Goal: Task Accomplishment & Management: Use online tool/utility

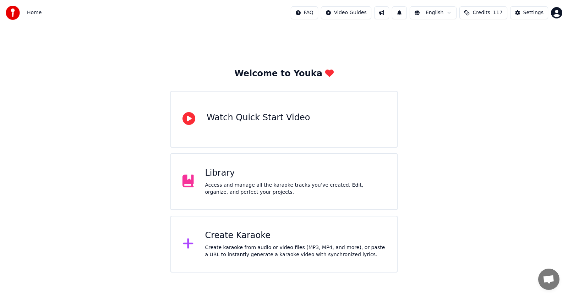
click at [189, 245] on icon at bounding box center [188, 244] width 10 height 10
click at [184, 244] on icon at bounding box center [188, 243] width 11 height 13
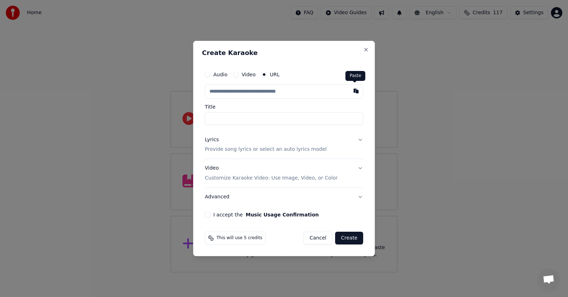
click at [356, 93] on button "button" at bounding box center [356, 91] width 14 height 13
type input "**********"
click at [359, 137] on button "Lyrics Provide song lyrics or select an auto lyrics model" at bounding box center [284, 145] width 158 height 28
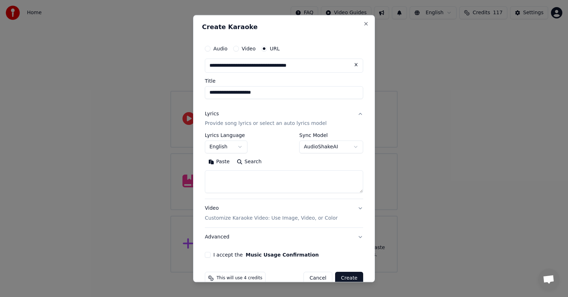
click at [219, 164] on button "Paste" at bounding box center [219, 162] width 28 height 11
click at [208, 253] on button "I accept the Music Usage Confirmation" at bounding box center [208, 256] width 6 height 6
click at [213, 237] on button "Advanced" at bounding box center [284, 237] width 158 height 18
type textarea "**********"
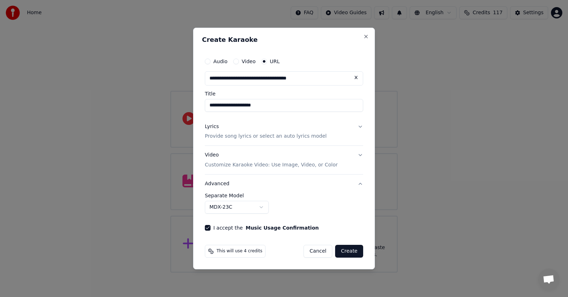
click at [262, 207] on button "MDX-23C" at bounding box center [237, 207] width 64 height 13
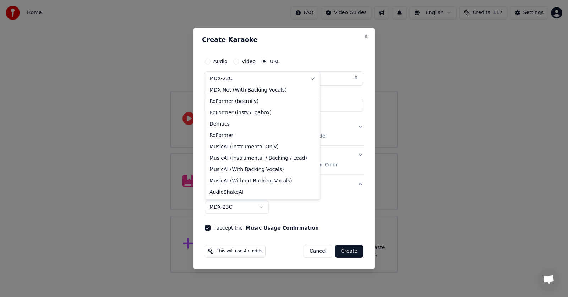
select select "**********"
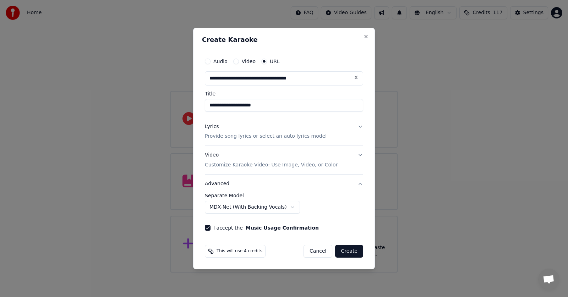
click at [349, 250] on button "Create" at bounding box center [349, 251] width 28 height 13
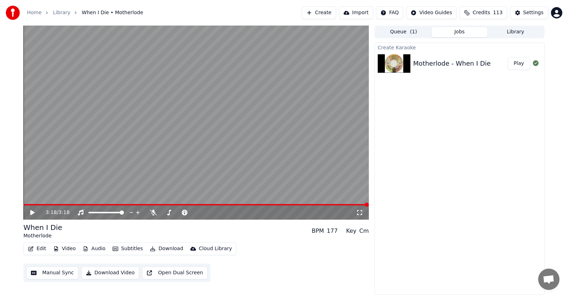
click at [32, 213] on icon at bounding box center [32, 212] width 4 height 5
click at [32, 214] on icon at bounding box center [33, 213] width 4 height 4
click at [32, 214] on icon at bounding box center [32, 212] width 4 height 5
click at [32, 211] on icon at bounding box center [33, 213] width 4 height 4
click at [113, 213] on span at bounding box center [100, 212] width 25 height 1
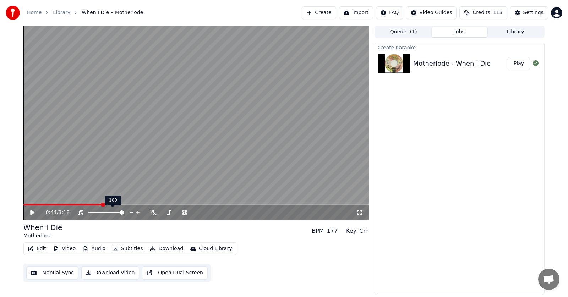
click at [124, 213] on span at bounding box center [122, 213] width 4 height 4
click at [33, 212] on icon at bounding box center [32, 212] width 4 height 5
click at [135, 211] on icon at bounding box center [138, 212] width 7 height 7
drag, startPoint x: 133, startPoint y: 213, endPoint x: 125, endPoint y: 212, distance: 8.2
click at [125, 212] on div at bounding box center [112, 212] width 57 height 7
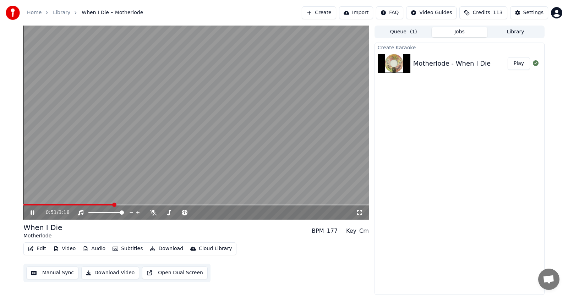
click at [35, 212] on icon at bounding box center [37, 213] width 17 height 6
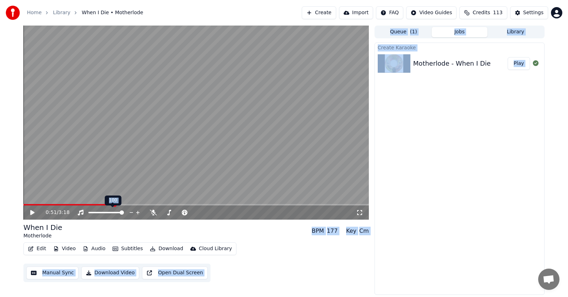
drag, startPoint x: 114, startPoint y: 204, endPoint x: 32, endPoint y: 201, distance: 82.1
click at [23, 207] on span at bounding box center [25, 205] width 4 height 4
click at [32, 213] on icon at bounding box center [32, 212] width 4 height 5
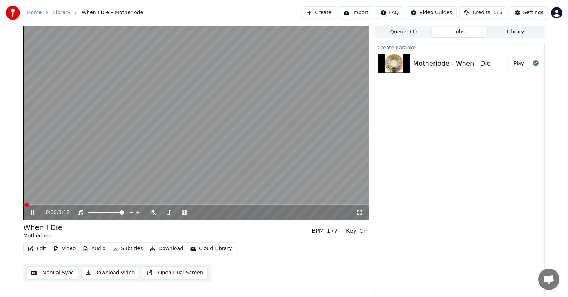
click at [32, 213] on icon at bounding box center [33, 213] width 4 height 4
click at [121, 213] on span at bounding box center [122, 213] width 4 height 4
click at [124, 214] on div at bounding box center [112, 212] width 57 height 7
click at [126, 216] on div at bounding box center [112, 212] width 57 height 7
click at [131, 215] on icon at bounding box center [131, 212] width 7 height 7
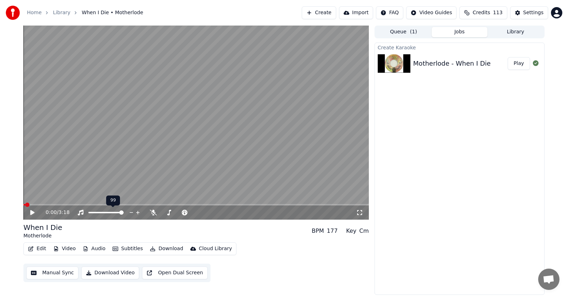
drag, startPoint x: 130, startPoint y: 214, endPoint x: 116, endPoint y: 216, distance: 14.0
click at [116, 216] on div at bounding box center [112, 212] width 57 height 7
click at [113, 215] on div at bounding box center [112, 212] width 57 height 7
click at [31, 213] on icon at bounding box center [32, 212] width 4 height 5
click at [29, 212] on div "0:02 / 3:18" at bounding box center [196, 212] width 340 height 7
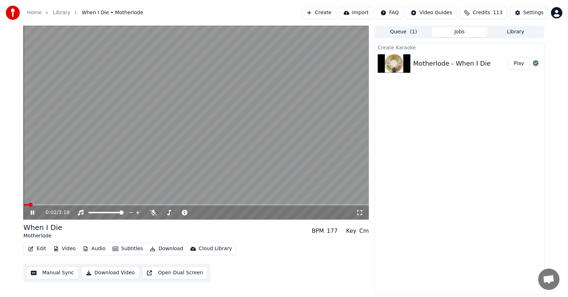
click at [33, 212] on icon at bounding box center [37, 213] width 17 height 6
click at [516, 65] on button "Play" at bounding box center [519, 63] width 22 height 13
click at [31, 213] on icon at bounding box center [37, 213] width 17 height 6
click at [124, 213] on span at bounding box center [106, 212] width 36 height 1
drag, startPoint x: 134, startPoint y: 213, endPoint x: 121, endPoint y: 215, distance: 12.5
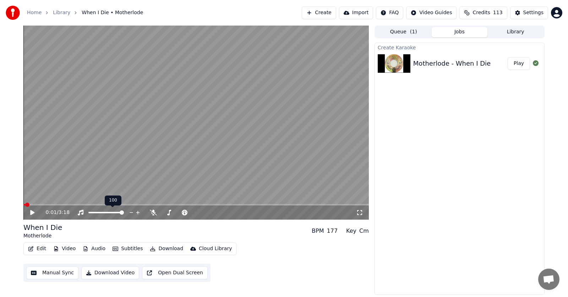
click at [121, 215] on div at bounding box center [112, 212] width 57 height 7
drag, startPoint x: 144, startPoint y: 214, endPoint x: 121, endPoint y: 215, distance: 22.8
click at [121, 216] on div "0:01 / 3:18" at bounding box center [201, 212] width 310 height 7
drag, startPoint x: 128, startPoint y: 214, endPoint x: 113, endPoint y: 216, distance: 15.4
click at [113, 216] on div at bounding box center [112, 212] width 57 height 7
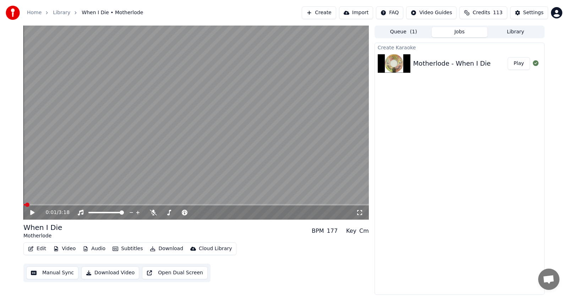
click at [148, 215] on div "0:01 / 3:18" at bounding box center [201, 212] width 310 height 7
drag, startPoint x: 159, startPoint y: 213, endPoint x: 106, endPoint y: 215, distance: 52.6
click at [131, 214] on icon at bounding box center [131, 212] width 7 height 7
drag, startPoint x: 135, startPoint y: 213, endPoint x: 140, endPoint y: 214, distance: 5.8
click at [142, 214] on div "0:01 / 3:18" at bounding box center [201, 212] width 310 height 7
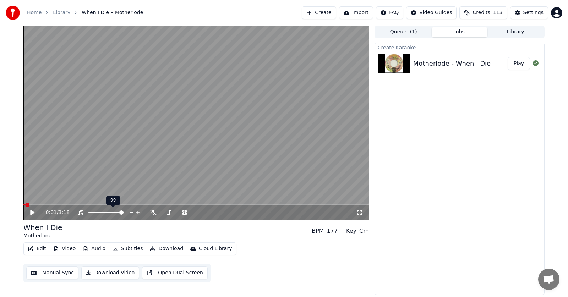
drag, startPoint x: 91, startPoint y: 212, endPoint x: 136, endPoint y: 213, distance: 45.5
click at [136, 213] on div at bounding box center [112, 212] width 57 height 7
drag, startPoint x: 105, startPoint y: 211, endPoint x: 142, endPoint y: 213, distance: 37.3
click at [159, 214] on div "0:01 / 3:18" at bounding box center [201, 212] width 310 height 7
click at [139, 213] on icon at bounding box center [138, 213] width 4 height 4
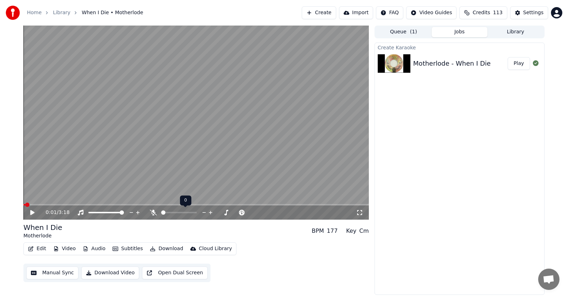
click at [163, 214] on span at bounding box center [163, 213] width 4 height 4
click at [161, 213] on span at bounding box center [163, 213] width 4 height 4
click at [163, 213] on span at bounding box center [163, 213] width 4 height 4
click at [161, 214] on span at bounding box center [163, 213] width 4 height 4
click at [153, 213] on icon at bounding box center [153, 213] width 7 height 6
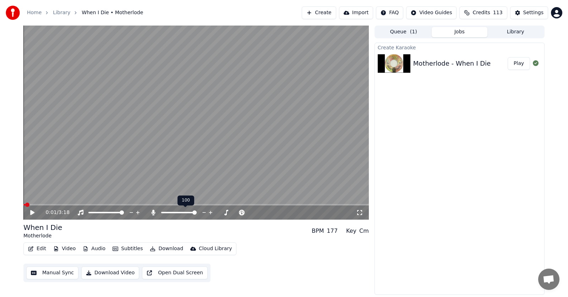
click at [153, 212] on icon at bounding box center [153, 213] width 4 height 6
click at [33, 213] on icon at bounding box center [32, 212] width 4 height 5
click at [53, 204] on span at bounding box center [55, 205] width 4 height 4
click at [32, 212] on icon at bounding box center [33, 213] width 4 height 4
click at [32, 212] on icon at bounding box center [32, 212] width 4 height 5
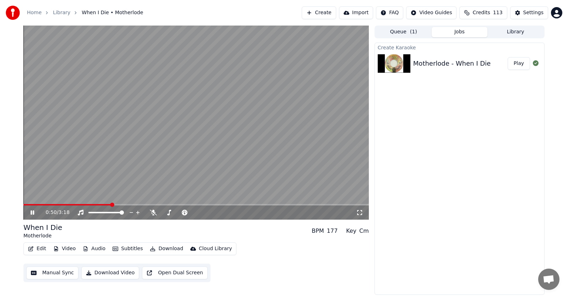
click at [31, 212] on icon at bounding box center [33, 213] width 4 height 4
click at [321, 207] on span at bounding box center [318, 205] width 4 height 4
click at [32, 212] on icon at bounding box center [32, 212] width 4 height 5
click at [32, 212] on icon at bounding box center [33, 213] width 4 height 4
click at [32, 212] on icon at bounding box center [32, 212] width 4 height 5
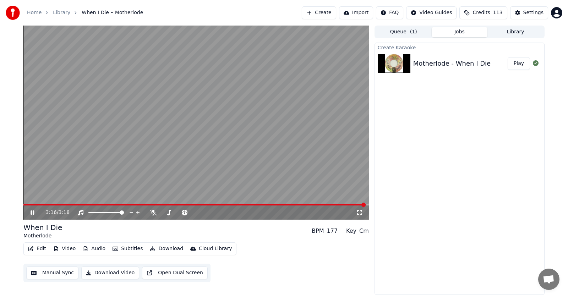
click at [33, 212] on icon at bounding box center [37, 213] width 17 height 6
click at [33, 212] on icon at bounding box center [32, 212] width 4 height 5
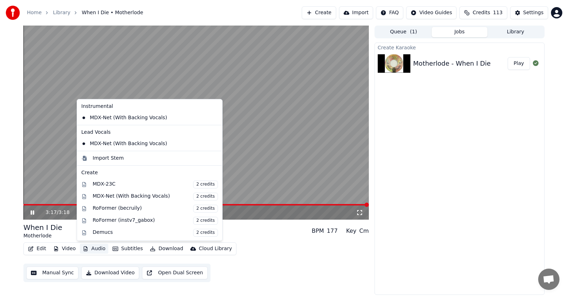
click at [97, 249] on button "Audio" at bounding box center [94, 249] width 28 height 10
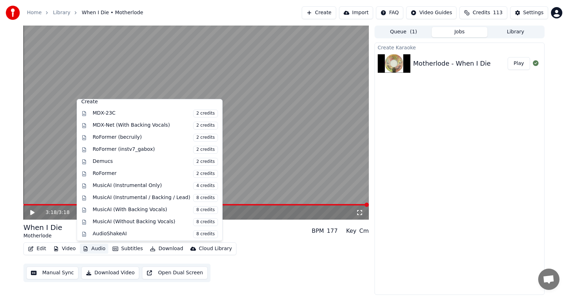
scroll to position [72, 0]
click at [119, 208] on div "MusicAI (With Backing Vocals) 8 credits" at bounding box center [155, 209] width 125 height 8
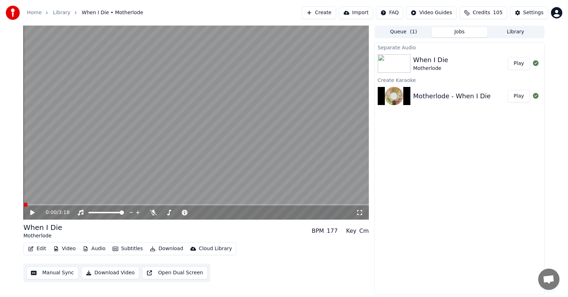
click at [31, 212] on icon at bounding box center [32, 212] width 4 height 5
click at [32, 212] on icon at bounding box center [33, 213] width 4 height 4
click at [32, 212] on icon at bounding box center [32, 212] width 4 height 5
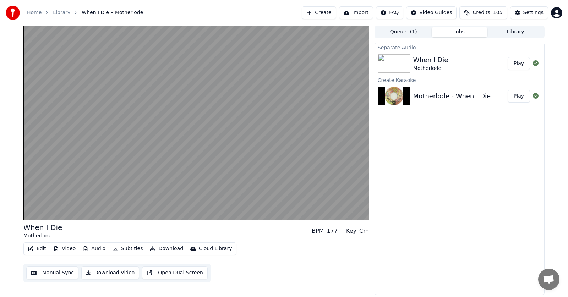
click at [92, 249] on button "Audio" at bounding box center [94, 249] width 28 height 10
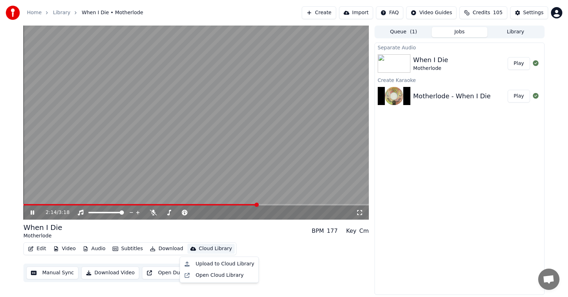
click at [32, 213] on icon at bounding box center [33, 213] width 4 height 4
click at [335, 203] on span at bounding box center [332, 205] width 4 height 4
click at [32, 213] on icon at bounding box center [32, 212] width 4 height 5
click at [33, 213] on icon at bounding box center [33, 213] width 4 height 4
click at [33, 213] on icon at bounding box center [32, 212] width 4 height 5
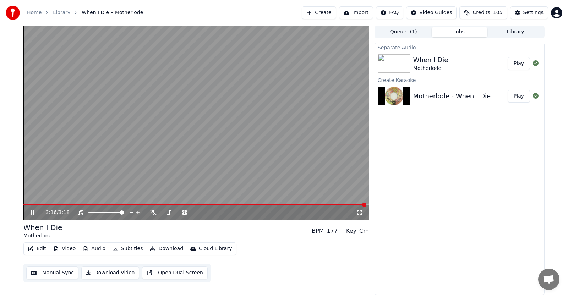
click at [33, 213] on icon at bounding box center [33, 213] width 4 height 4
click at [40, 249] on button "Edit" at bounding box center [37, 249] width 24 height 10
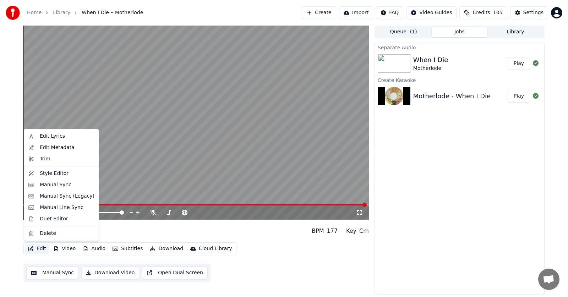
click at [37, 248] on button "Edit" at bounding box center [37, 249] width 24 height 10
click at [37, 247] on button "Edit" at bounding box center [37, 249] width 24 height 10
click at [49, 195] on div "Manual Sync (Legacy)" at bounding box center [67, 196] width 55 height 7
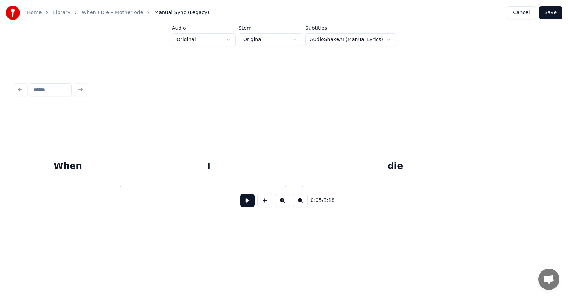
scroll to position [0, 1387]
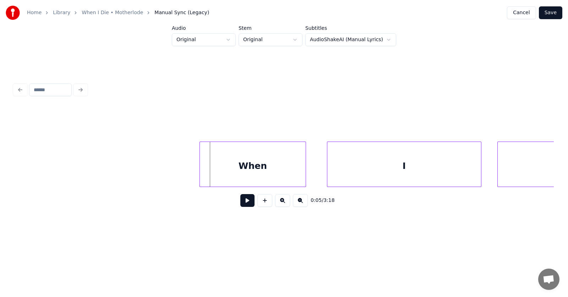
click at [228, 174] on div "When" at bounding box center [253, 166] width 106 height 48
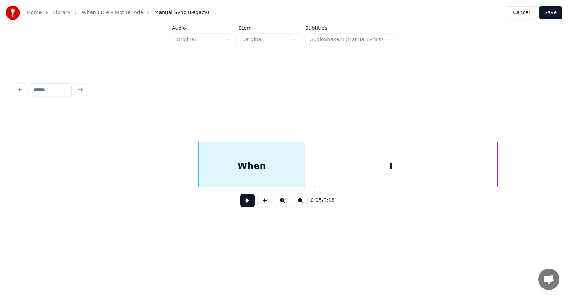
click at [330, 175] on div "I" at bounding box center [391, 166] width 154 height 48
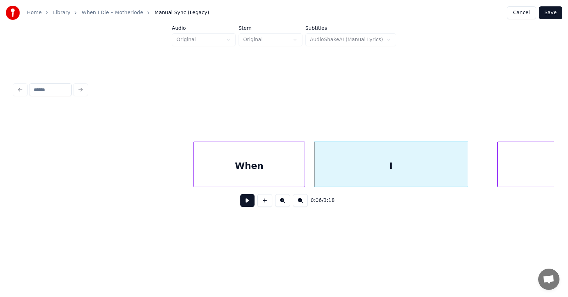
click at [194, 170] on div at bounding box center [195, 164] width 2 height 45
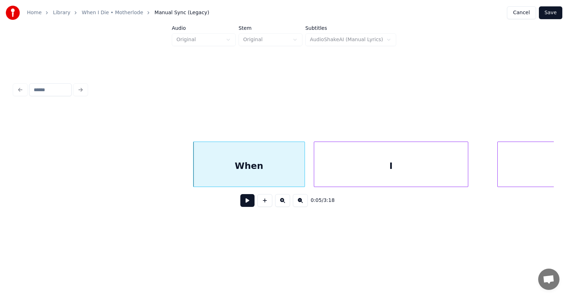
click at [213, 170] on div "When" at bounding box center [249, 166] width 111 height 48
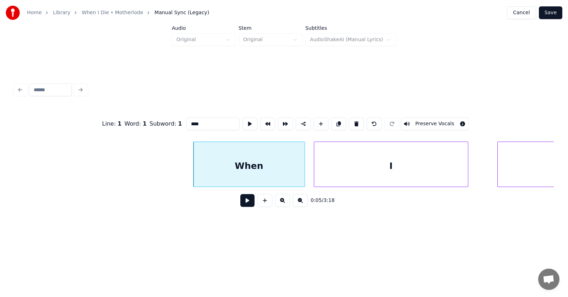
click at [244, 206] on button at bounding box center [247, 200] width 14 height 13
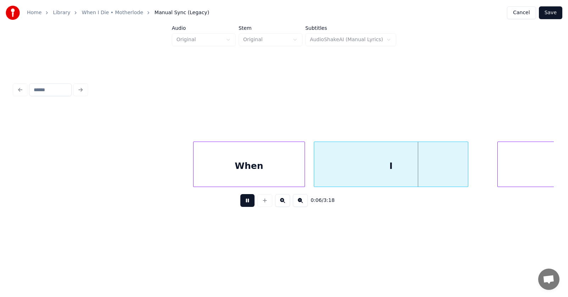
click at [244, 206] on button at bounding box center [247, 200] width 14 height 13
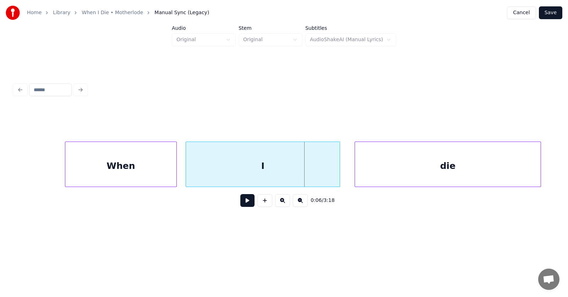
click at [507, 172] on div "die" at bounding box center [448, 166] width 186 height 48
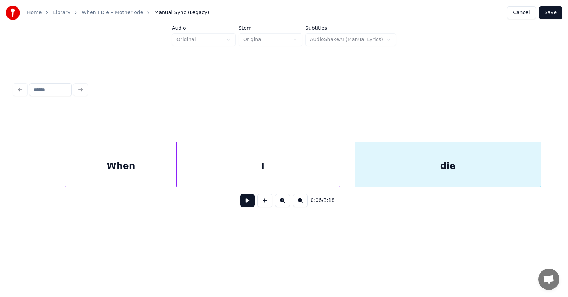
click at [242, 205] on button at bounding box center [247, 200] width 14 height 13
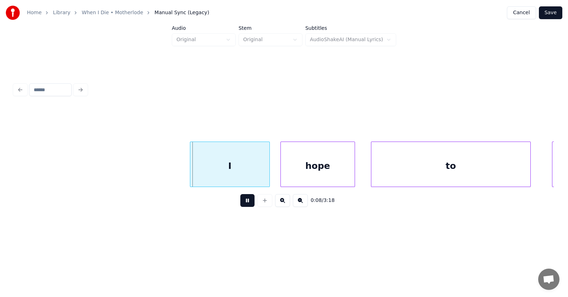
click at [242, 205] on button at bounding box center [247, 200] width 14 height 13
click at [225, 170] on div "I" at bounding box center [223, 166] width 79 height 48
click at [297, 172] on div "hope" at bounding box center [310, 166] width 74 height 48
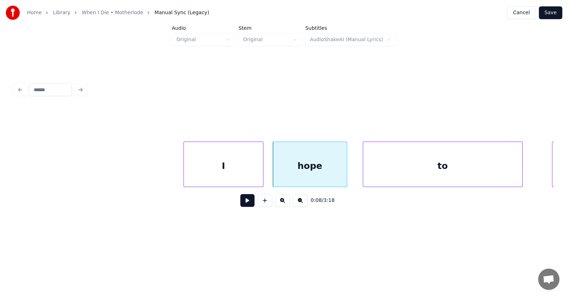
click at [379, 176] on div "to" at bounding box center [442, 166] width 159 height 48
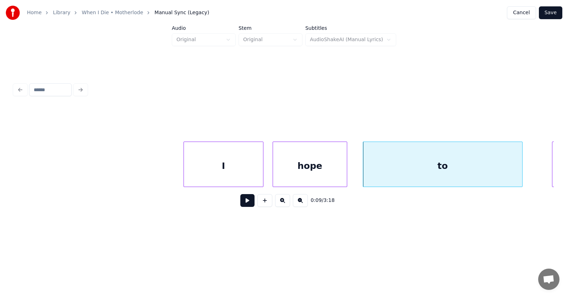
click at [240, 202] on button at bounding box center [247, 200] width 14 height 13
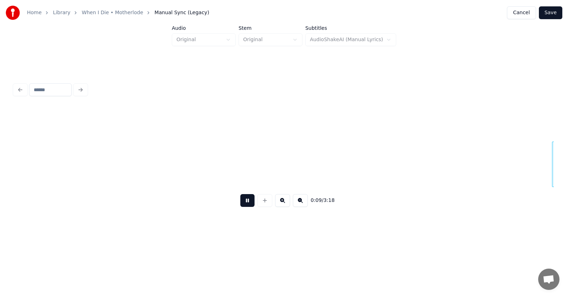
scroll to position [0, 2599]
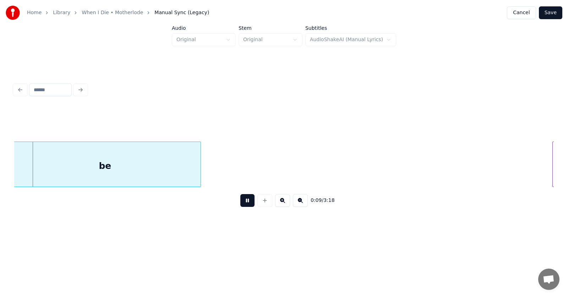
click at [240, 202] on button at bounding box center [247, 200] width 14 height 13
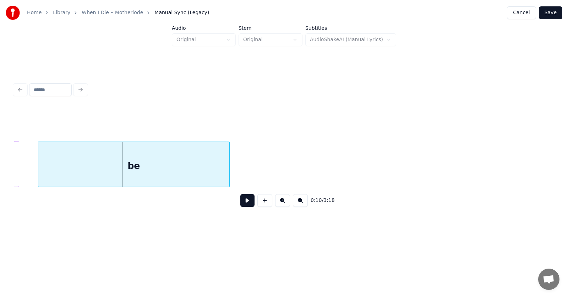
click at [97, 168] on div "be" at bounding box center [133, 166] width 191 height 48
click at [245, 202] on button at bounding box center [247, 200] width 14 height 13
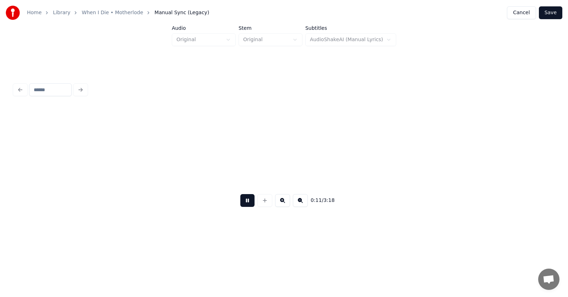
scroll to position [0, 3100]
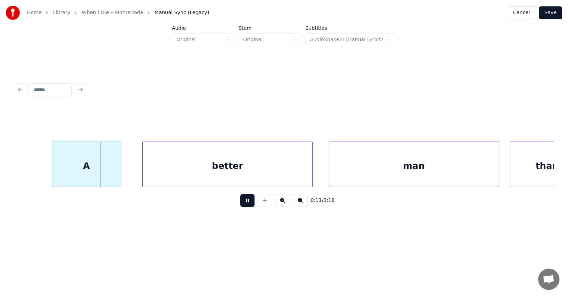
click at [243, 204] on button at bounding box center [247, 200] width 14 height 13
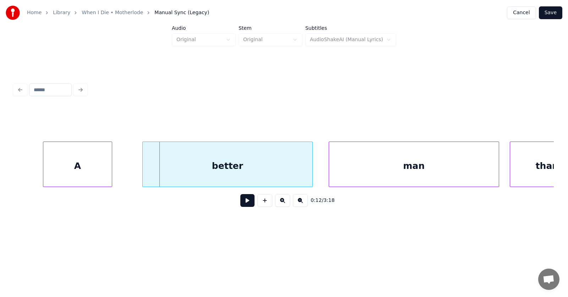
click at [83, 167] on div "A" at bounding box center [77, 166] width 69 height 48
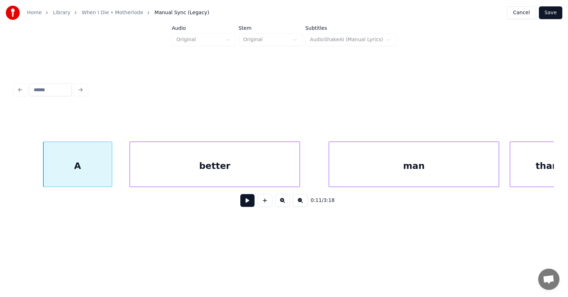
click at [156, 167] on div "better" at bounding box center [215, 166] width 170 height 48
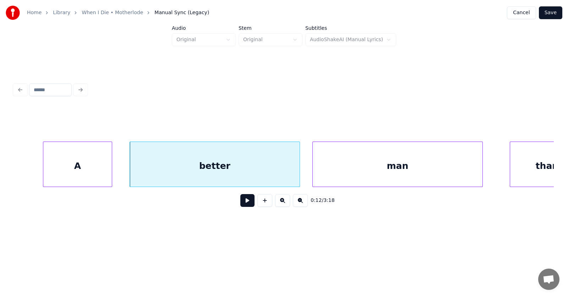
click at [359, 173] on div "man" at bounding box center [398, 166] width 170 height 48
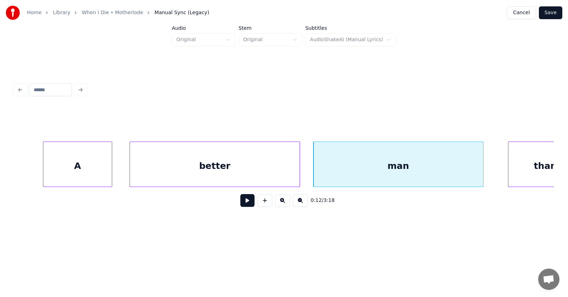
scroll to position [0, 3129]
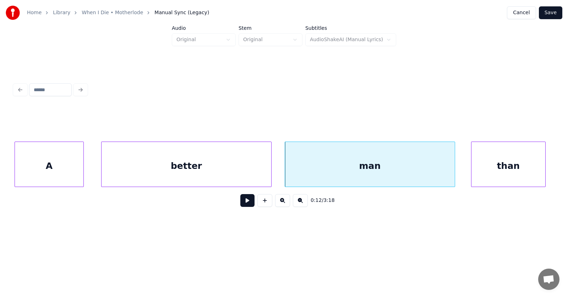
click at [522, 162] on div "than" at bounding box center [509, 166] width 74 height 48
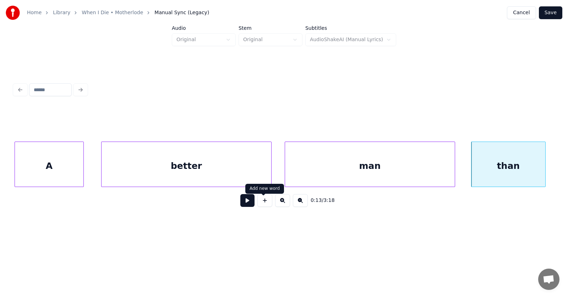
click at [247, 203] on button at bounding box center [247, 200] width 14 height 13
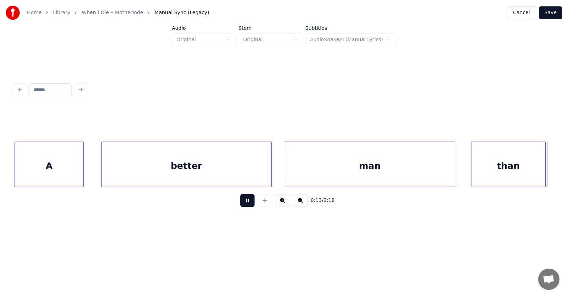
scroll to position [0, 3672]
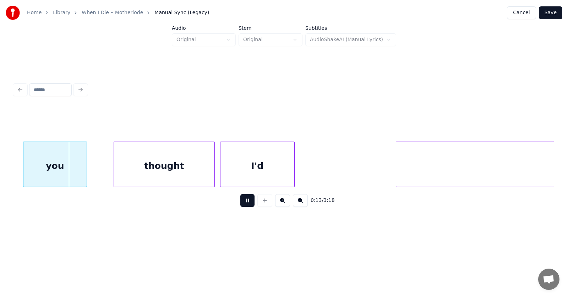
click at [247, 203] on button at bounding box center [247, 200] width 14 height 13
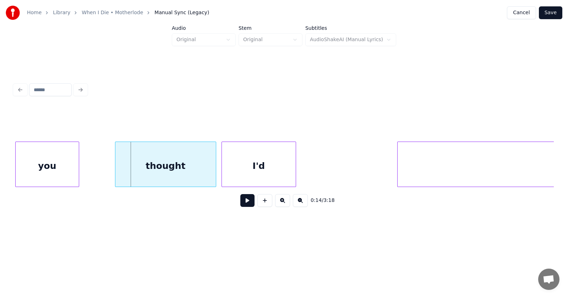
scroll to position [0, 3671]
click at [47, 168] on div "you" at bounding box center [46, 166] width 63 height 48
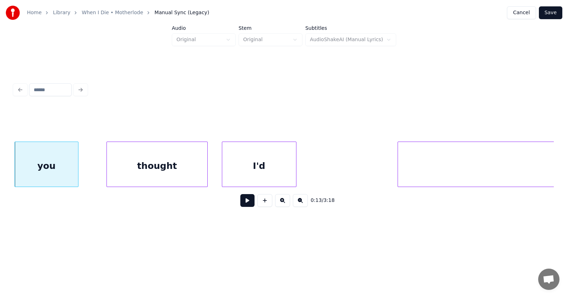
click at [136, 169] on div "thought" at bounding box center [157, 166] width 101 height 48
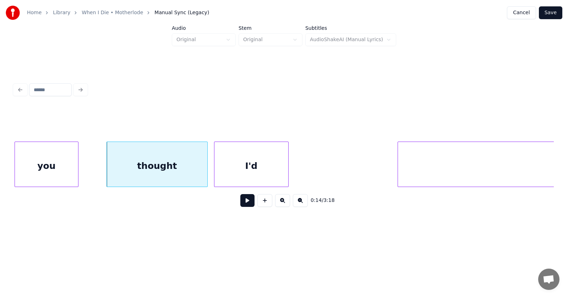
click at [245, 168] on div "I'd" at bounding box center [252, 166] width 74 height 48
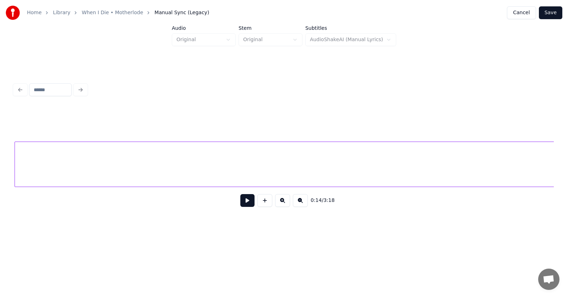
scroll to position [0, 4044]
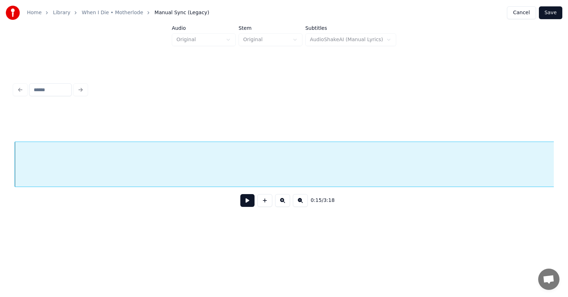
click at [242, 204] on button at bounding box center [247, 200] width 14 height 13
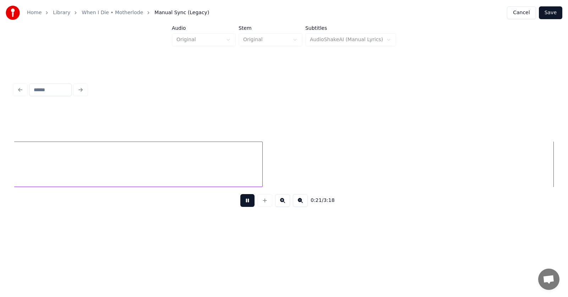
scroll to position [0, 5672]
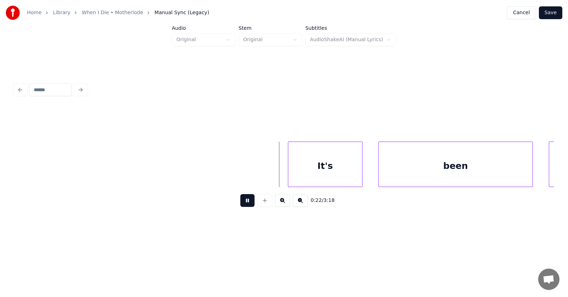
click at [242, 204] on button at bounding box center [247, 200] width 14 height 13
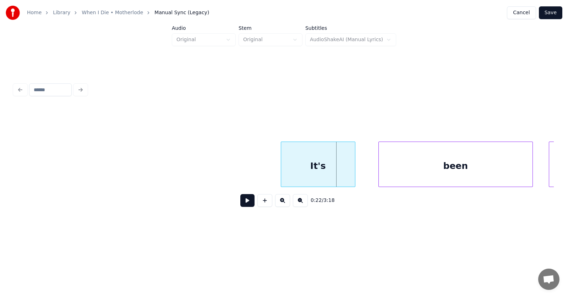
click at [314, 167] on div "It's" at bounding box center [318, 166] width 74 height 48
click at [381, 171] on div "been" at bounding box center [446, 166] width 154 height 48
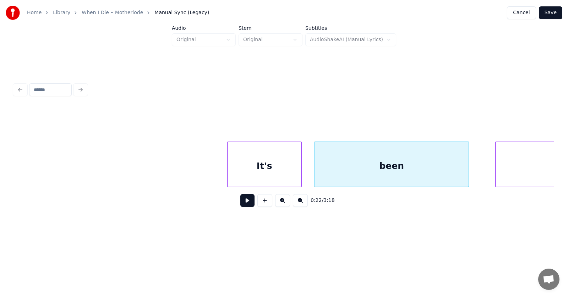
scroll to position [0, 5903]
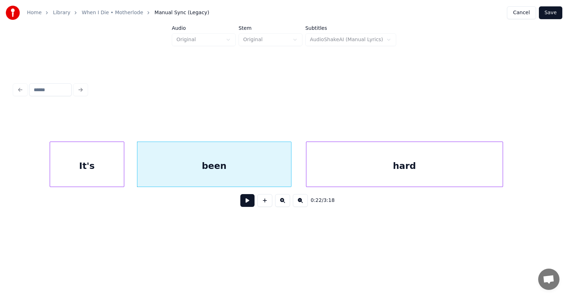
click at [336, 175] on div "hard" at bounding box center [405, 166] width 196 height 48
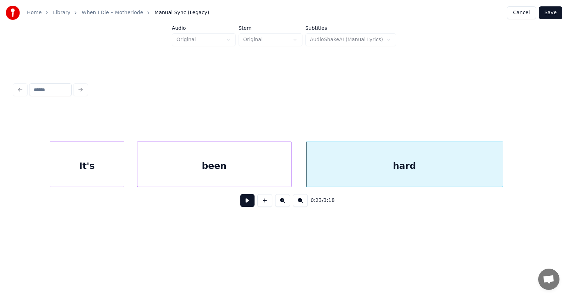
click at [240, 203] on button at bounding box center [247, 200] width 14 height 13
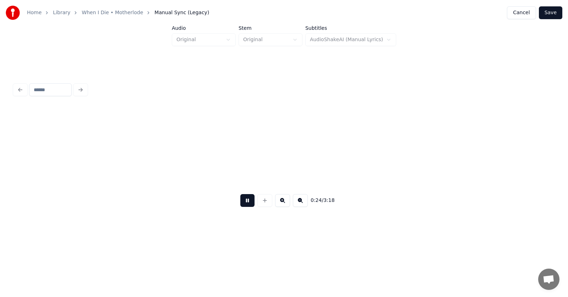
scroll to position [0, 6447]
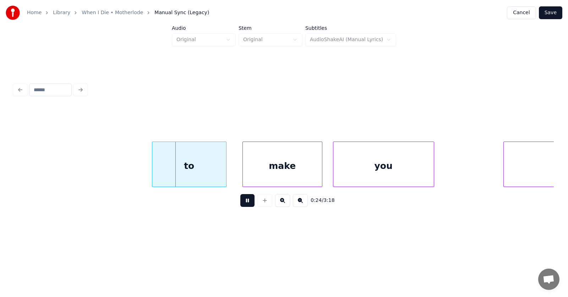
click at [240, 203] on button at bounding box center [247, 200] width 14 height 13
click at [181, 171] on div "to" at bounding box center [182, 166] width 74 height 48
click at [249, 175] on div "make" at bounding box center [269, 166] width 79 height 48
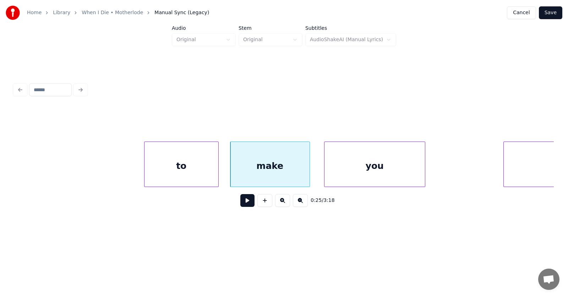
click at [347, 177] on div "you" at bounding box center [375, 166] width 101 height 48
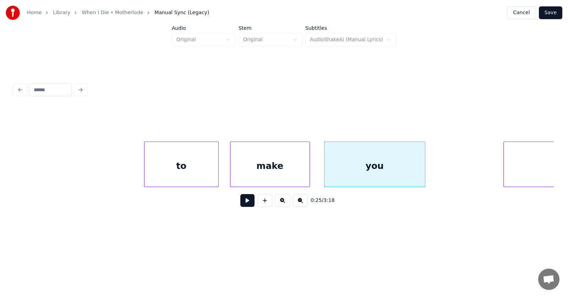
scroll to position [0, 6597]
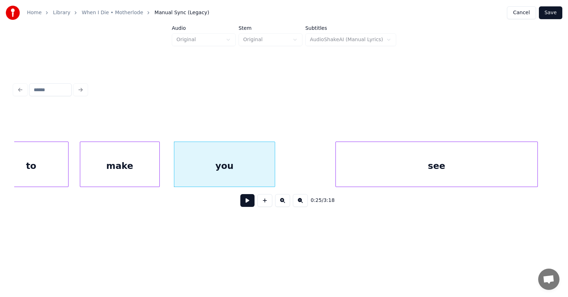
click at [518, 166] on div "see" at bounding box center [437, 166] width 202 height 48
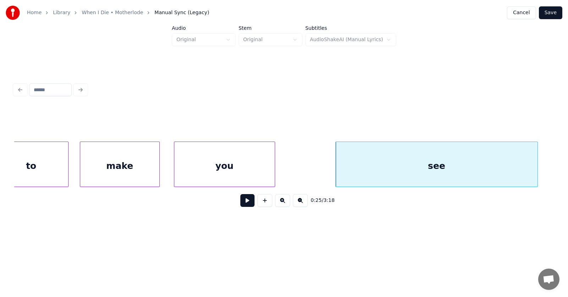
click at [234, 166] on div "you" at bounding box center [224, 166] width 101 height 48
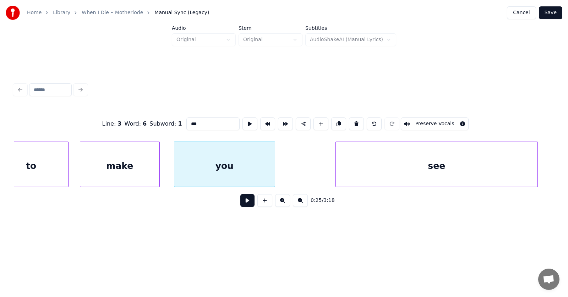
click at [242, 201] on button at bounding box center [247, 200] width 14 height 13
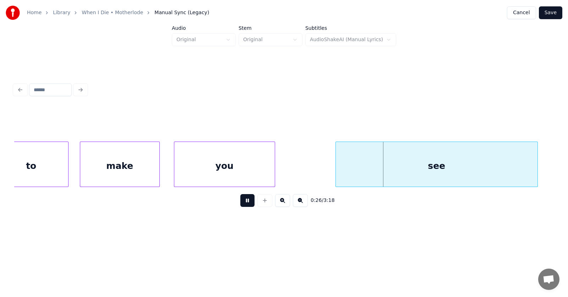
click at [242, 201] on button at bounding box center [247, 200] width 14 height 13
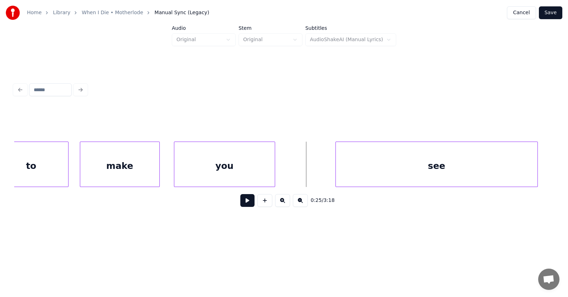
click at [247, 201] on button at bounding box center [247, 200] width 14 height 13
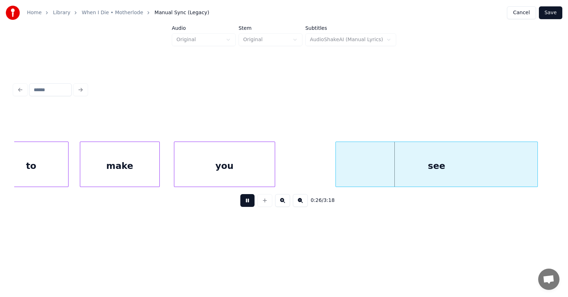
click at [247, 201] on button at bounding box center [247, 200] width 14 height 13
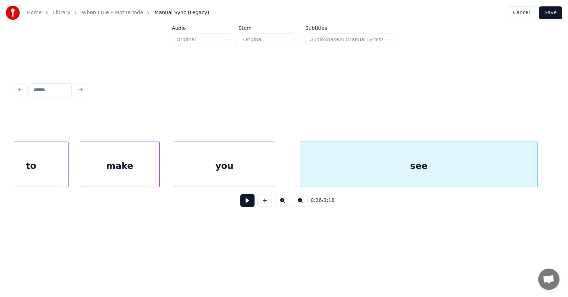
click at [301, 171] on div at bounding box center [301, 164] width 2 height 45
click at [243, 207] on button at bounding box center [247, 200] width 14 height 13
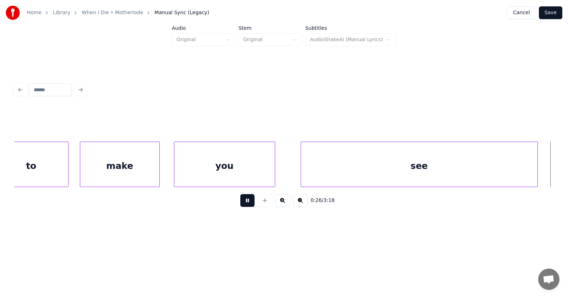
scroll to position [0, 7138]
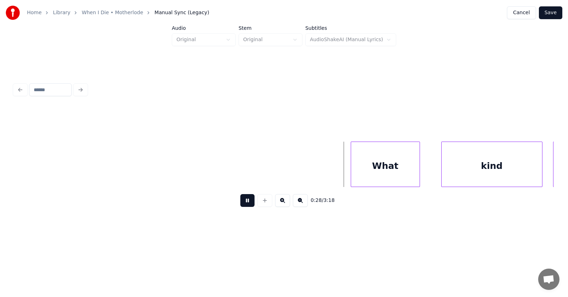
click at [243, 207] on button at bounding box center [247, 200] width 14 height 13
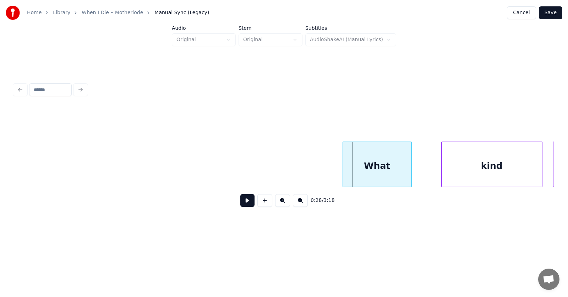
click at [390, 170] on div "What" at bounding box center [377, 166] width 69 height 48
click at [442, 173] on div "kind" at bounding box center [477, 166] width 101 height 48
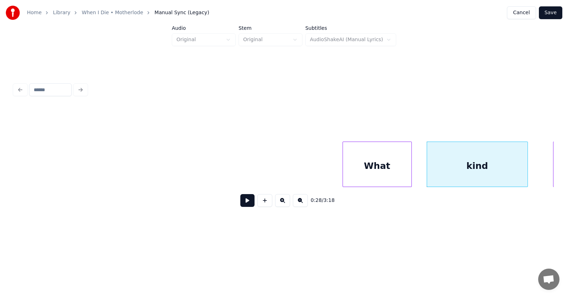
scroll to position [0, 7325]
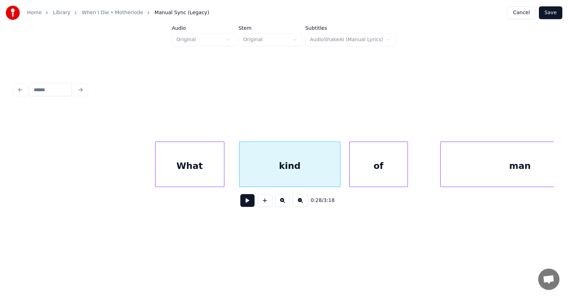
click at [363, 176] on div "of" at bounding box center [379, 166] width 58 height 48
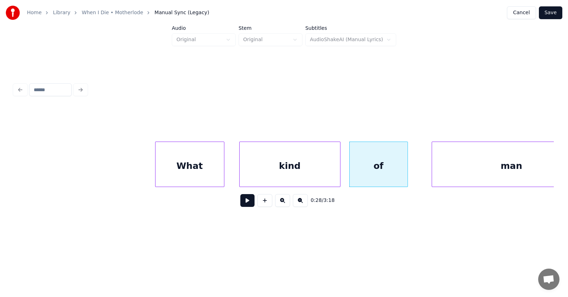
scroll to position [0, 7369]
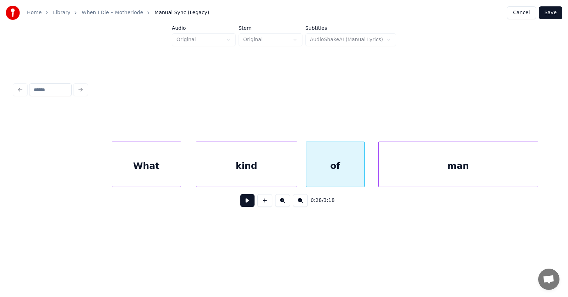
click at [439, 176] on div "man" at bounding box center [458, 166] width 159 height 48
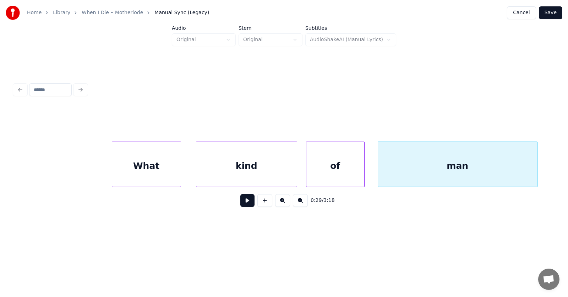
click at [243, 202] on button at bounding box center [247, 200] width 14 height 13
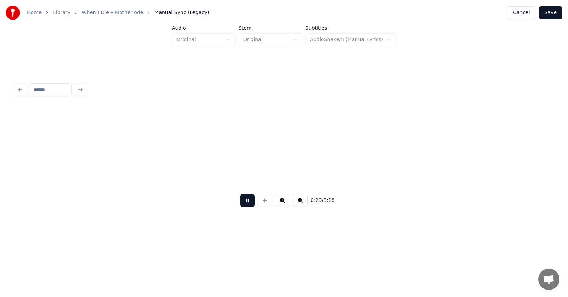
scroll to position [0, 7911]
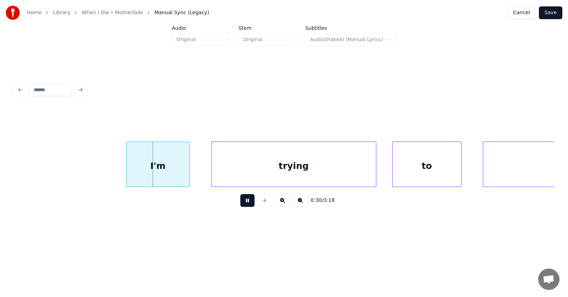
click at [243, 202] on button at bounding box center [247, 200] width 14 height 13
click at [164, 172] on div "I'm" at bounding box center [148, 166] width 63 height 48
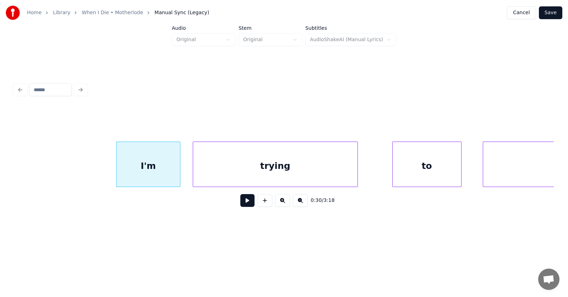
click at [226, 174] on div "trying" at bounding box center [275, 166] width 164 height 48
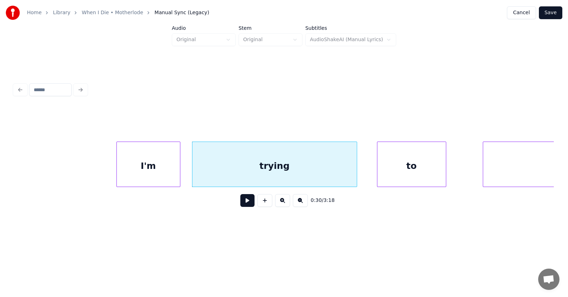
click at [404, 179] on div "to" at bounding box center [412, 166] width 69 height 48
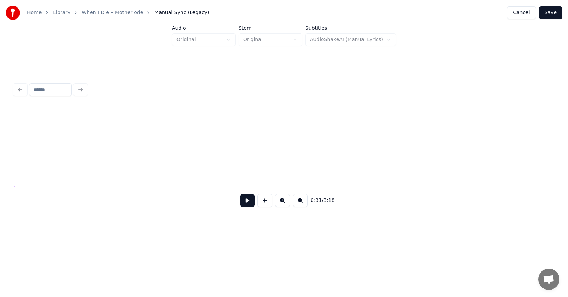
scroll to position [0, 8365]
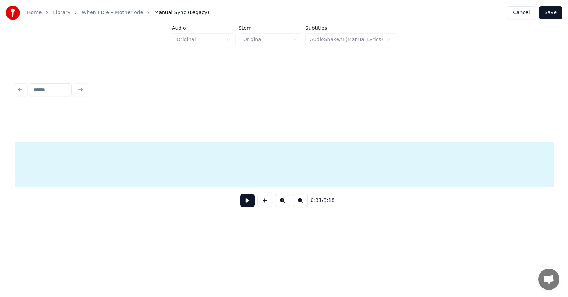
click at [244, 204] on button at bounding box center [247, 200] width 14 height 13
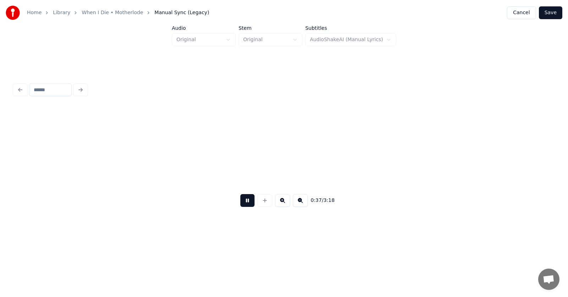
scroll to position [0, 9994]
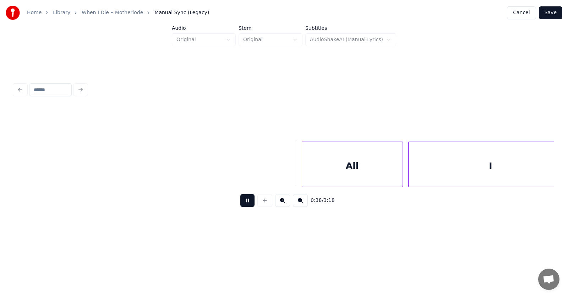
click at [245, 204] on button at bounding box center [247, 200] width 14 height 13
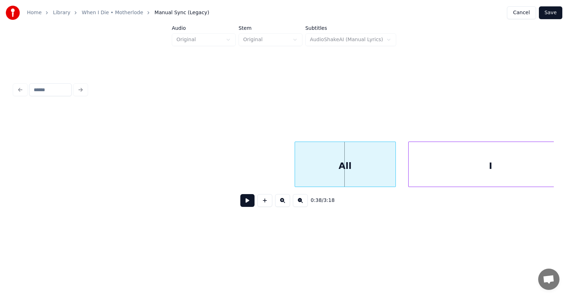
click at [326, 179] on div "All" at bounding box center [345, 166] width 101 height 48
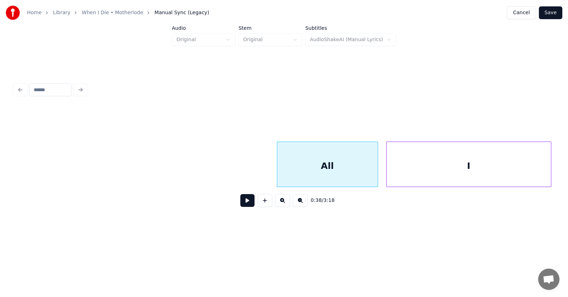
click at [423, 179] on div "I" at bounding box center [469, 166] width 164 height 48
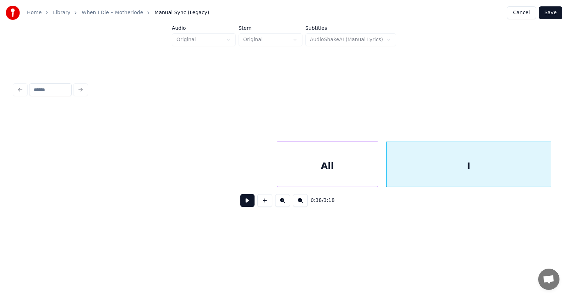
click at [247, 203] on button at bounding box center [247, 200] width 14 height 13
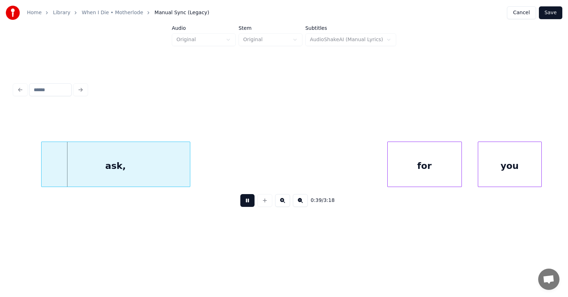
click at [247, 203] on button at bounding box center [247, 200] width 14 height 13
click at [155, 168] on div "ask," at bounding box center [100, 166] width 148 height 48
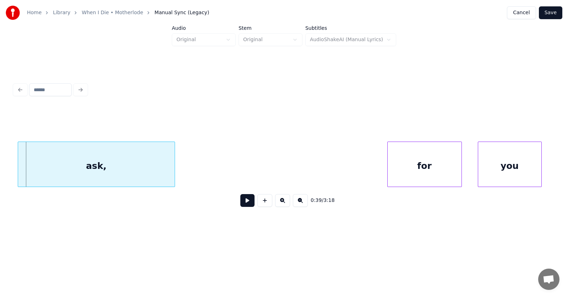
click at [18, 168] on div at bounding box center [19, 164] width 2 height 45
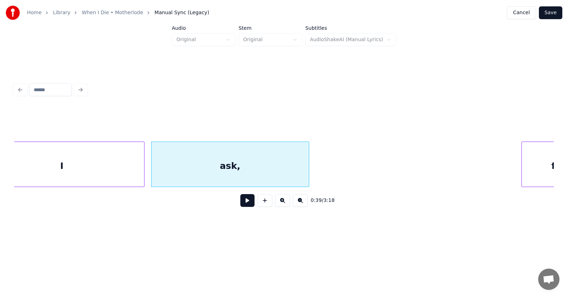
scroll to position [0, 10526]
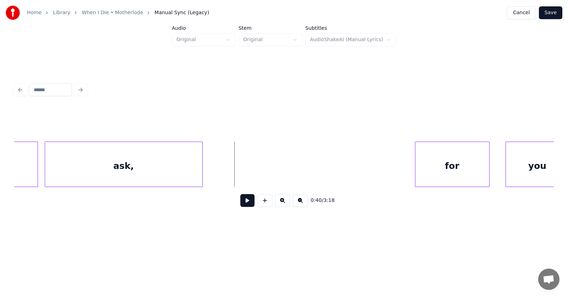
click at [240, 203] on button at bounding box center [247, 200] width 14 height 13
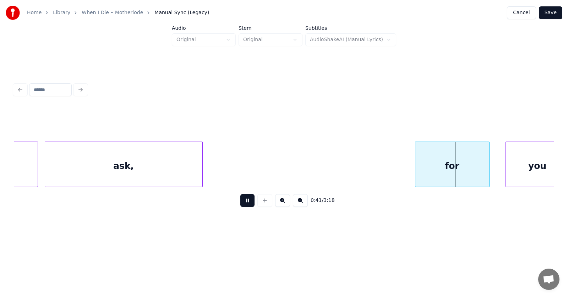
click at [240, 203] on button at bounding box center [247, 200] width 14 height 13
click at [436, 170] on div "for" at bounding box center [448, 166] width 74 height 48
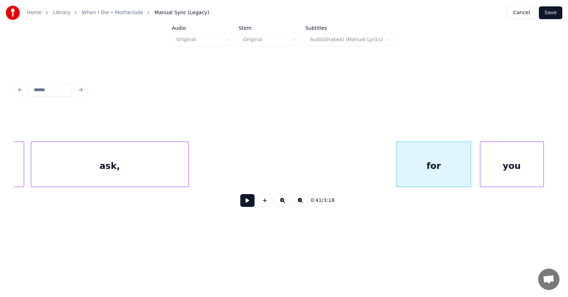
click at [517, 170] on div "you" at bounding box center [512, 166] width 63 height 48
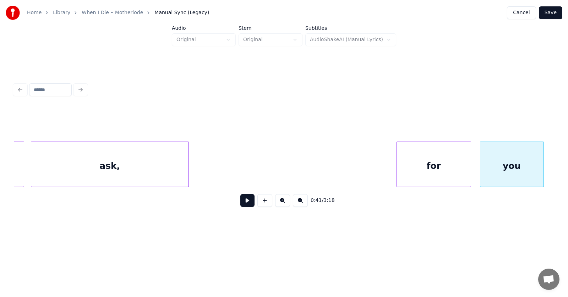
click at [241, 202] on button at bounding box center [247, 200] width 14 height 13
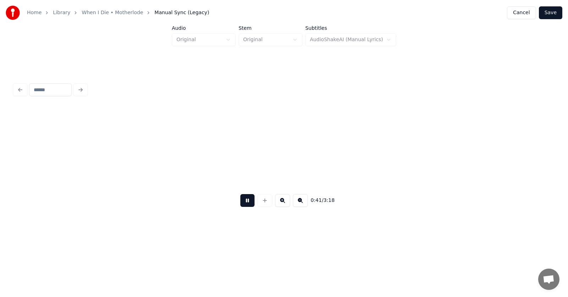
scroll to position [0, 11083]
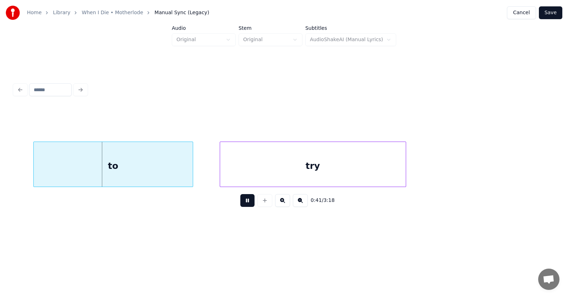
click at [243, 199] on button at bounding box center [247, 200] width 14 height 13
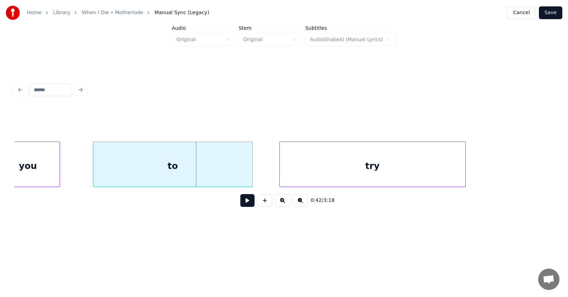
scroll to position [0, 10953]
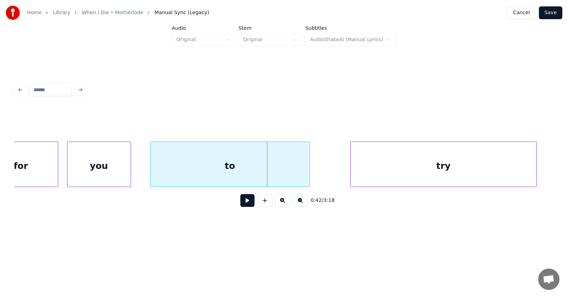
click at [183, 173] on div "to" at bounding box center [230, 166] width 159 height 48
click at [365, 167] on div "try" at bounding box center [425, 166] width 186 height 48
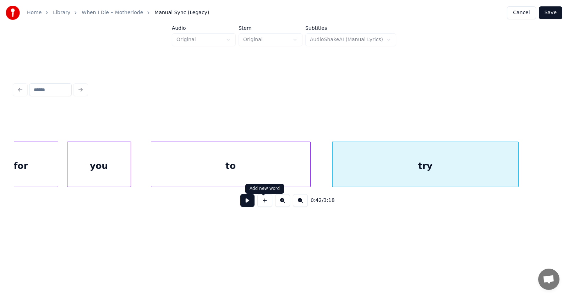
click at [249, 203] on button at bounding box center [247, 200] width 14 height 13
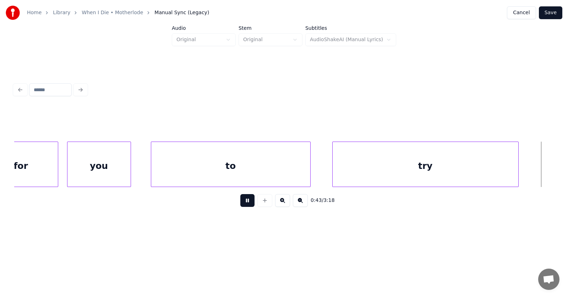
scroll to position [0, 11492]
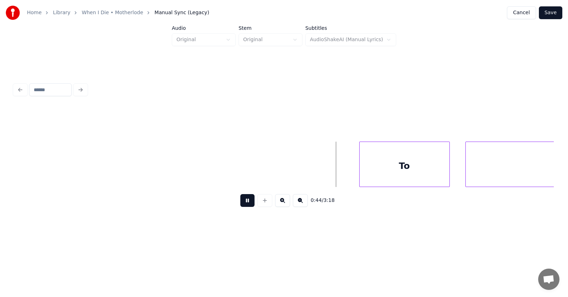
click at [245, 203] on button at bounding box center [247, 200] width 14 height 13
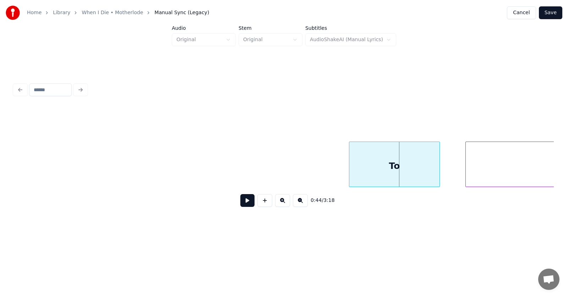
click at [371, 170] on div "To" at bounding box center [394, 166] width 90 height 48
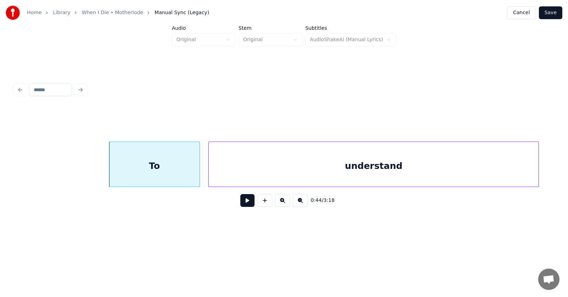
click at [460, 169] on div "understand" at bounding box center [374, 166] width 330 height 48
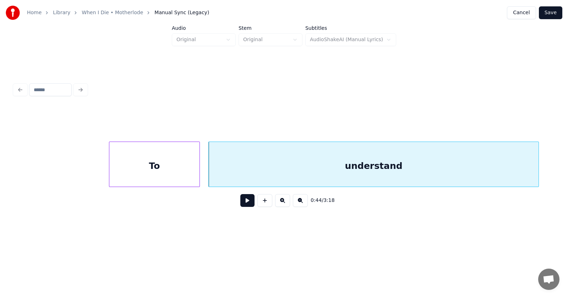
click at [245, 201] on button at bounding box center [247, 200] width 14 height 13
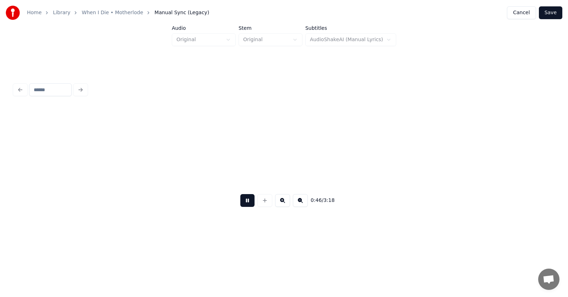
scroll to position [0, 12273]
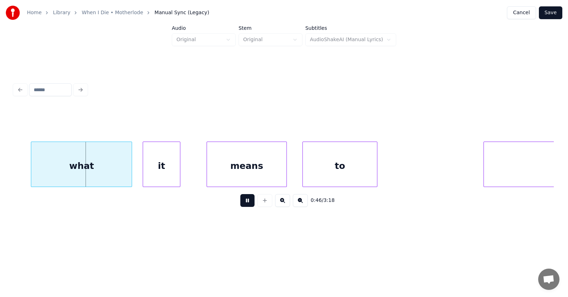
click at [245, 201] on button at bounding box center [247, 200] width 14 height 13
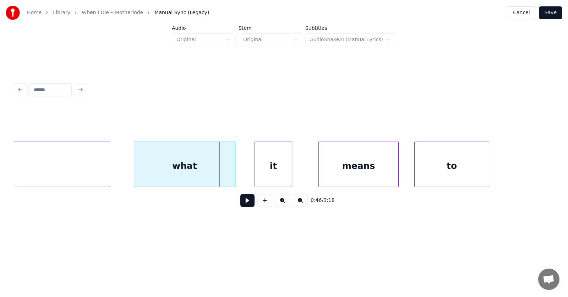
click at [189, 170] on div "what" at bounding box center [184, 166] width 101 height 48
click at [262, 174] on div "it" at bounding box center [262, 166] width 37 height 48
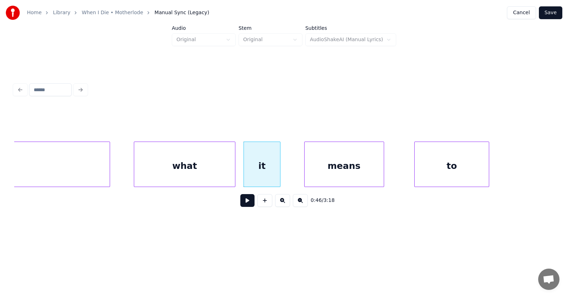
click at [345, 170] on div "means" at bounding box center [344, 166] width 79 height 48
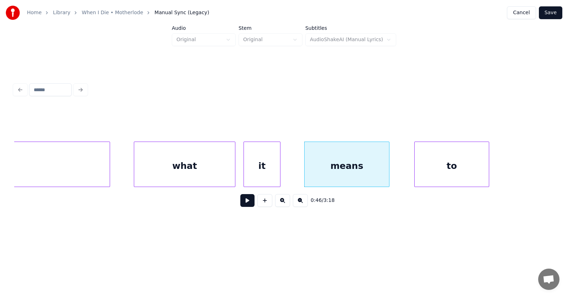
click at [389, 170] on div at bounding box center [388, 164] width 2 height 45
click at [421, 170] on div "to" at bounding box center [442, 166] width 74 height 48
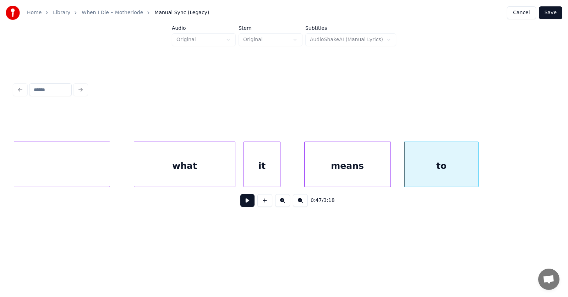
click at [245, 202] on button at bounding box center [247, 200] width 14 height 13
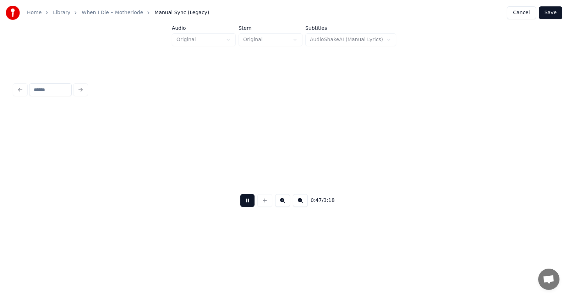
scroll to position [0, 12706]
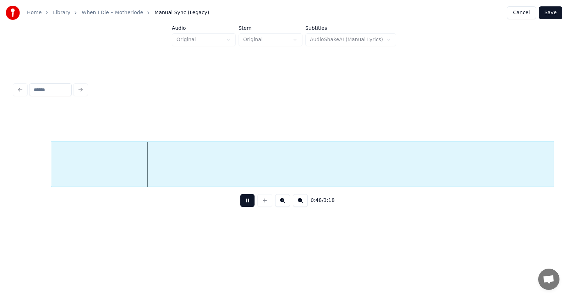
click at [245, 202] on button at bounding box center [247, 200] width 14 height 13
click at [40, 166] on div at bounding box center [41, 164] width 2 height 45
click at [240, 203] on button at bounding box center [247, 200] width 14 height 13
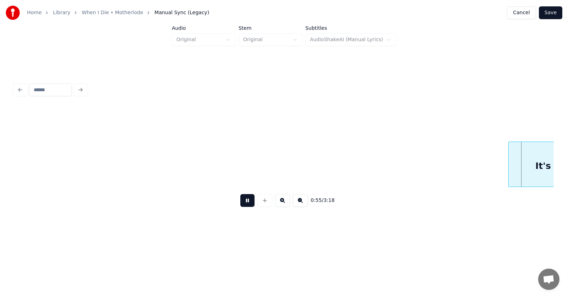
scroll to position [0, 14890]
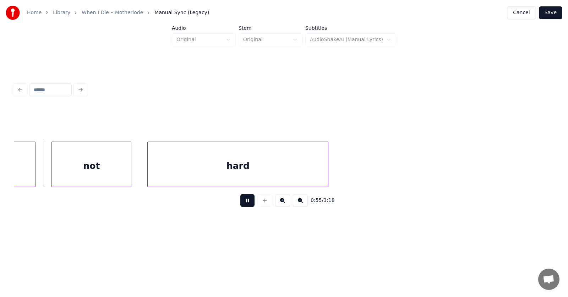
click at [246, 206] on button at bounding box center [247, 200] width 14 height 13
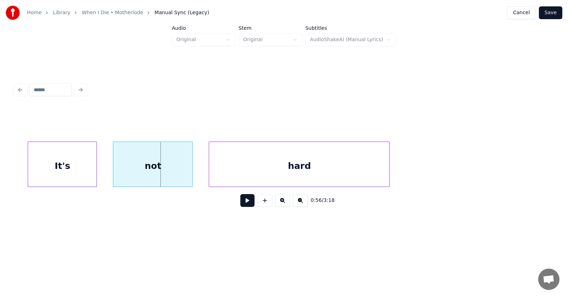
scroll to position [0, 14758]
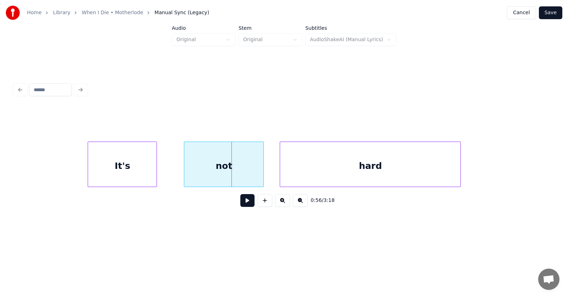
click at [124, 168] on div "It's" at bounding box center [122, 166] width 69 height 48
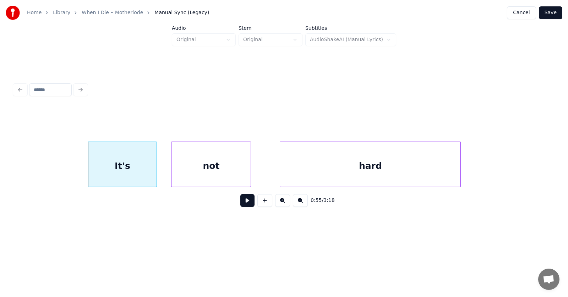
click at [228, 168] on div "not" at bounding box center [211, 166] width 79 height 48
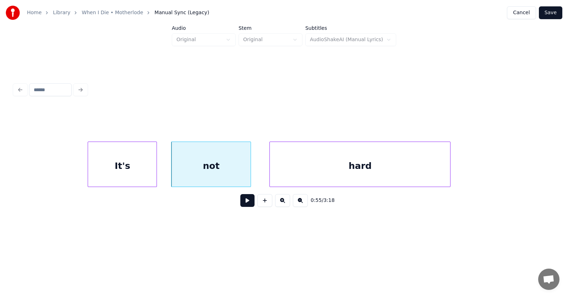
click at [295, 167] on div "hard" at bounding box center [360, 166] width 180 height 48
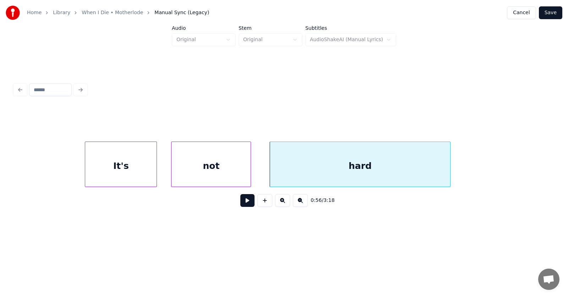
click at [86, 166] on div at bounding box center [86, 164] width 2 height 45
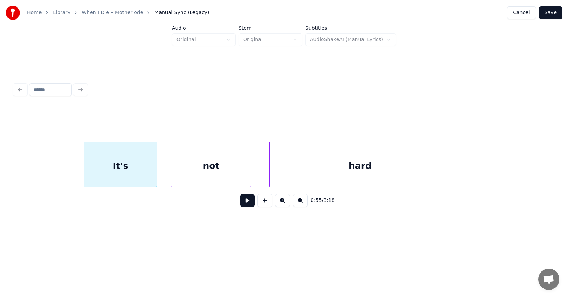
click at [247, 206] on button at bounding box center [247, 200] width 14 height 13
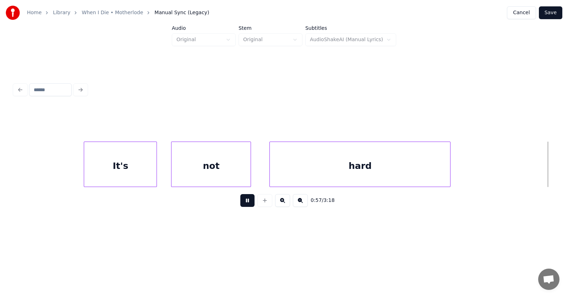
scroll to position [0, 15299]
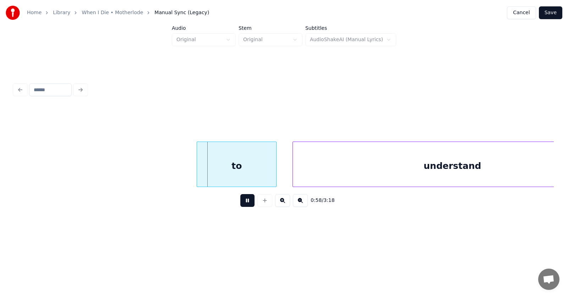
click at [246, 206] on button at bounding box center [247, 200] width 14 height 13
click at [238, 174] on div "to" at bounding box center [228, 166] width 79 height 48
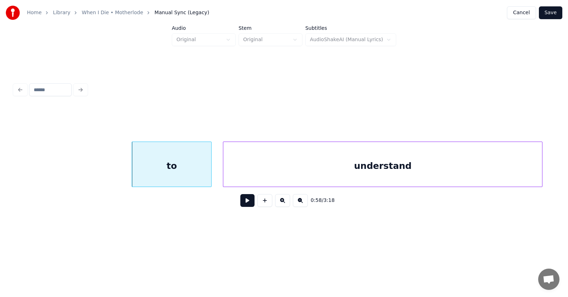
click at [304, 179] on div "understand" at bounding box center [382, 166] width 319 height 48
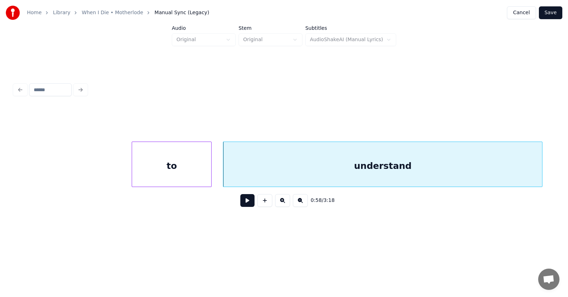
click at [240, 205] on button at bounding box center [247, 200] width 14 height 13
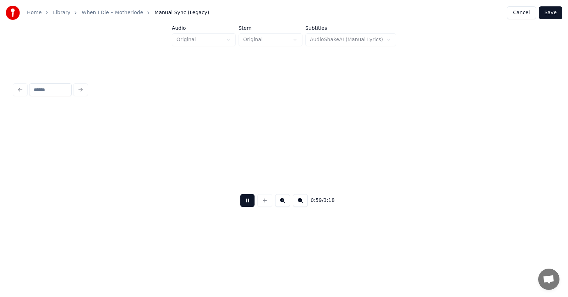
scroll to position [0, 15897]
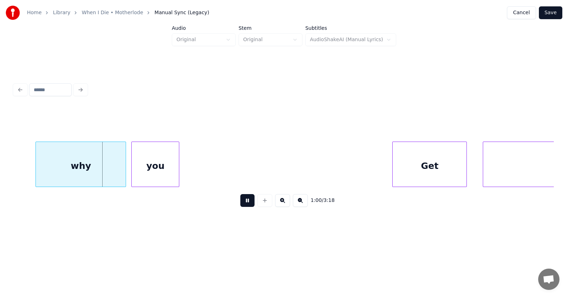
click at [241, 205] on button at bounding box center [247, 200] width 14 height 13
click at [68, 172] on div "why" at bounding box center [68, 166] width 90 height 48
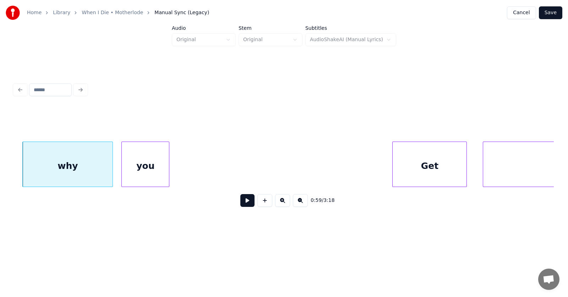
click at [135, 175] on div "you" at bounding box center [145, 166] width 47 height 48
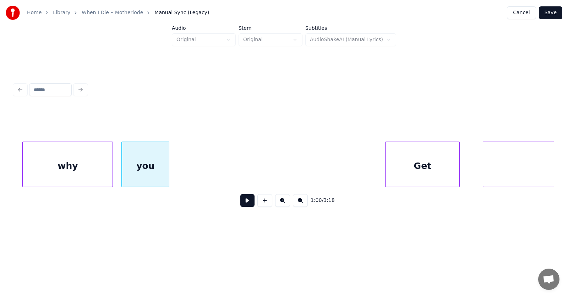
click at [401, 168] on div "Get" at bounding box center [423, 166] width 74 height 48
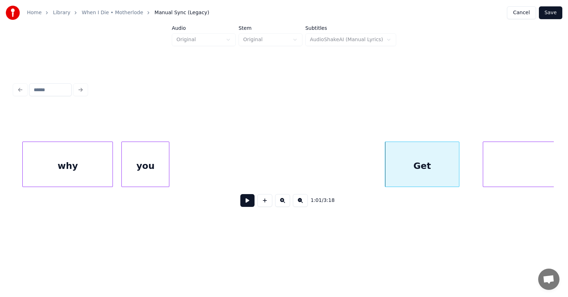
scroll to position [0, 16080]
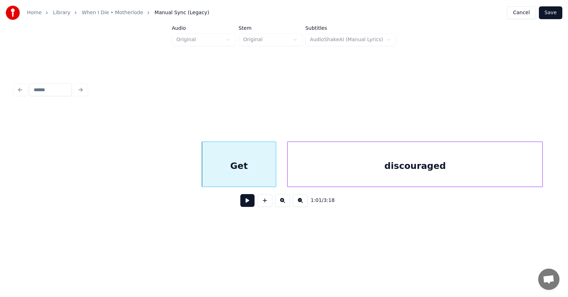
click at [503, 166] on div "discouraged" at bounding box center [415, 166] width 255 height 48
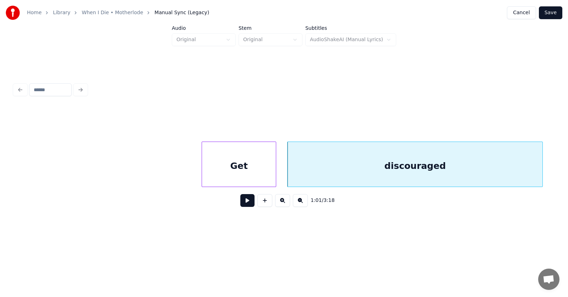
click at [233, 163] on div "Get" at bounding box center [239, 166] width 74 height 48
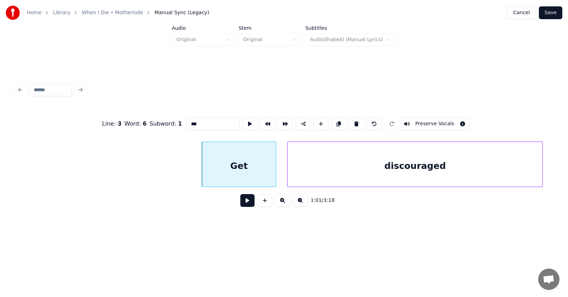
type input "***"
click at [240, 204] on button at bounding box center [247, 200] width 14 height 13
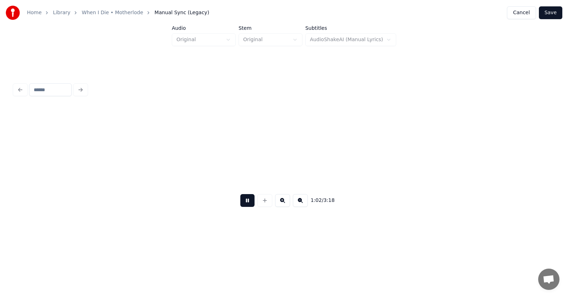
scroll to position [0, 16622]
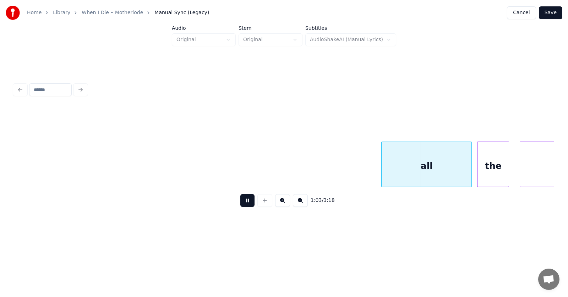
click at [240, 203] on button at bounding box center [247, 200] width 14 height 13
click at [395, 171] on div "all" at bounding box center [421, 166] width 90 height 48
click at [482, 172] on div "the" at bounding box center [489, 166] width 31 height 48
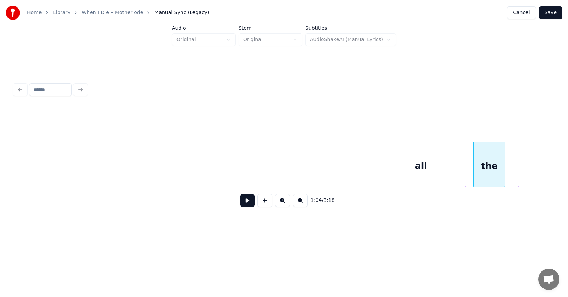
scroll to position [0, 16831]
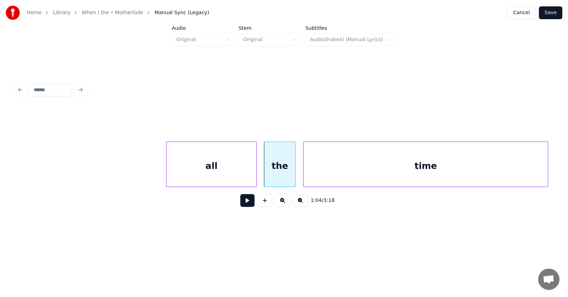
click at [519, 172] on div "time" at bounding box center [426, 166] width 244 height 48
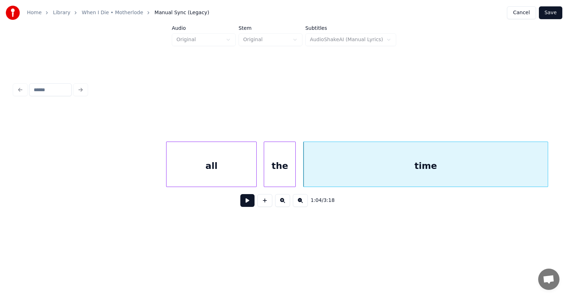
click at [242, 203] on button at bounding box center [247, 200] width 14 height 13
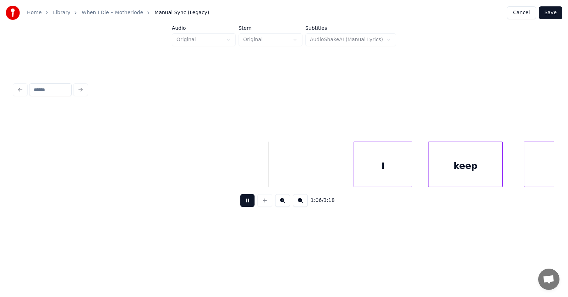
click at [242, 203] on button at bounding box center [247, 200] width 14 height 13
click at [364, 168] on div "I" at bounding box center [375, 166] width 58 height 48
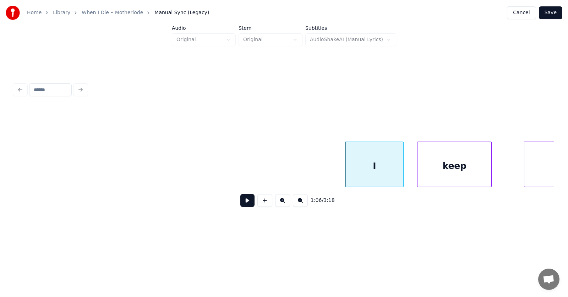
click at [433, 175] on div "keep" at bounding box center [455, 166] width 74 height 48
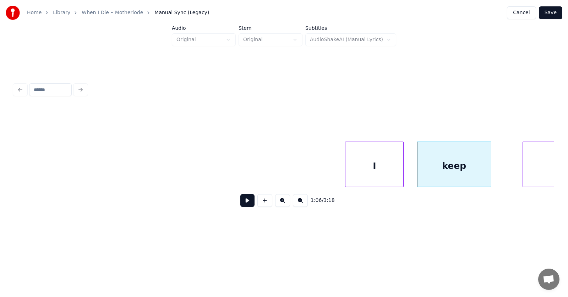
scroll to position [0, 17487]
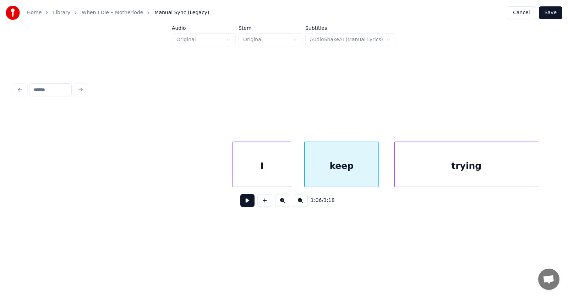
click at [523, 171] on div "trying" at bounding box center [466, 166] width 143 height 48
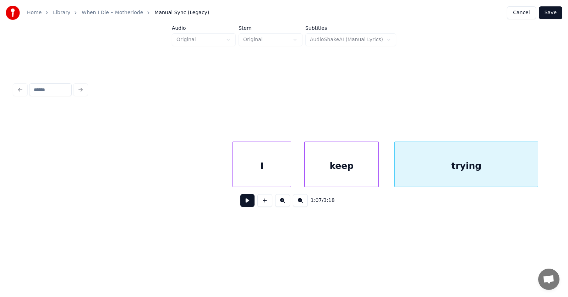
click at [266, 173] on div "I" at bounding box center [262, 166] width 58 height 48
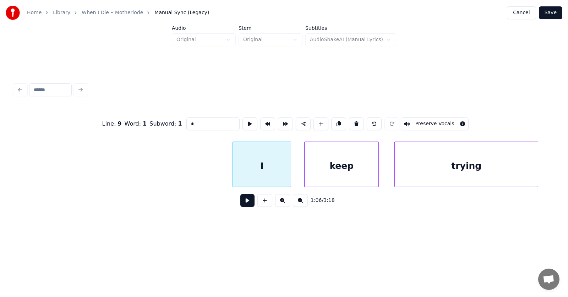
click at [244, 201] on button at bounding box center [247, 200] width 14 height 13
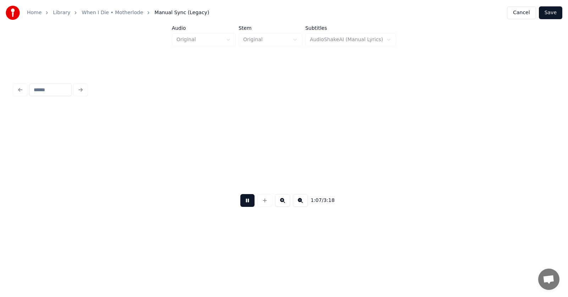
scroll to position [0, 18030]
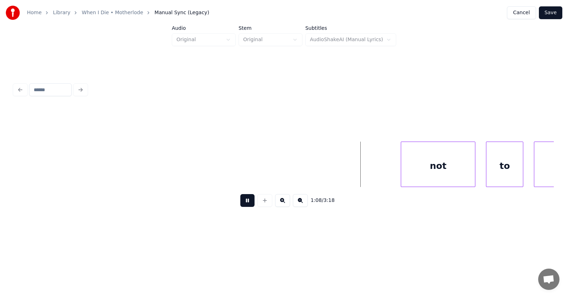
click at [244, 201] on button at bounding box center [247, 200] width 14 height 13
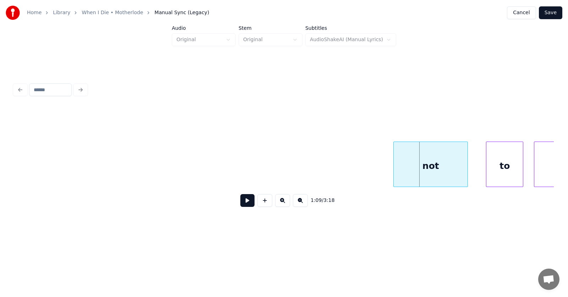
click at [419, 165] on div "not" at bounding box center [431, 166] width 74 height 48
click at [494, 169] on div "to" at bounding box center [498, 166] width 37 height 48
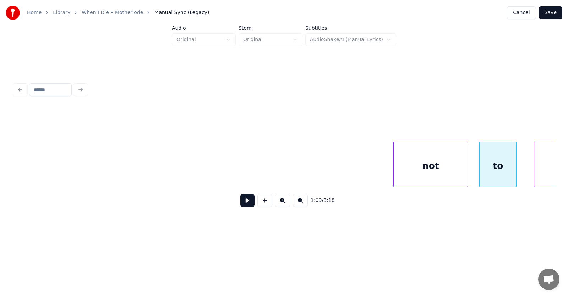
scroll to position [0, 18211]
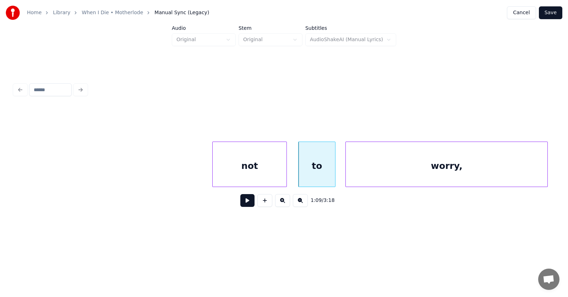
click at [535, 163] on div "worry," at bounding box center [447, 166] width 202 height 48
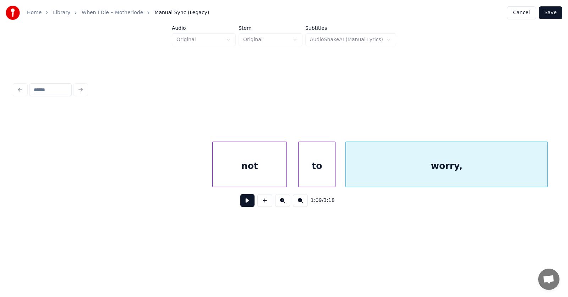
click at [242, 205] on button at bounding box center [247, 200] width 14 height 13
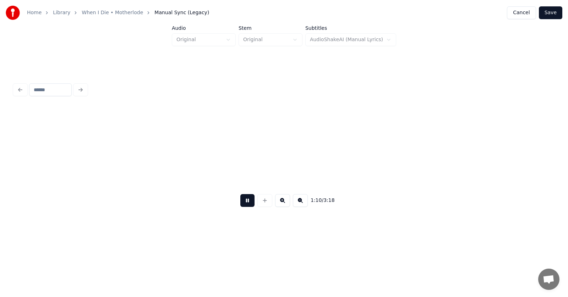
scroll to position [0, 18752]
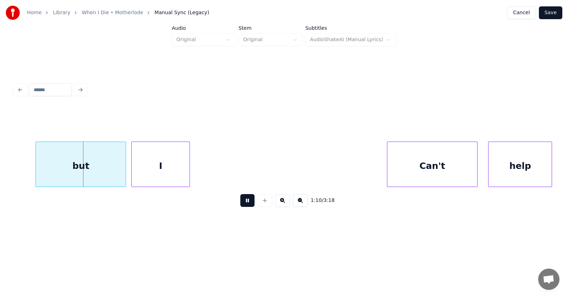
click at [242, 205] on button at bounding box center [247, 200] width 14 height 13
click at [74, 175] on div "but" at bounding box center [71, 166] width 90 height 48
click at [142, 172] on div "I" at bounding box center [154, 166] width 58 height 48
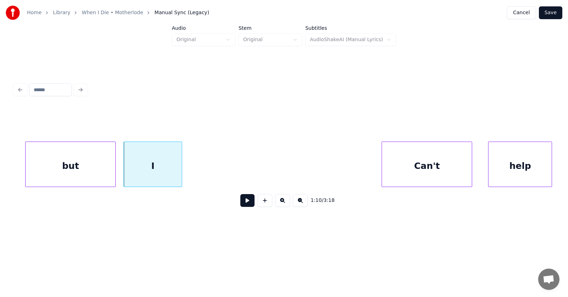
click at [423, 169] on div "Can't" at bounding box center [427, 166] width 90 height 48
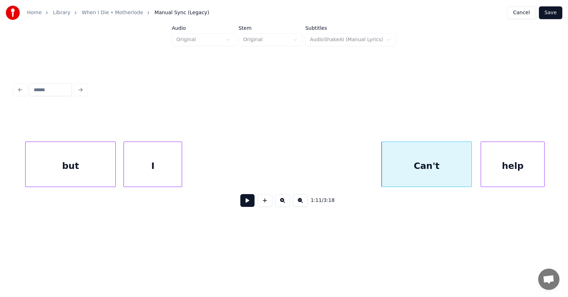
click at [501, 169] on div "help" at bounding box center [512, 166] width 63 height 48
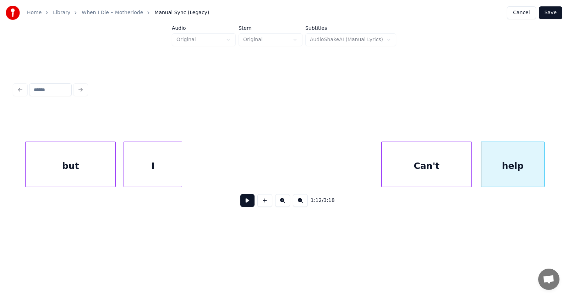
click at [244, 203] on button at bounding box center [247, 200] width 14 height 13
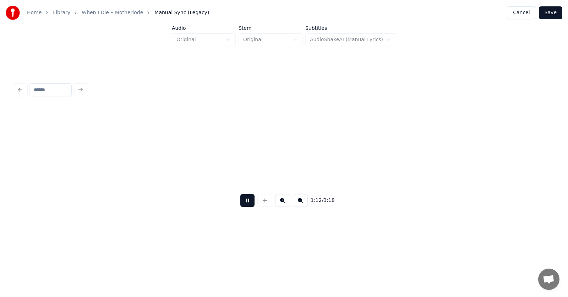
scroll to position [0, 19294]
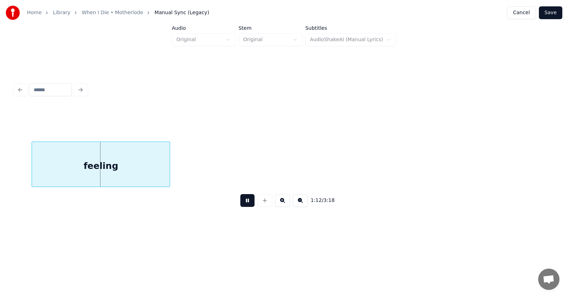
click at [244, 203] on button at bounding box center [247, 200] width 14 height 13
click at [114, 166] on div "feeling" at bounding box center [90, 166] width 138 height 48
click at [244, 201] on button at bounding box center [247, 200] width 14 height 13
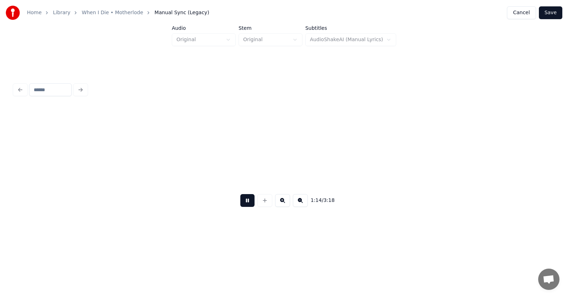
scroll to position [0, 19835]
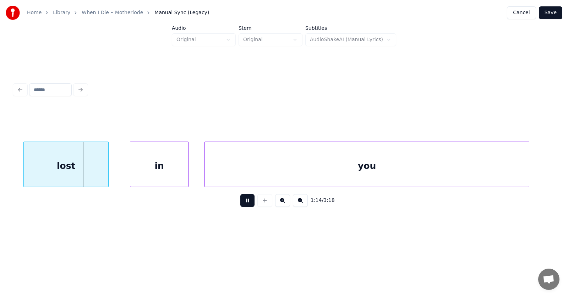
click at [243, 205] on button at bounding box center [247, 200] width 14 height 13
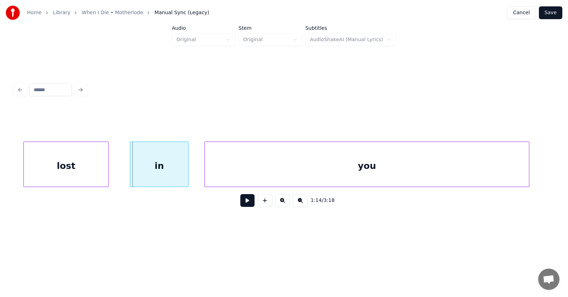
scroll to position [0, 19772]
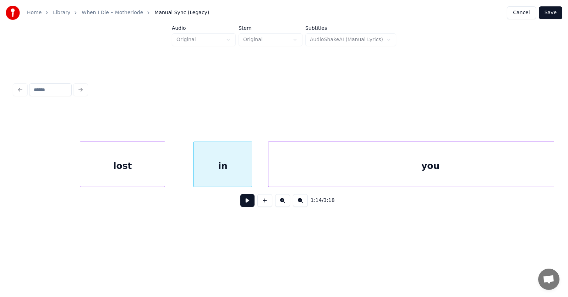
click at [145, 175] on div "lost" at bounding box center [122, 166] width 85 height 48
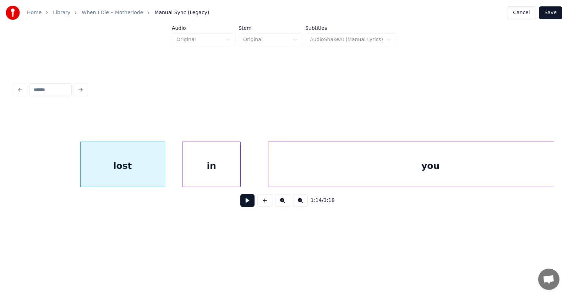
click at [210, 174] on div "in" at bounding box center [212, 166] width 58 height 48
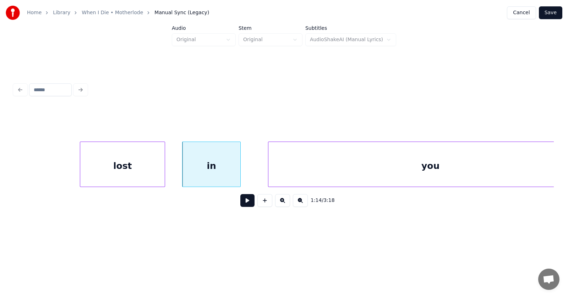
scroll to position [0, 19809]
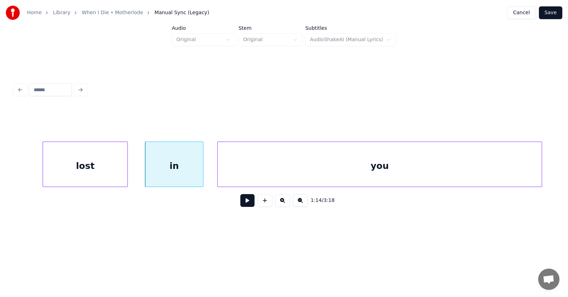
click at [289, 172] on div "you" at bounding box center [380, 166] width 324 height 48
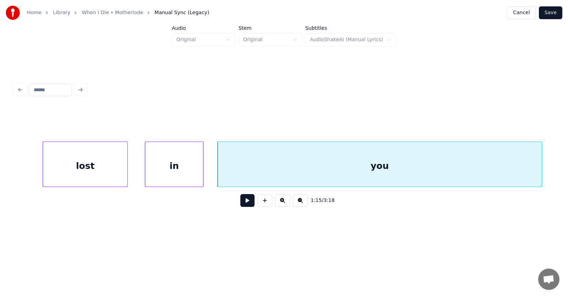
click at [244, 204] on button at bounding box center [247, 200] width 14 height 13
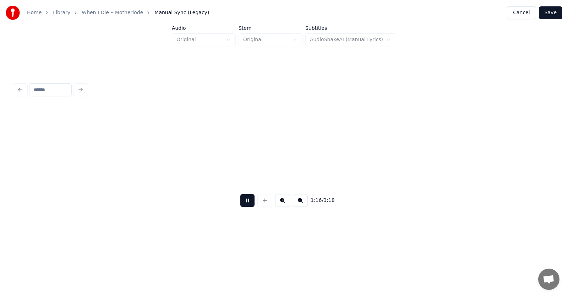
scroll to position [0, 20351]
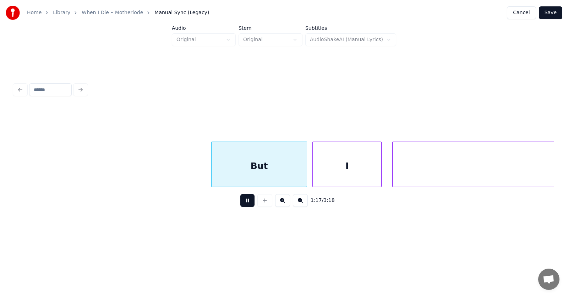
click at [244, 204] on button at bounding box center [247, 200] width 14 height 13
click at [248, 178] on div "But" at bounding box center [255, 166] width 95 height 48
click at [316, 175] on div "I" at bounding box center [344, 166] width 69 height 48
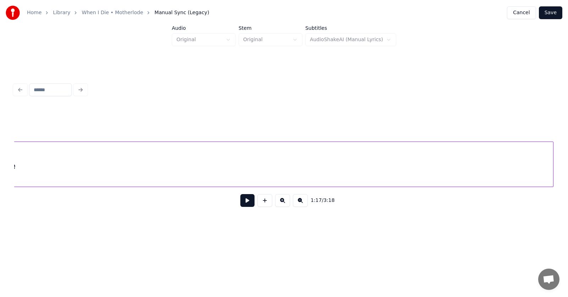
scroll to position [0, 20723]
click at [414, 173] on div "love" at bounding box center [563, 166] width 1097 height 48
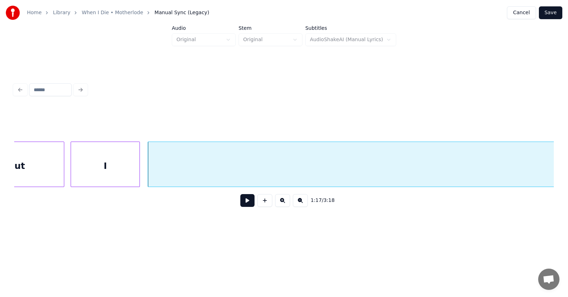
scroll to position [0, 20518]
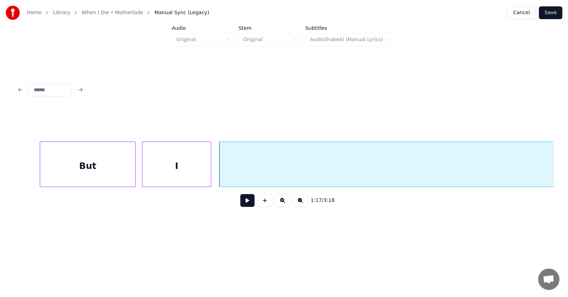
click at [100, 172] on div "But" at bounding box center [87, 166] width 95 height 48
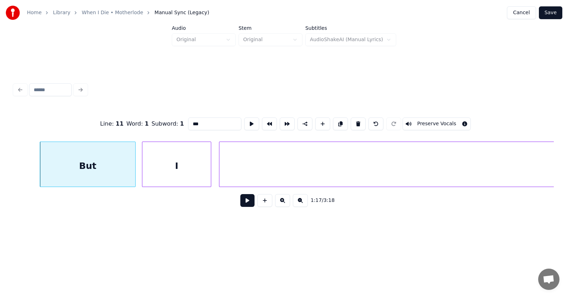
click at [240, 206] on button at bounding box center [247, 200] width 14 height 13
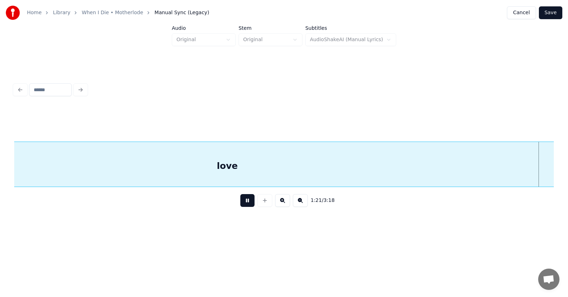
scroll to position [0, 21600]
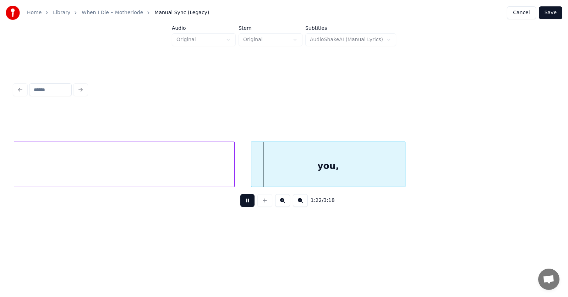
click at [240, 206] on button at bounding box center [247, 200] width 14 height 13
click at [267, 172] on div "you," at bounding box center [321, 166] width 154 height 48
click at [244, 206] on button at bounding box center [247, 200] width 14 height 13
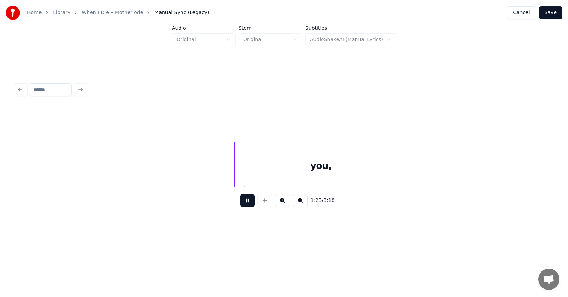
scroll to position [0, 22140]
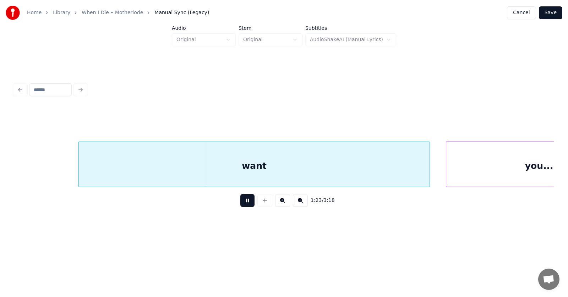
click at [244, 206] on button at bounding box center [247, 200] width 14 height 13
click at [215, 173] on div "want" at bounding box center [245, 166] width 351 height 48
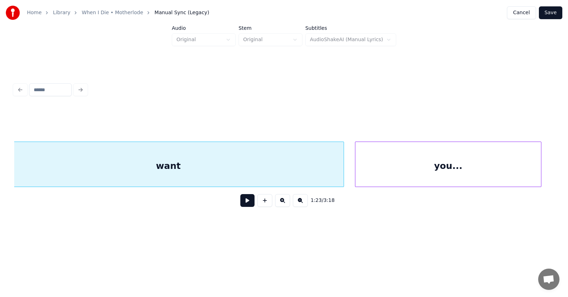
click at [464, 172] on div "you..." at bounding box center [449, 166] width 186 height 48
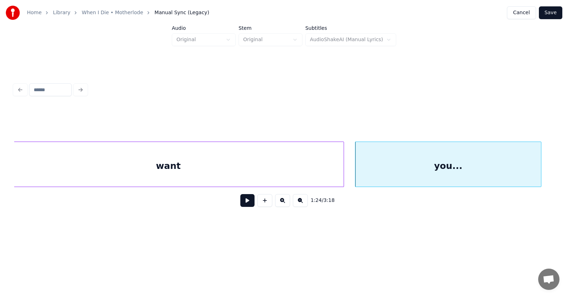
click at [240, 206] on button at bounding box center [247, 200] width 14 height 13
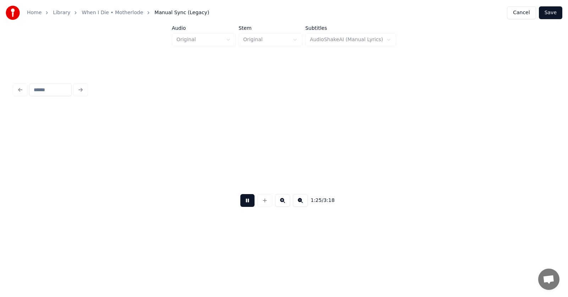
scroll to position [0, 22759]
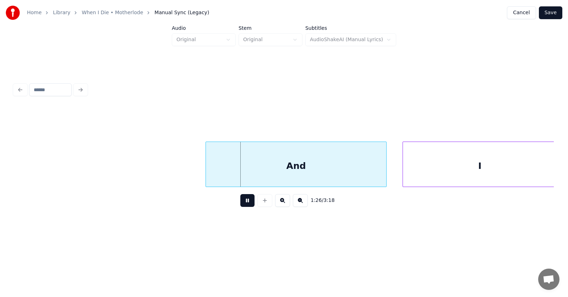
click at [240, 206] on button at bounding box center [247, 200] width 14 height 13
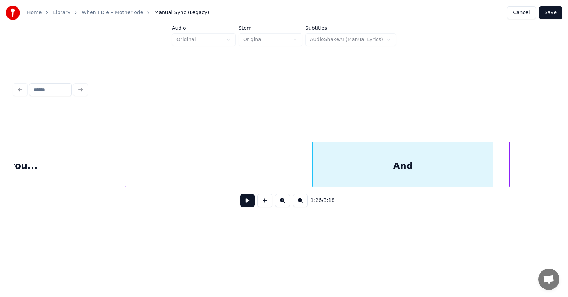
click at [125, 166] on div at bounding box center [125, 164] width 2 height 45
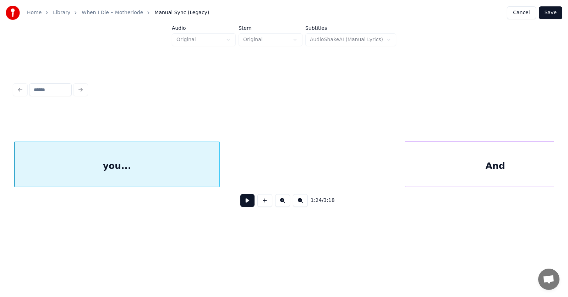
scroll to position [0, 22590]
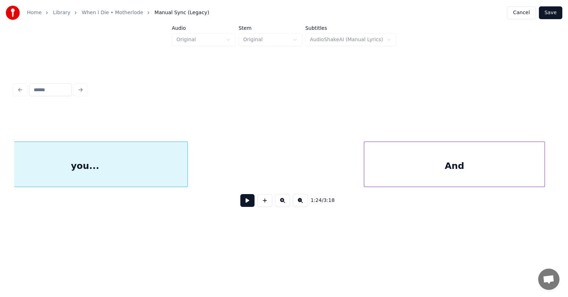
click at [471, 173] on div "And" at bounding box center [454, 166] width 180 height 48
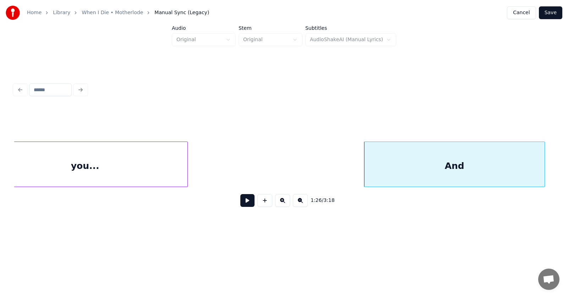
scroll to position [0, 22866]
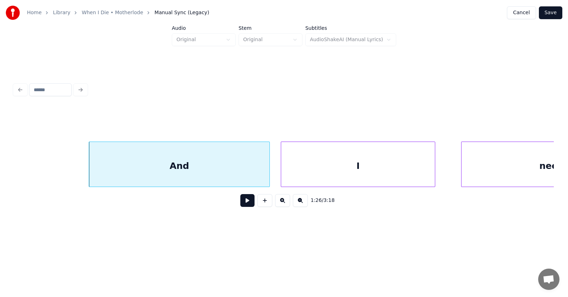
click at [329, 173] on div "I" at bounding box center [358, 166] width 154 height 48
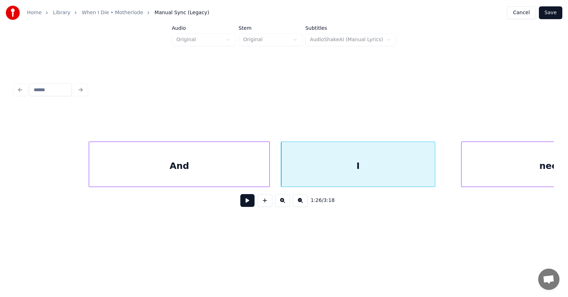
scroll to position [0, 22952]
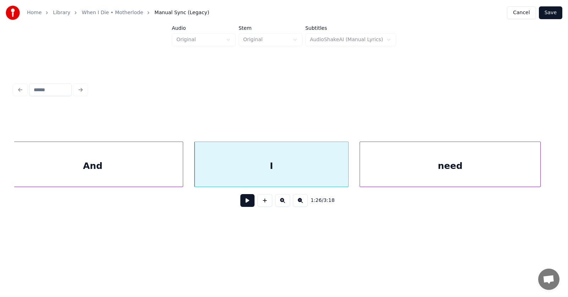
click at [476, 177] on div "need" at bounding box center [450, 166] width 180 height 48
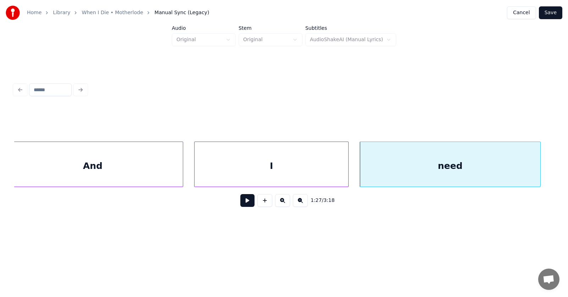
click at [241, 204] on button at bounding box center [247, 200] width 14 height 13
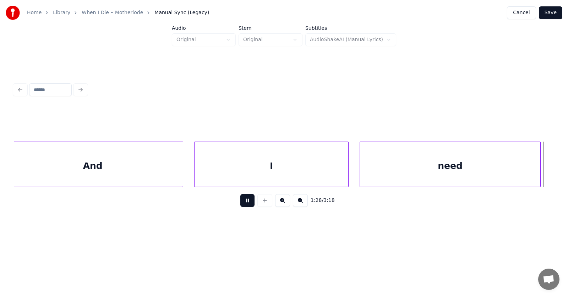
scroll to position [0, 23494]
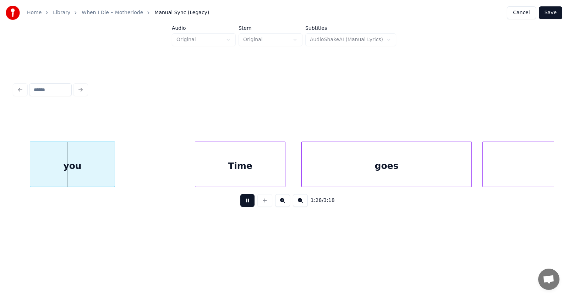
click at [241, 204] on button at bounding box center [247, 200] width 14 height 13
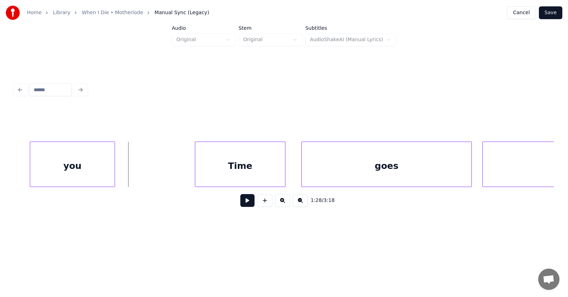
scroll to position [0, 23435]
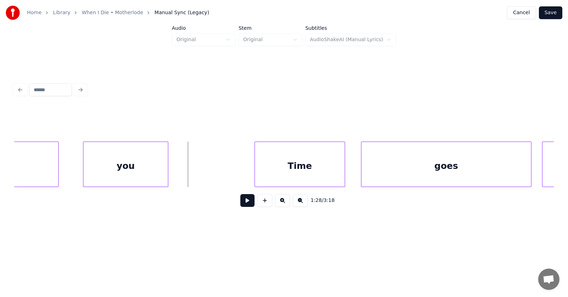
click at [146, 163] on div "you" at bounding box center [125, 166] width 85 height 48
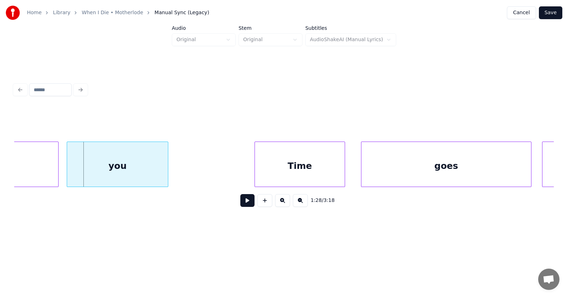
click at [67, 166] on div at bounding box center [68, 164] width 2 height 45
click at [304, 174] on div "Time" at bounding box center [295, 166] width 90 height 48
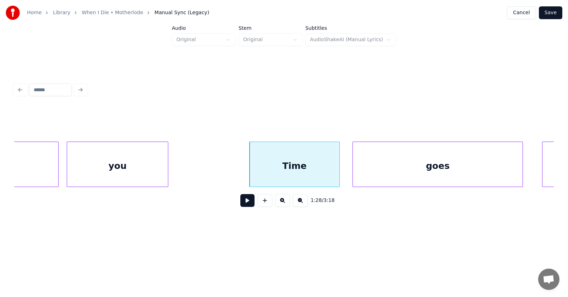
click at [414, 166] on div "goes" at bounding box center [438, 166] width 170 height 48
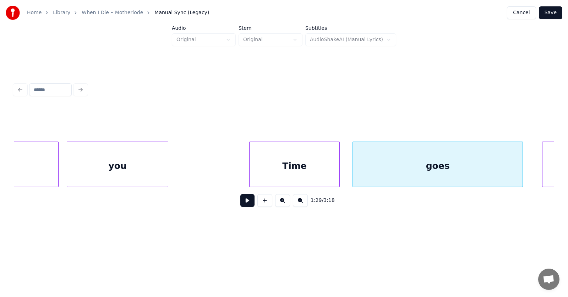
click at [296, 167] on div "Time" at bounding box center [295, 166] width 90 height 48
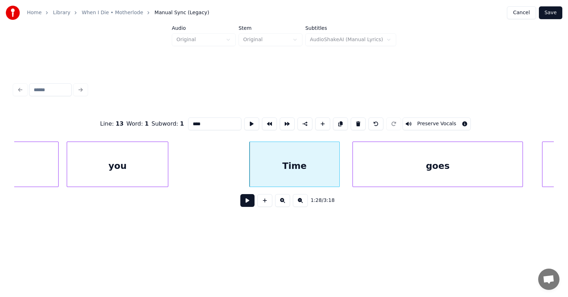
click at [244, 204] on button at bounding box center [247, 200] width 14 height 13
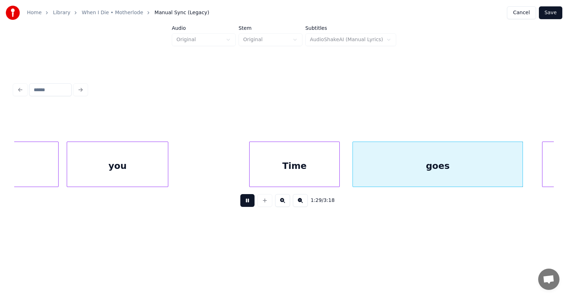
scroll to position [0, 23978]
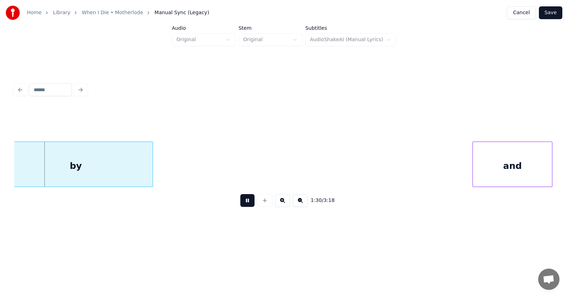
click at [244, 204] on button at bounding box center [247, 200] width 14 height 13
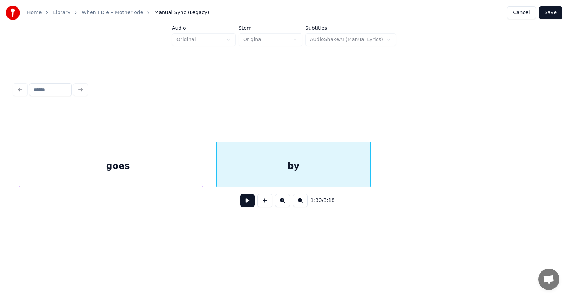
click at [269, 174] on div "by" at bounding box center [294, 166] width 154 height 48
click at [246, 205] on button at bounding box center [247, 200] width 14 height 13
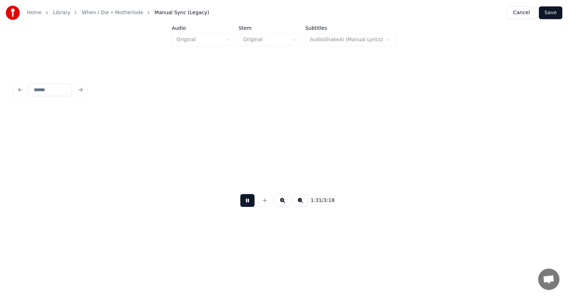
scroll to position [0, 24296]
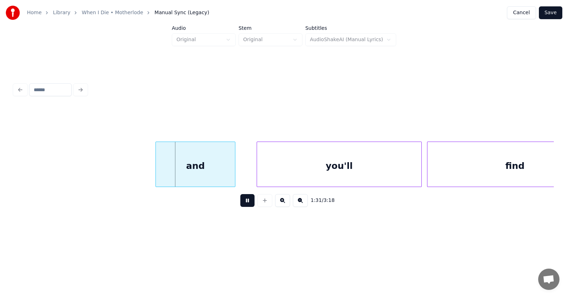
click at [246, 205] on button at bounding box center [247, 200] width 14 height 13
click at [197, 173] on div "and" at bounding box center [191, 166] width 79 height 48
click at [280, 172] on div "you'll" at bounding box center [325, 166] width 164 height 48
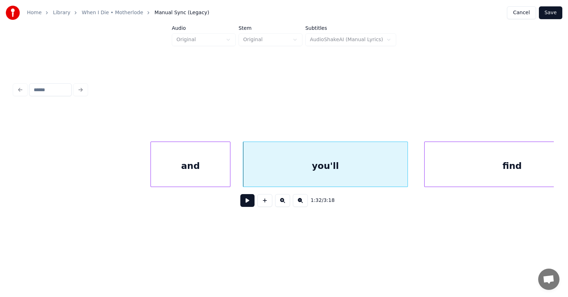
scroll to position [0, 24343]
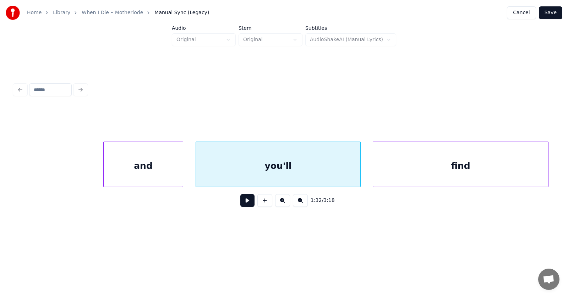
click at [471, 174] on div "find" at bounding box center [460, 166] width 175 height 48
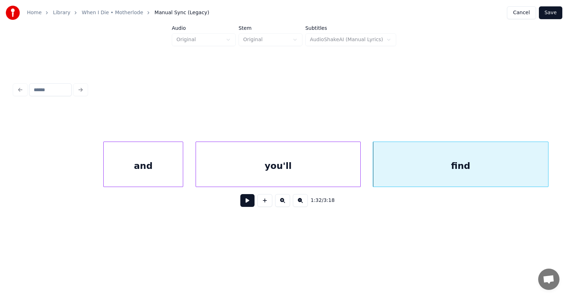
click at [245, 203] on button at bounding box center [247, 200] width 14 height 13
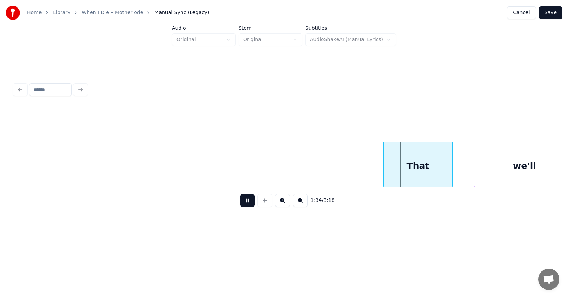
click at [245, 203] on button at bounding box center [247, 200] width 14 height 13
click at [400, 167] on div "That" at bounding box center [412, 166] width 69 height 48
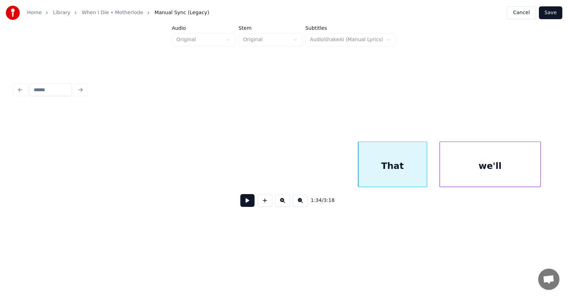
click at [477, 171] on div "we'll" at bounding box center [490, 166] width 101 height 48
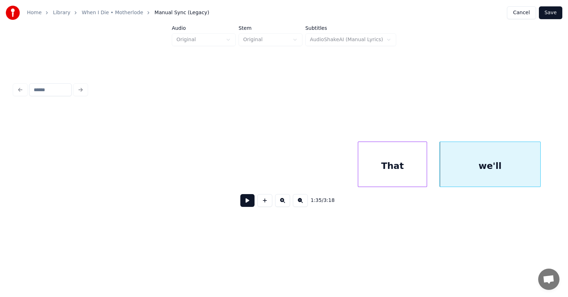
click at [240, 204] on button at bounding box center [247, 200] width 14 height 13
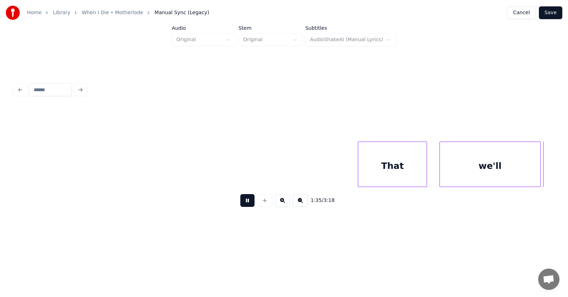
scroll to position [0, 25446]
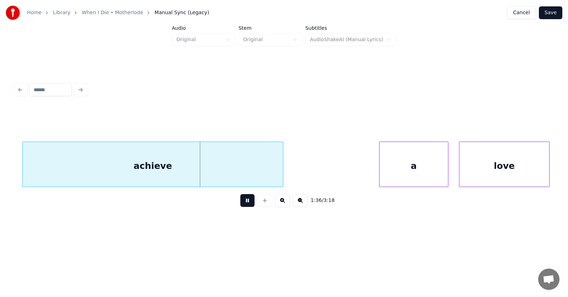
click at [240, 204] on button at bounding box center [247, 200] width 14 height 13
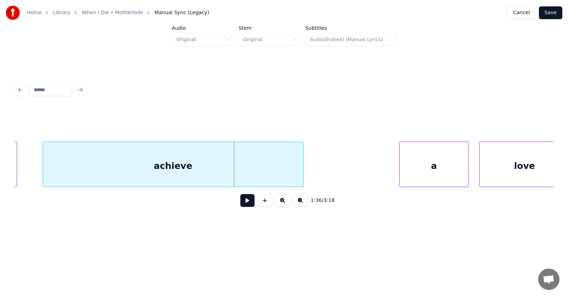
scroll to position [0, 25355]
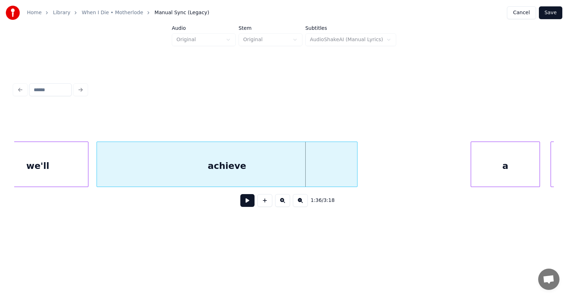
click at [261, 174] on div "achieve" at bounding box center [227, 166] width 260 height 48
click at [244, 205] on button at bounding box center [247, 200] width 14 height 13
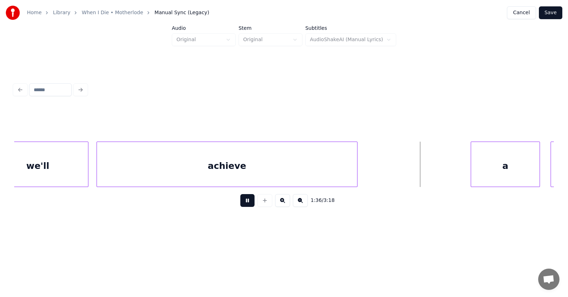
click at [244, 205] on button at bounding box center [247, 200] width 14 height 13
click at [479, 171] on div "a" at bounding box center [497, 166] width 69 height 48
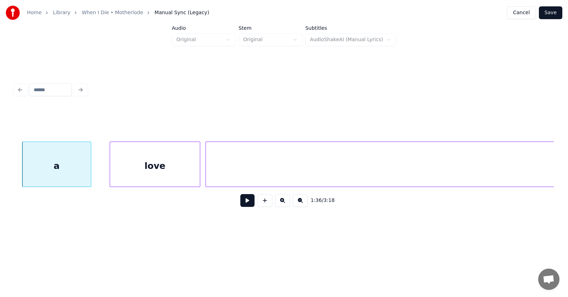
scroll to position [0, 25827]
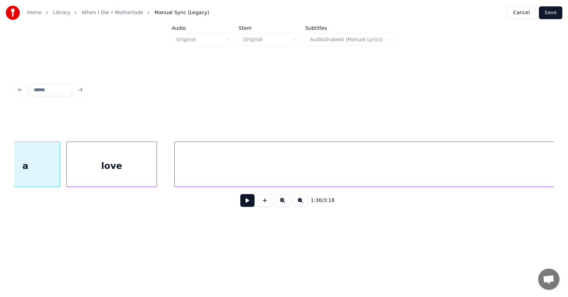
click at [97, 161] on div "love" at bounding box center [112, 166] width 90 height 48
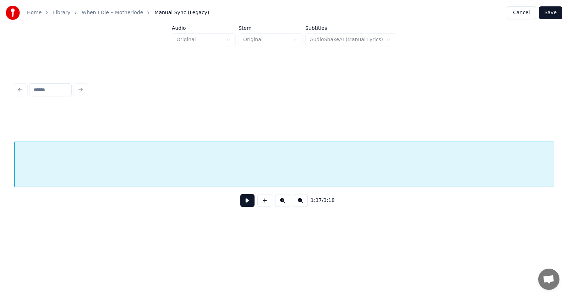
scroll to position [0, 25817]
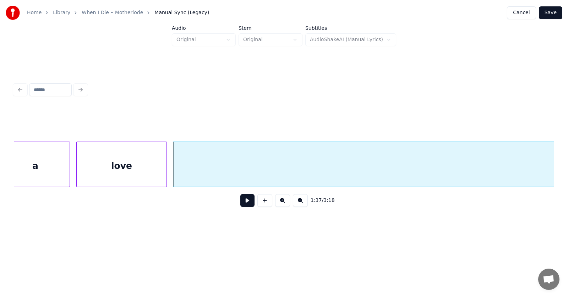
click at [245, 202] on button at bounding box center [247, 200] width 14 height 13
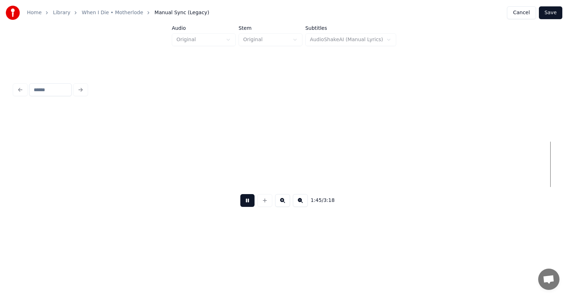
scroll to position [0, 27990]
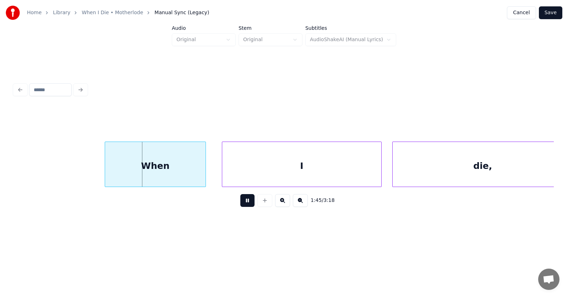
click at [246, 203] on button at bounding box center [247, 200] width 14 height 13
click at [171, 168] on div "When" at bounding box center [151, 166] width 101 height 48
click at [256, 170] on div "I" at bounding box center [292, 166] width 159 height 48
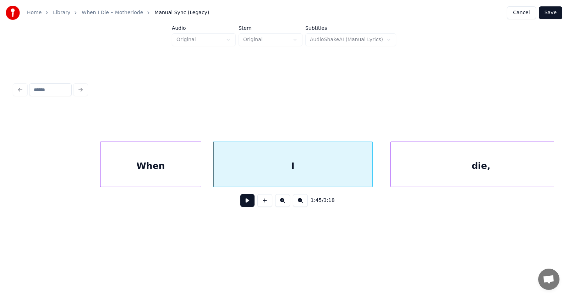
scroll to position [0, 28008]
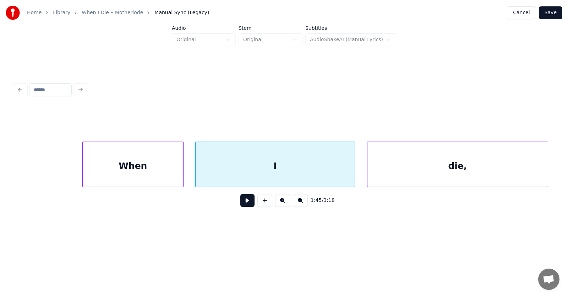
click at [393, 169] on div "die," at bounding box center [458, 166] width 180 height 48
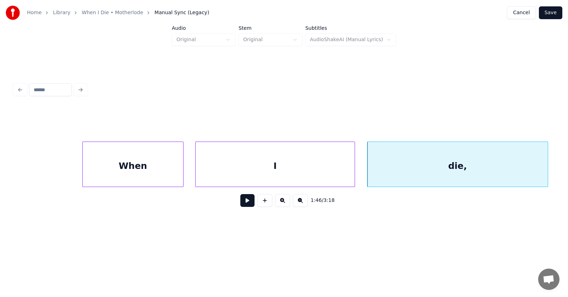
click at [240, 206] on button at bounding box center [247, 200] width 14 height 13
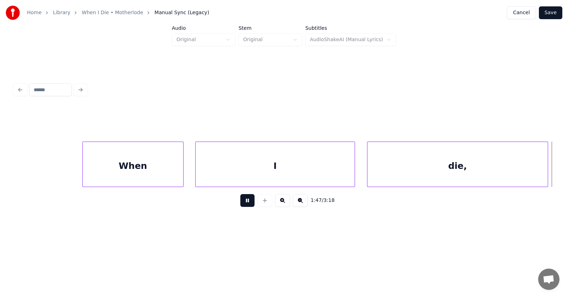
scroll to position [0, 28548]
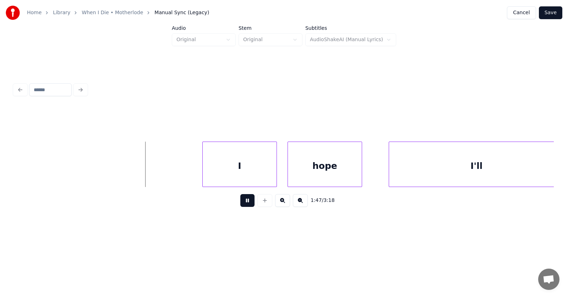
click at [240, 206] on button at bounding box center [247, 200] width 14 height 13
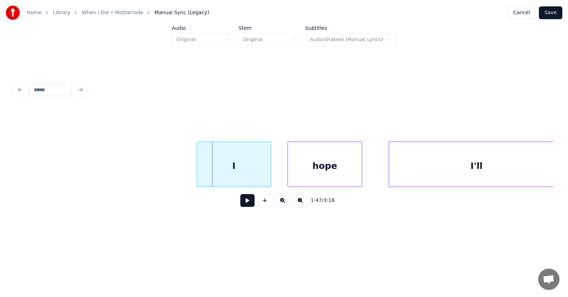
click at [224, 177] on div "I" at bounding box center [234, 166] width 74 height 48
click at [305, 175] on div "hope" at bounding box center [320, 166] width 74 height 48
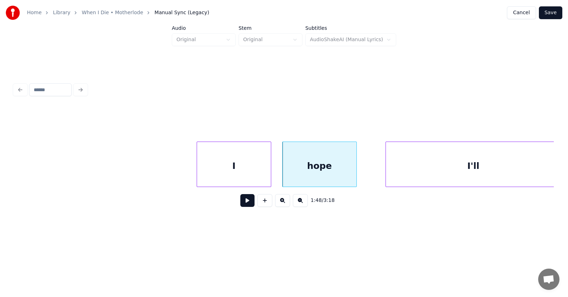
scroll to position [0, 28557]
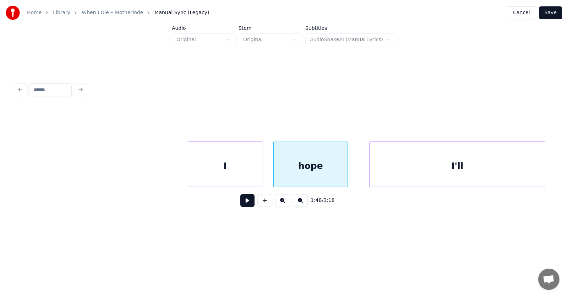
click at [402, 170] on div "I'll" at bounding box center [457, 166] width 175 height 48
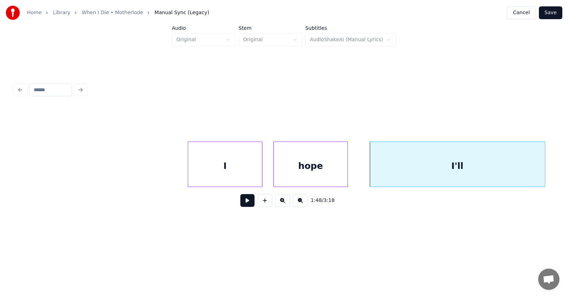
click at [246, 204] on button at bounding box center [247, 200] width 14 height 13
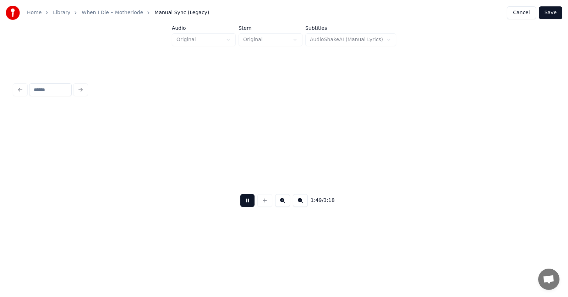
scroll to position [0, 29097]
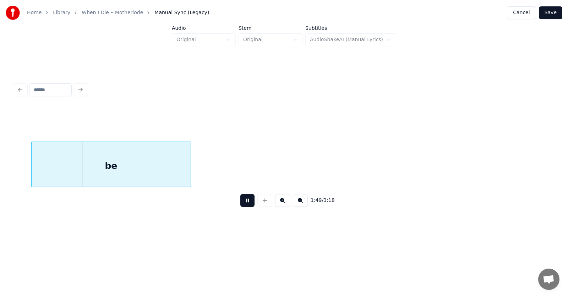
click at [246, 204] on button at bounding box center [247, 200] width 14 height 13
click at [140, 168] on div "be" at bounding box center [97, 166] width 159 height 48
click at [241, 205] on button at bounding box center [247, 200] width 14 height 13
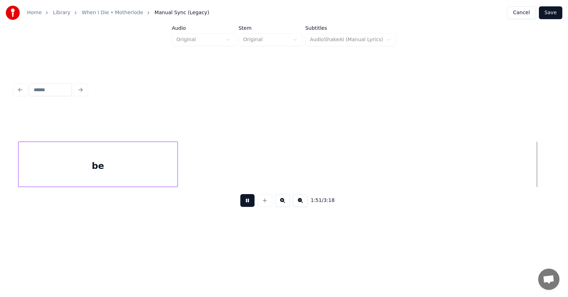
scroll to position [0, 29638]
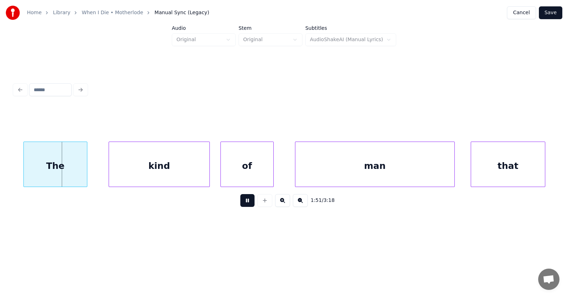
click at [241, 205] on button at bounding box center [247, 200] width 14 height 13
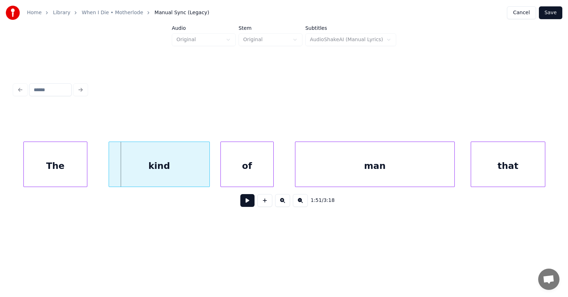
scroll to position [0, 29586]
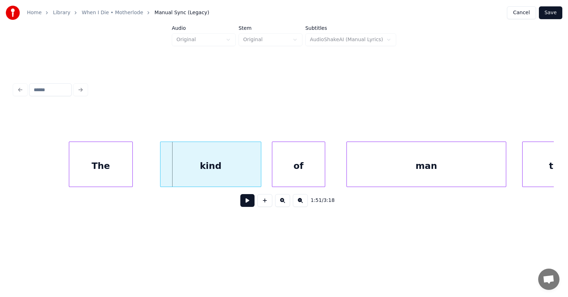
click at [109, 170] on div "The" at bounding box center [100, 166] width 63 height 48
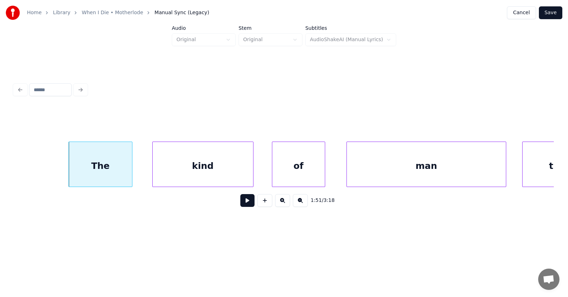
click at [176, 170] on div "kind" at bounding box center [203, 166] width 101 height 48
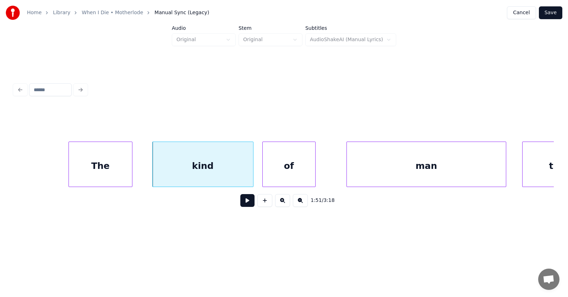
click at [284, 173] on div "of" at bounding box center [289, 166] width 53 height 48
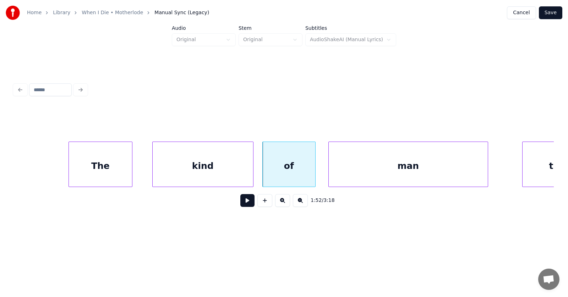
click at [362, 179] on div "man" at bounding box center [408, 166] width 159 height 48
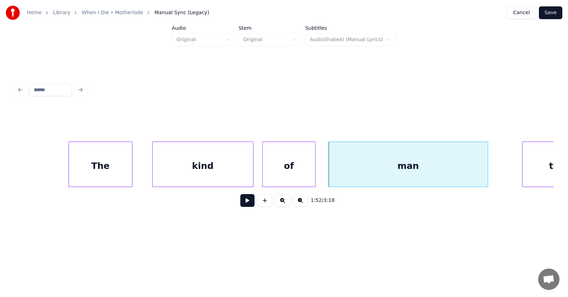
click at [245, 204] on button at bounding box center [247, 200] width 14 height 13
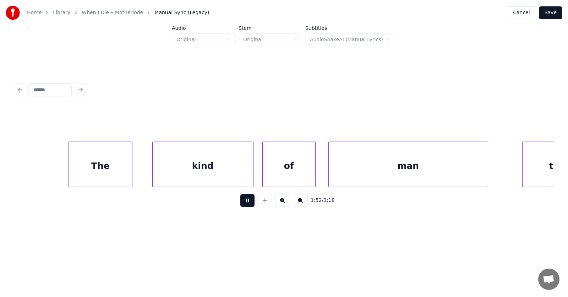
click at [245, 204] on button at bounding box center [247, 200] width 14 height 13
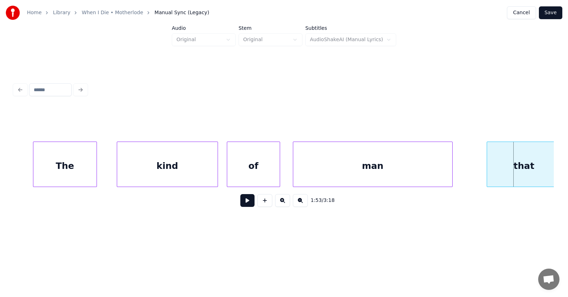
scroll to position [0, 29628]
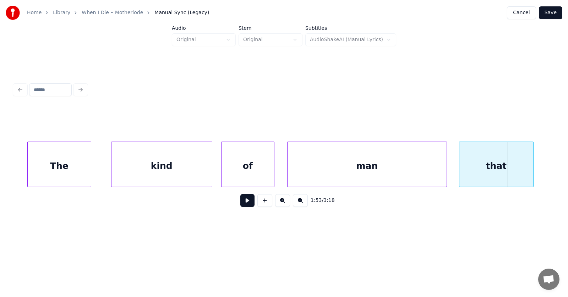
click at [496, 166] on div "that" at bounding box center [497, 166] width 74 height 48
click at [241, 203] on button at bounding box center [247, 200] width 14 height 13
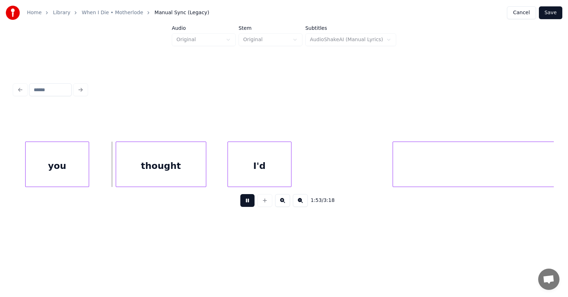
click at [241, 203] on button at bounding box center [247, 200] width 14 height 13
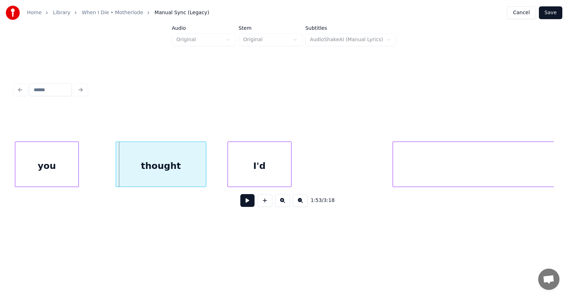
click at [59, 173] on div "you" at bounding box center [46, 166] width 63 height 48
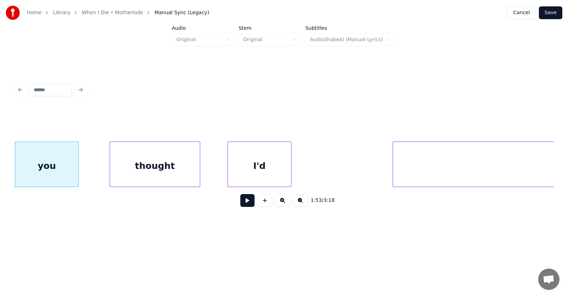
click at [145, 174] on div "thought" at bounding box center [155, 166] width 90 height 48
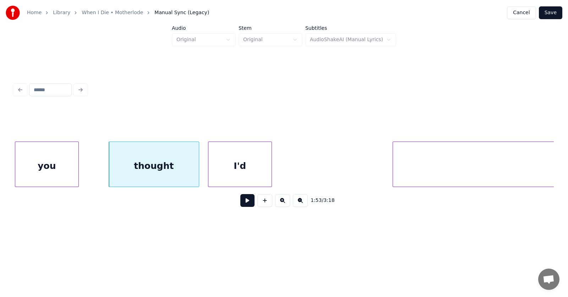
click at [240, 171] on div "I'd" at bounding box center [239, 166] width 63 height 48
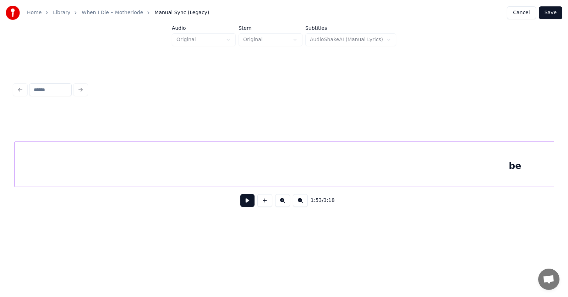
click at [441, 173] on div "be" at bounding box center [515, 166] width 1001 height 48
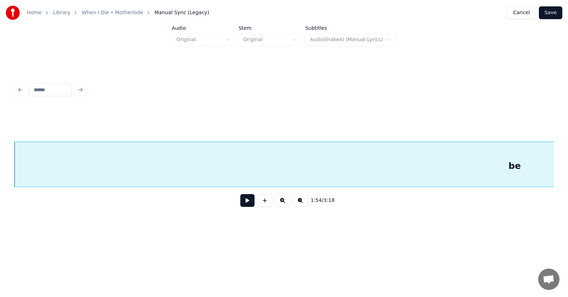
click at [247, 204] on button at bounding box center [247, 200] width 14 height 13
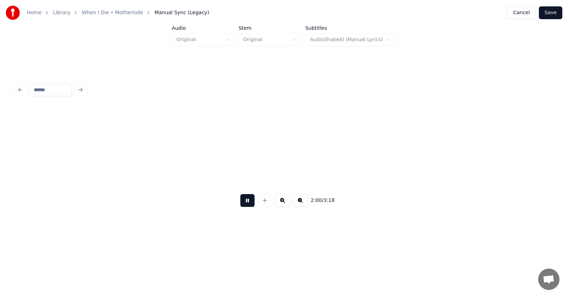
scroll to position [0, 32164]
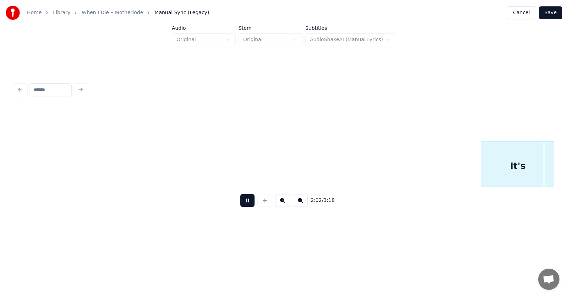
click at [247, 205] on button at bounding box center [247, 200] width 14 height 13
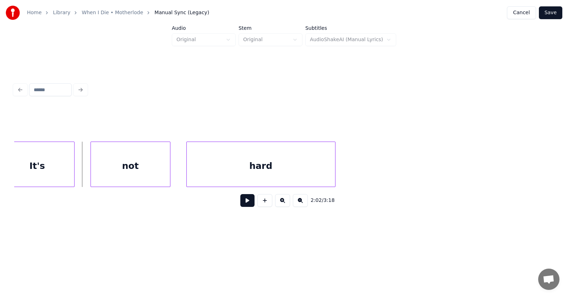
scroll to position [0, 32574]
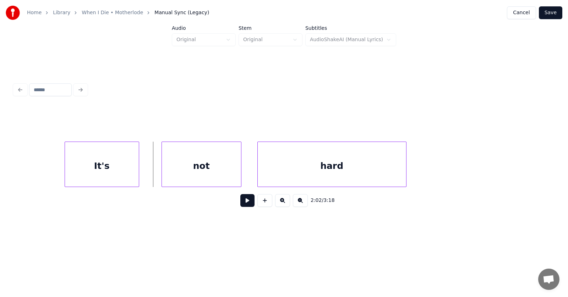
click at [115, 170] on div "It's" at bounding box center [102, 166] width 74 height 48
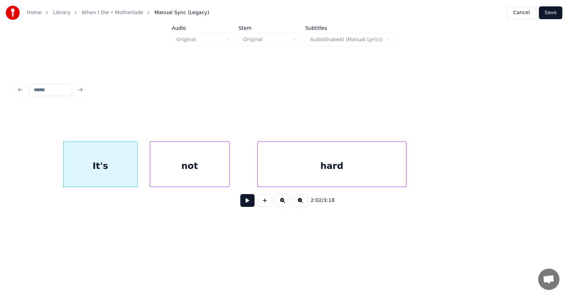
click at [175, 170] on div "not" at bounding box center [189, 166] width 79 height 48
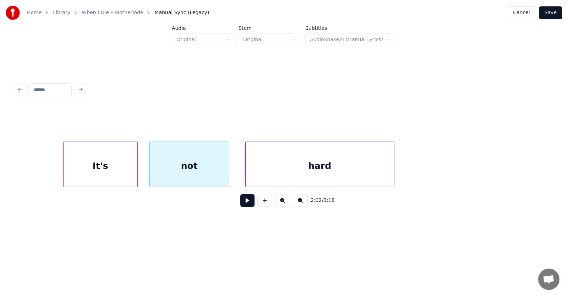
click at [266, 169] on div "hard" at bounding box center [320, 166] width 148 height 48
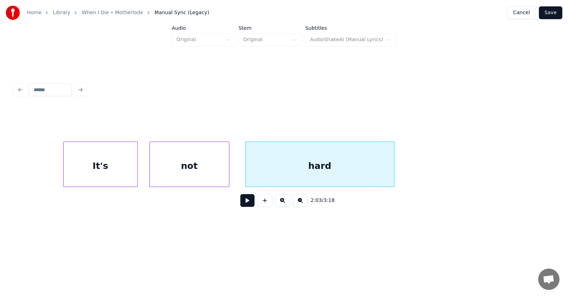
click at [243, 201] on button at bounding box center [247, 200] width 14 height 13
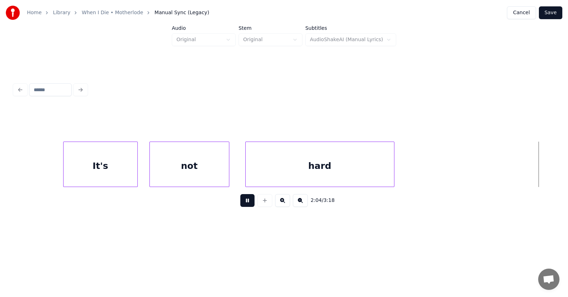
scroll to position [0, 33115]
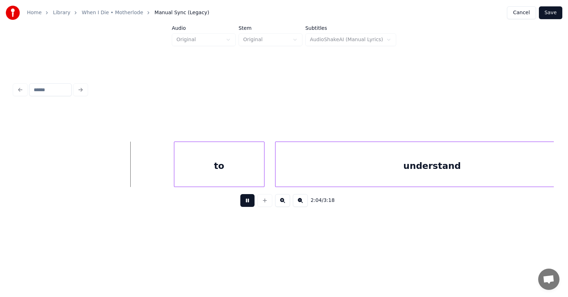
click at [243, 201] on button at bounding box center [247, 200] width 14 height 13
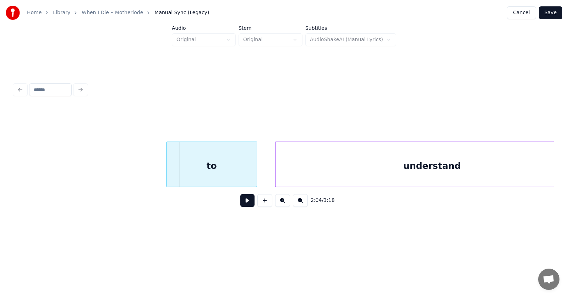
click at [221, 169] on div "to" at bounding box center [212, 166] width 90 height 48
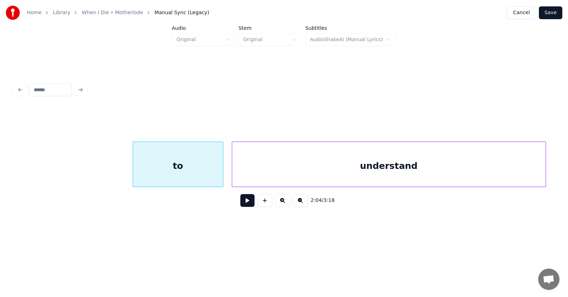
click at [304, 170] on div "understand" at bounding box center [389, 166] width 314 height 48
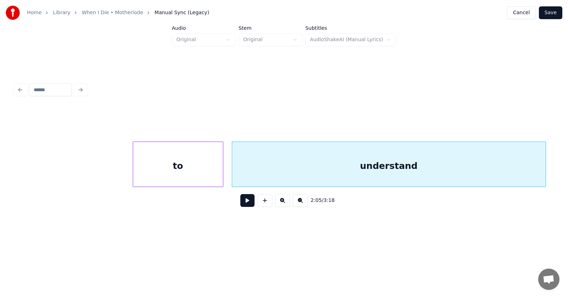
click at [240, 205] on button at bounding box center [247, 200] width 14 height 13
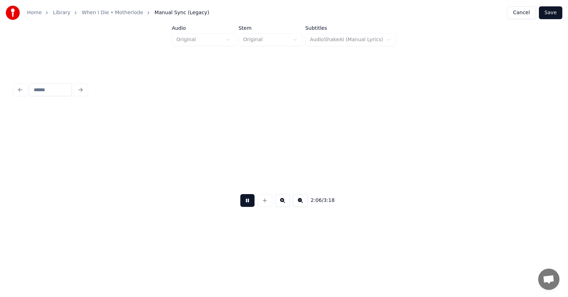
scroll to position [0, 33689]
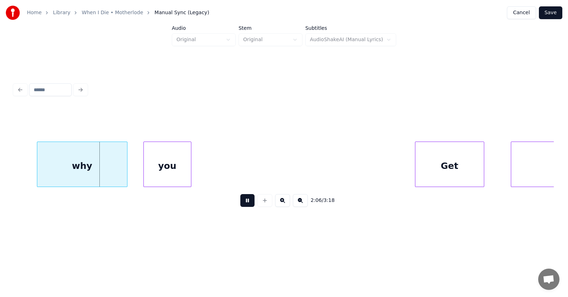
click at [240, 205] on button at bounding box center [247, 200] width 14 height 13
click at [76, 165] on div "why" at bounding box center [75, 166] width 90 height 48
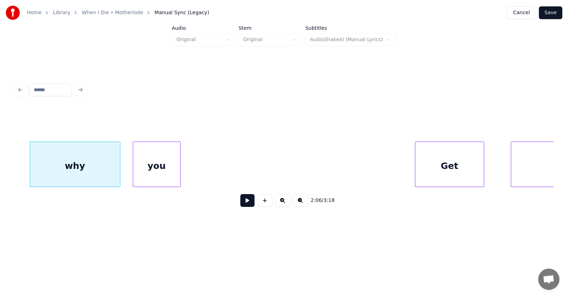
click at [158, 170] on div "you" at bounding box center [156, 166] width 47 height 48
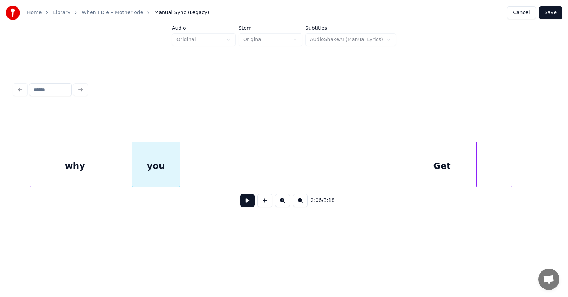
click at [459, 167] on div "Get" at bounding box center [442, 166] width 69 height 48
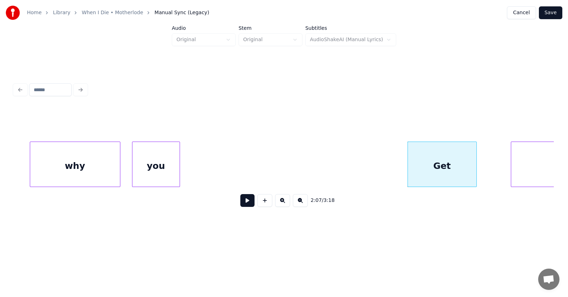
scroll to position [0, 33906]
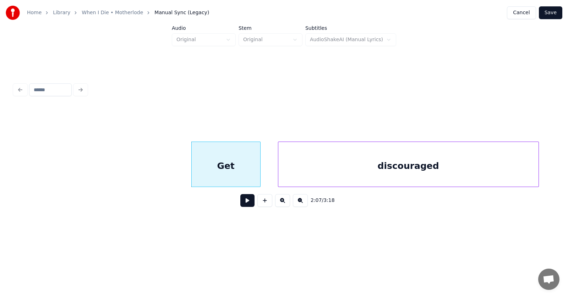
click at [505, 168] on div "discouraged" at bounding box center [408, 166] width 260 height 48
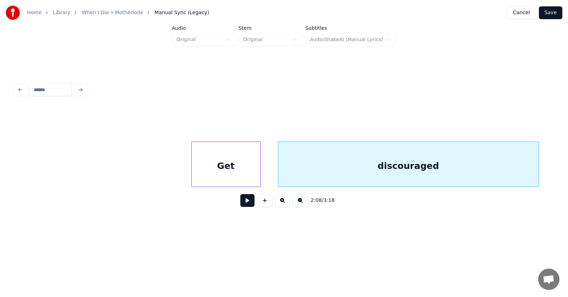
click at [245, 204] on button at bounding box center [247, 200] width 14 height 13
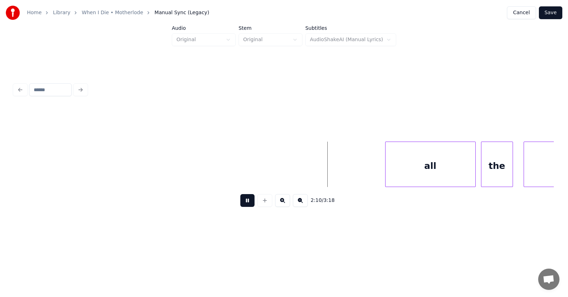
click at [247, 202] on button at bounding box center [247, 200] width 14 height 13
click at [410, 164] on div "all" at bounding box center [424, 166] width 90 height 48
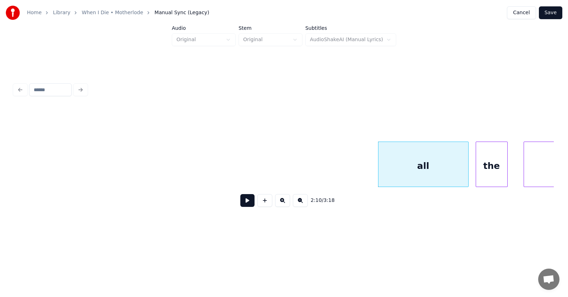
click at [490, 170] on div "the" at bounding box center [491, 166] width 31 height 48
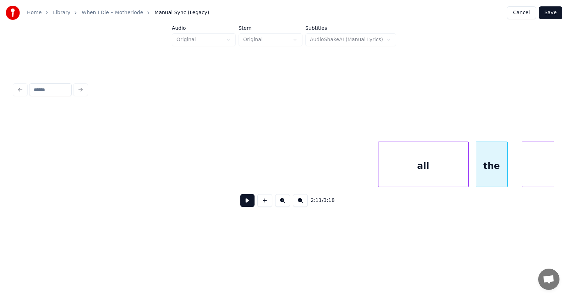
scroll to position [0, 34667]
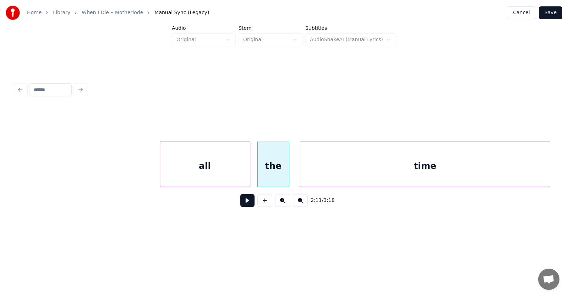
click at [525, 169] on div "time" at bounding box center [425, 166] width 250 height 48
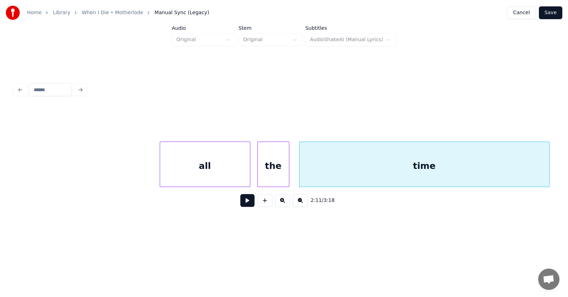
click at [248, 201] on button at bounding box center [247, 200] width 14 height 13
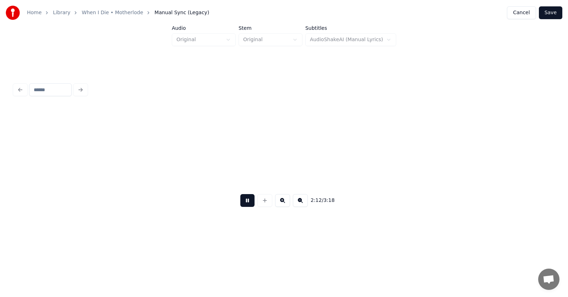
scroll to position [0, 35209]
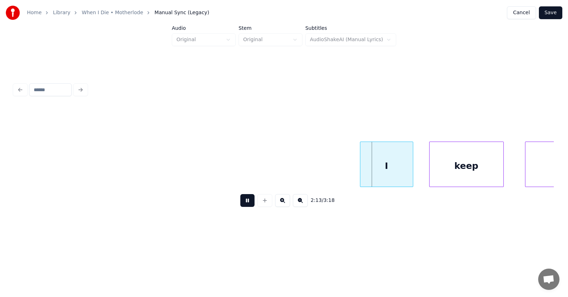
click at [248, 201] on button at bounding box center [247, 200] width 14 height 13
click at [373, 166] on div "I" at bounding box center [376, 166] width 53 height 48
click at [345, 168] on div at bounding box center [346, 164] width 2 height 45
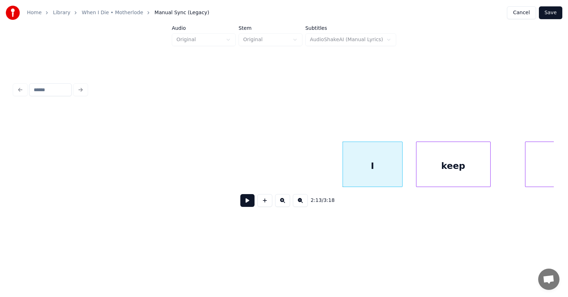
click at [431, 170] on div "keep" at bounding box center [454, 166] width 74 height 48
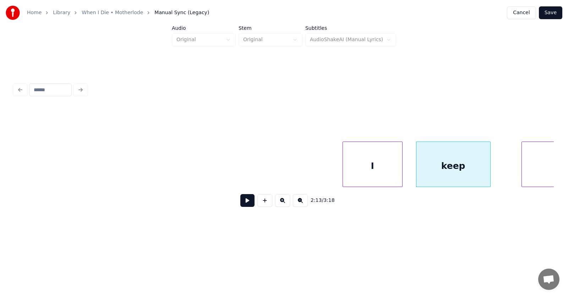
scroll to position [0, 35322]
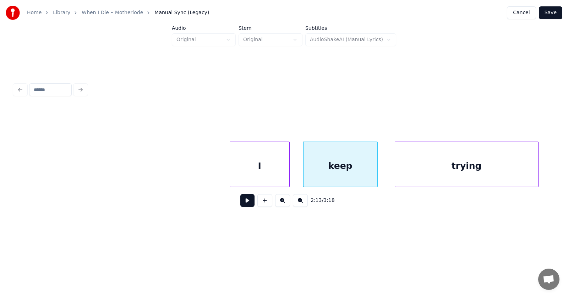
click at [516, 168] on div "trying" at bounding box center [466, 166] width 143 height 48
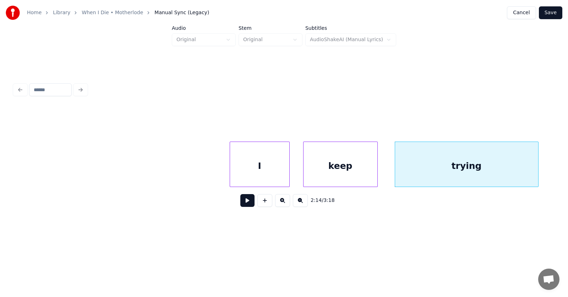
click at [244, 201] on button at bounding box center [247, 200] width 14 height 13
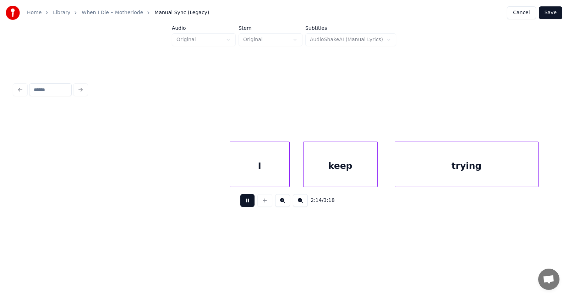
scroll to position [0, 35863]
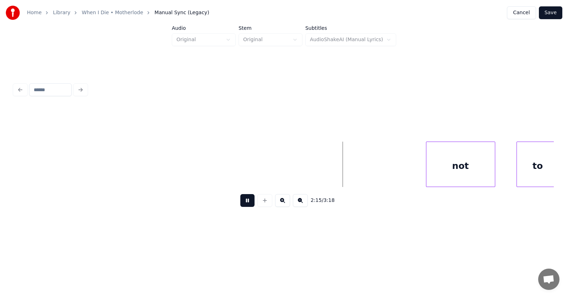
click at [243, 204] on button at bounding box center [247, 200] width 14 height 13
click at [442, 162] on div "not" at bounding box center [451, 166] width 69 height 48
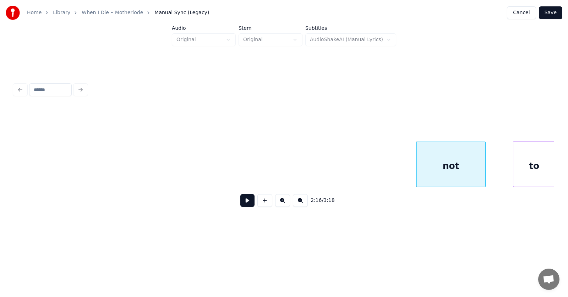
scroll to position [0, 35866]
click at [519, 167] on div "to" at bounding box center [523, 166] width 42 height 48
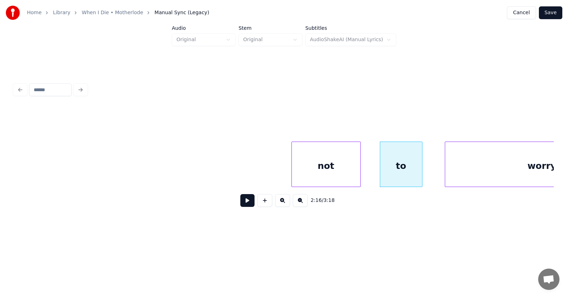
scroll to position [0, 36074]
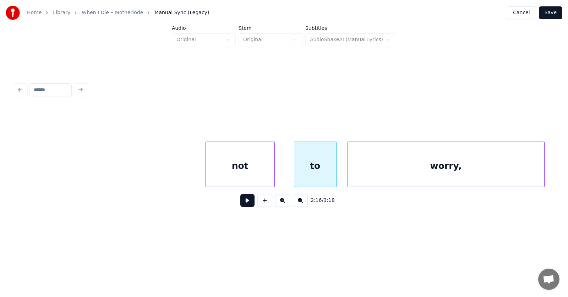
click at [460, 173] on div "worry," at bounding box center [446, 166] width 196 height 48
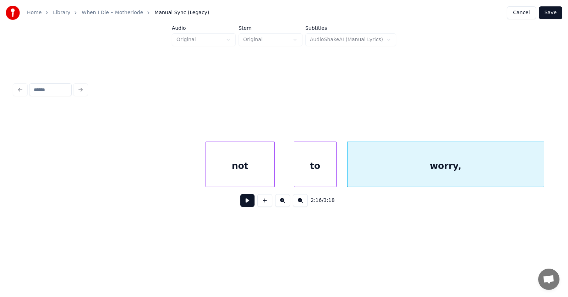
click at [248, 202] on button at bounding box center [247, 200] width 14 height 13
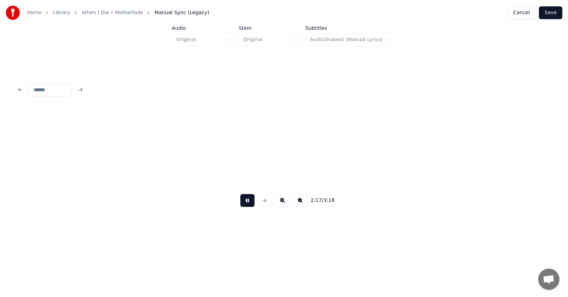
scroll to position [0, 36615]
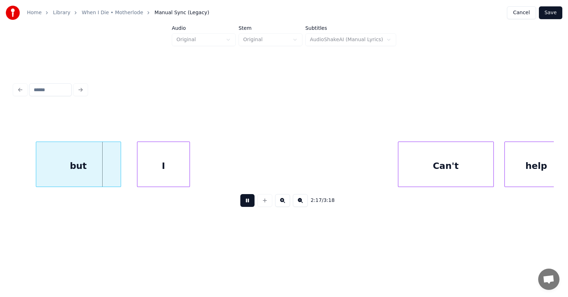
click at [248, 202] on button at bounding box center [247, 200] width 14 height 13
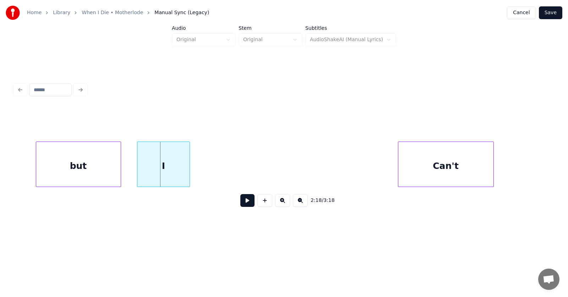
scroll to position [0, 36485]
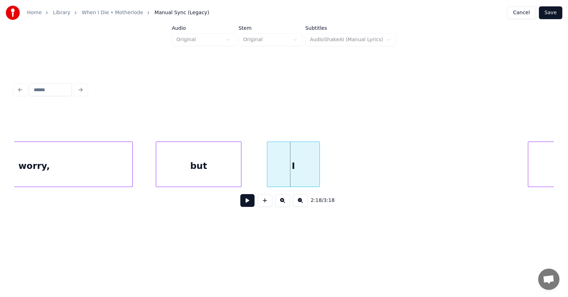
click at [207, 167] on div "but" at bounding box center [198, 166] width 85 height 48
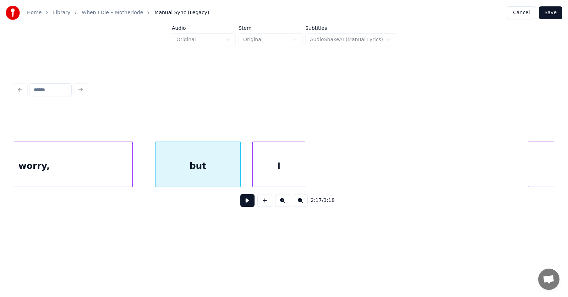
click at [283, 173] on div "I" at bounding box center [279, 166] width 53 height 48
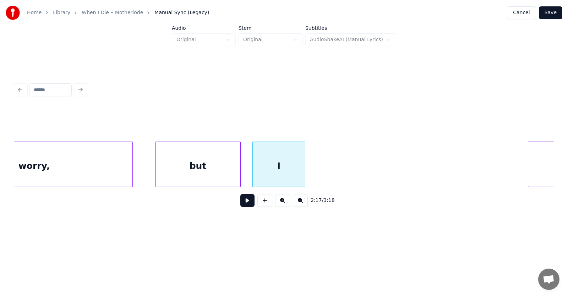
scroll to position [0, 36553]
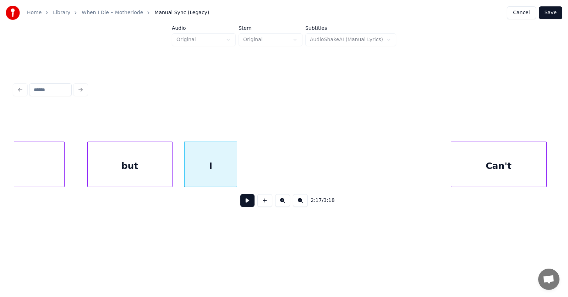
click at [535, 167] on div "Can't" at bounding box center [498, 166] width 95 height 48
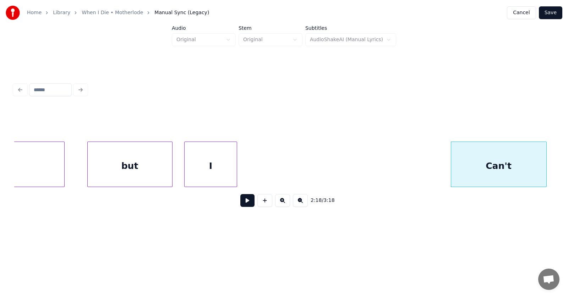
click at [244, 206] on button at bounding box center [247, 200] width 14 height 13
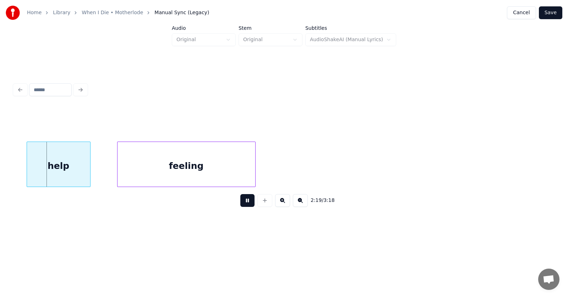
click at [244, 206] on button at bounding box center [247, 200] width 14 height 13
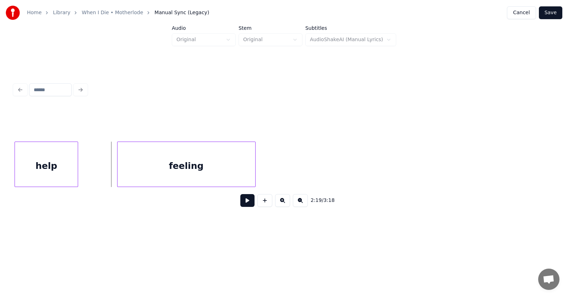
click at [50, 173] on div "help" at bounding box center [46, 166] width 63 height 48
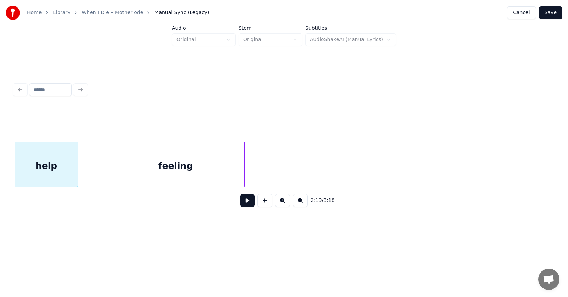
click at [147, 172] on div "feeling" at bounding box center [176, 166] width 138 height 48
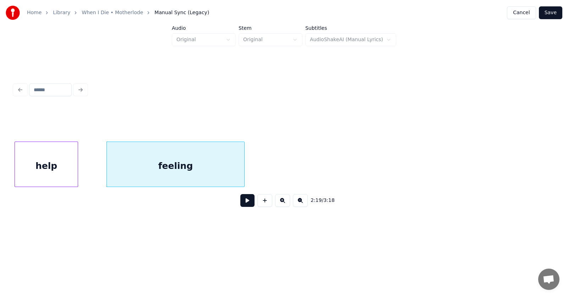
click at [240, 204] on button at bounding box center [247, 200] width 14 height 13
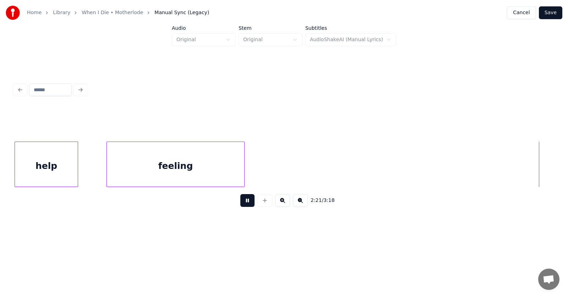
scroll to position [0, 37635]
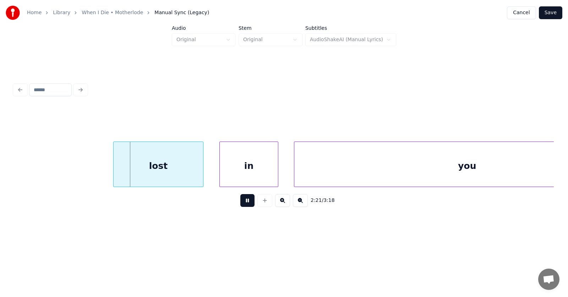
click at [242, 205] on button at bounding box center [247, 200] width 14 height 13
click at [164, 171] on div "lost" at bounding box center [147, 166] width 90 height 48
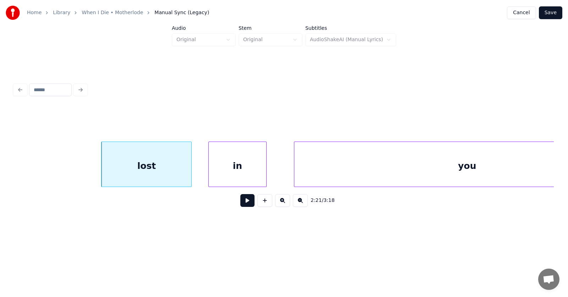
click at [221, 175] on div "in" at bounding box center [238, 166] width 58 height 48
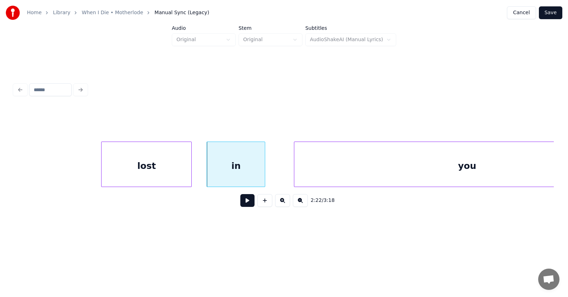
scroll to position [0, 37720]
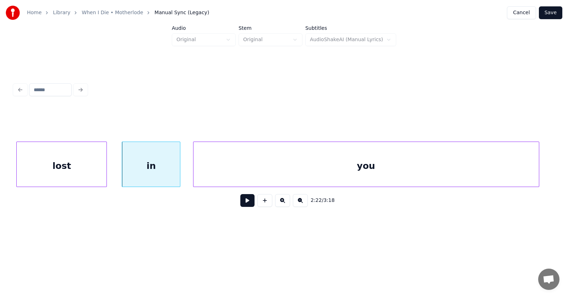
click at [315, 174] on div "you" at bounding box center [367, 166] width 346 height 48
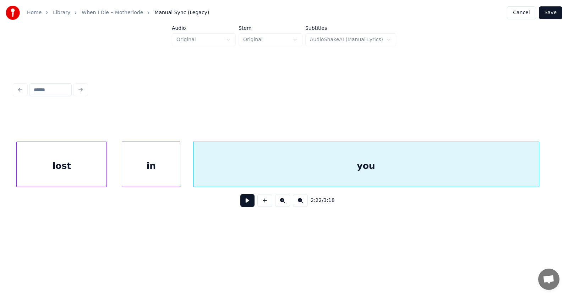
click at [242, 202] on button at bounding box center [247, 200] width 14 height 13
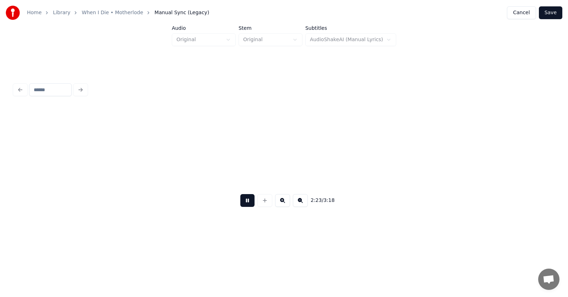
scroll to position [0, 38261]
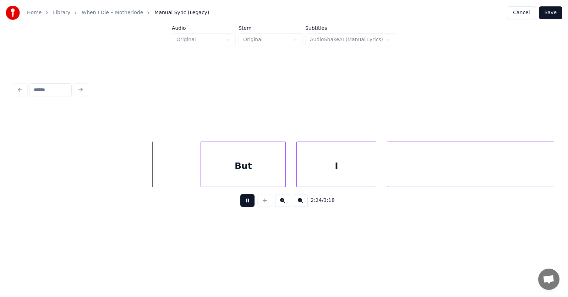
click at [242, 202] on button at bounding box center [247, 200] width 14 height 13
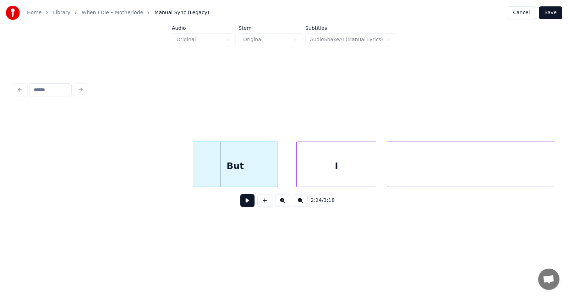
click at [229, 163] on div "But" at bounding box center [235, 166] width 85 height 48
click at [314, 170] on div "I" at bounding box center [329, 166] width 79 height 48
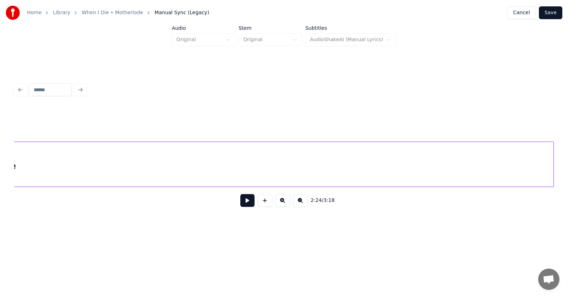
click at [412, 168] on div "love" at bounding box center [5, 166] width 1097 height 48
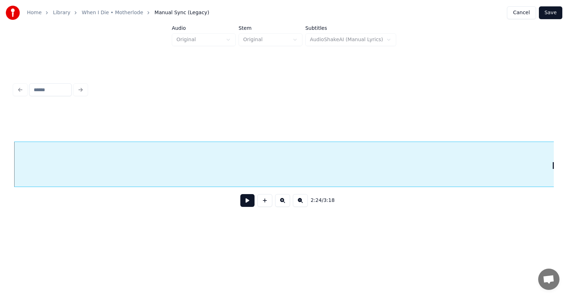
click at [152, 171] on div "love" at bounding box center [562, 166] width 1097 height 48
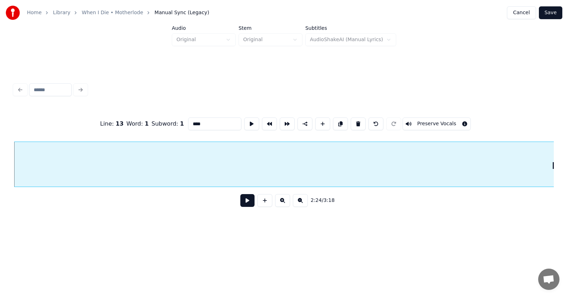
type input "****"
click at [240, 203] on button at bounding box center [247, 200] width 14 height 13
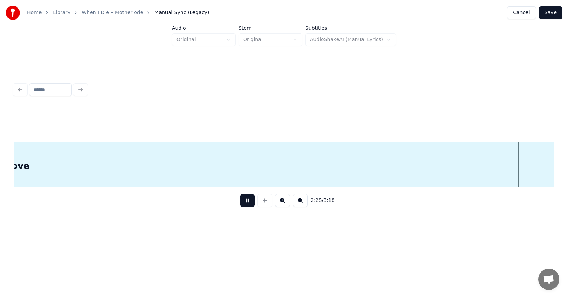
scroll to position [0, 39709]
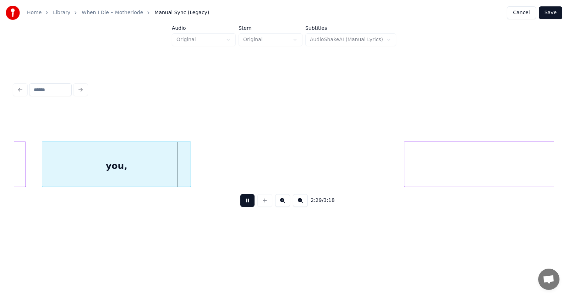
click at [240, 203] on button at bounding box center [247, 200] width 14 height 13
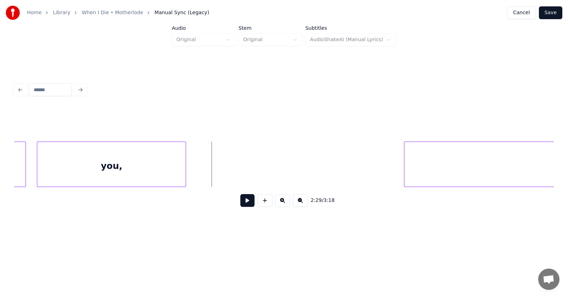
click at [163, 167] on div "you," at bounding box center [111, 166] width 148 height 48
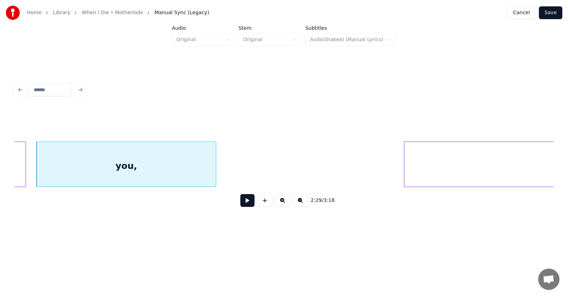
click at [216, 167] on div at bounding box center [215, 164] width 2 height 45
click at [243, 202] on button at bounding box center [247, 200] width 14 height 13
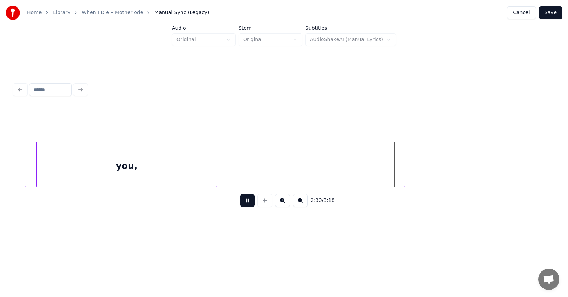
click at [243, 202] on button at bounding box center [247, 200] width 14 height 13
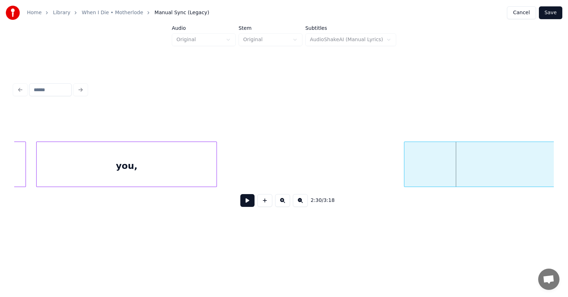
scroll to position [0, 39899]
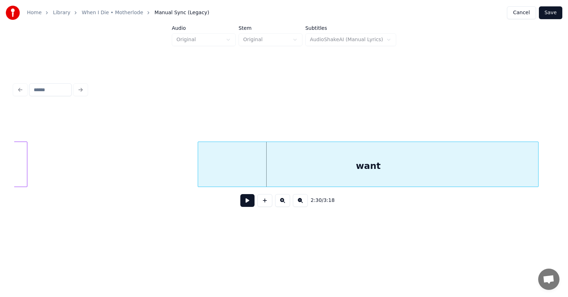
click at [425, 171] on div "want" at bounding box center [368, 166] width 340 height 48
click at [246, 202] on button at bounding box center [247, 200] width 14 height 13
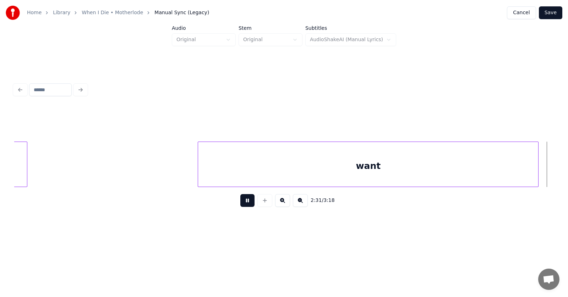
scroll to position [0, 40439]
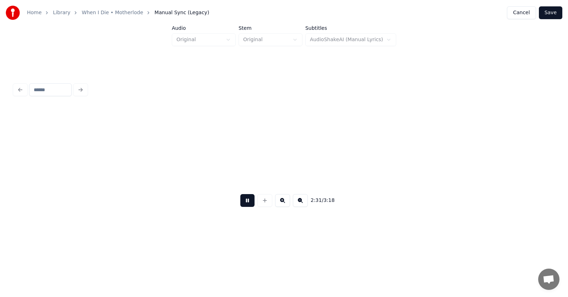
click at [246, 202] on button at bounding box center [247, 200] width 14 height 13
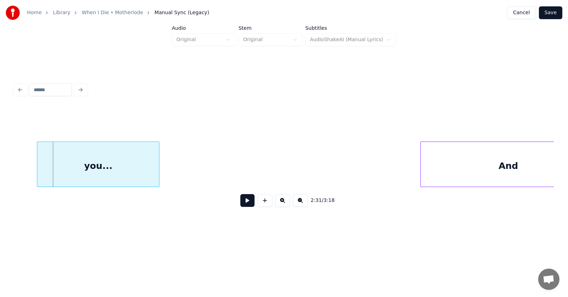
scroll to position [0, 40397]
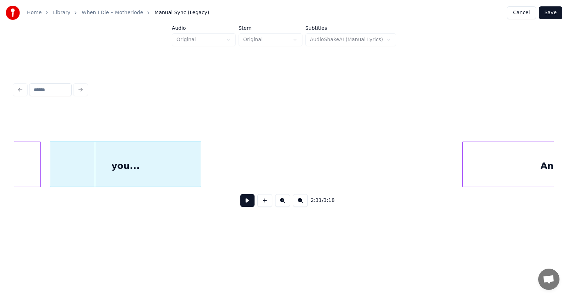
click at [50, 167] on div at bounding box center [51, 164] width 2 height 45
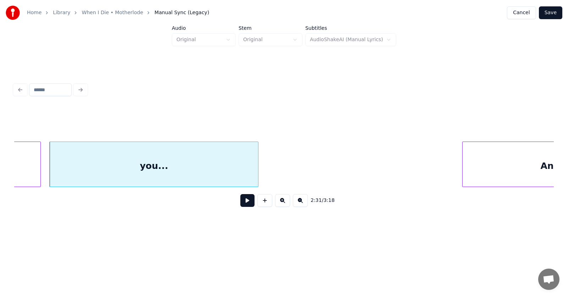
click at [257, 166] on div at bounding box center [257, 164] width 2 height 45
click at [243, 205] on button at bounding box center [247, 200] width 14 height 13
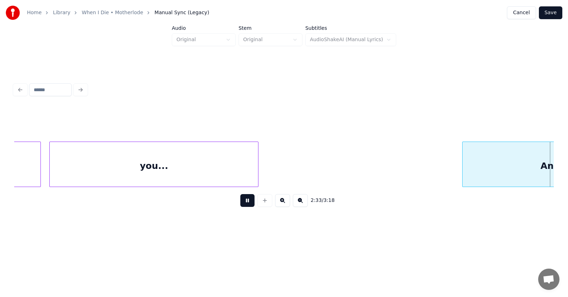
click at [243, 205] on button at bounding box center [247, 200] width 14 height 13
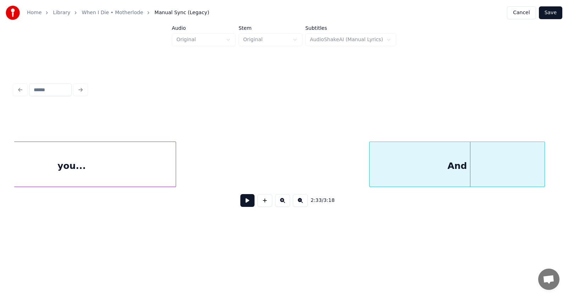
click at [485, 168] on div "And" at bounding box center [457, 166] width 175 height 48
click at [240, 203] on button at bounding box center [247, 200] width 14 height 13
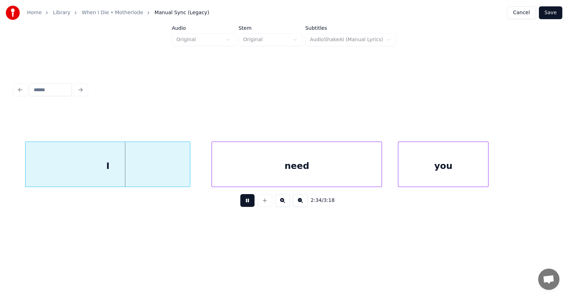
click at [243, 205] on button at bounding box center [247, 200] width 14 height 13
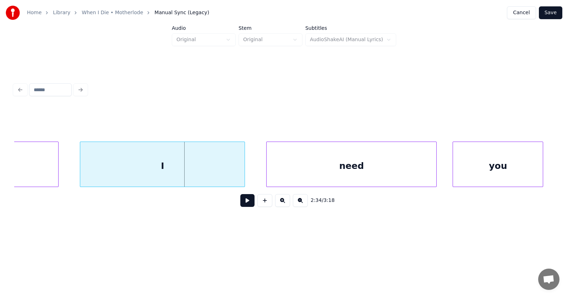
scroll to position [0, 40824]
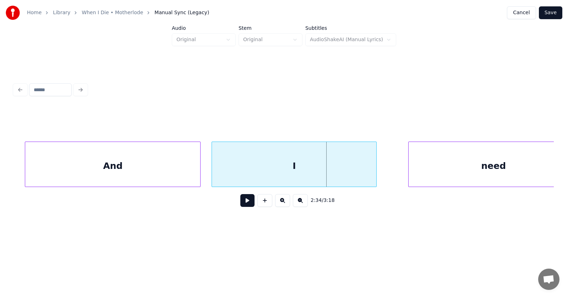
click at [300, 175] on div "I" at bounding box center [294, 166] width 164 height 48
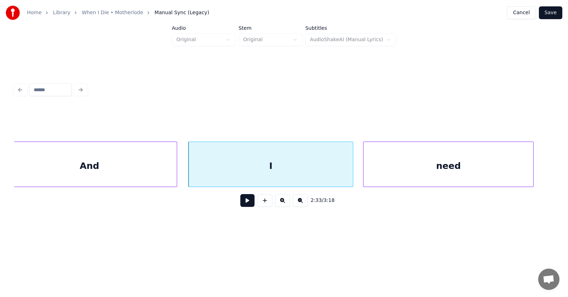
click at [407, 177] on div "need" at bounding box center [449, 166] width 170 height 48
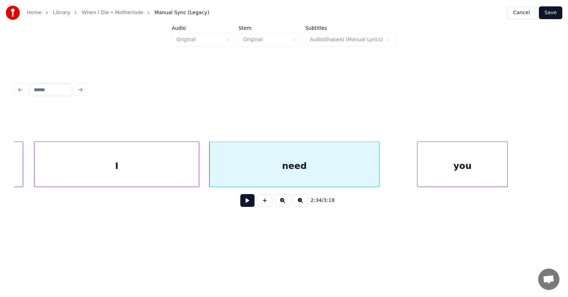
scroll to position [0, 41037]
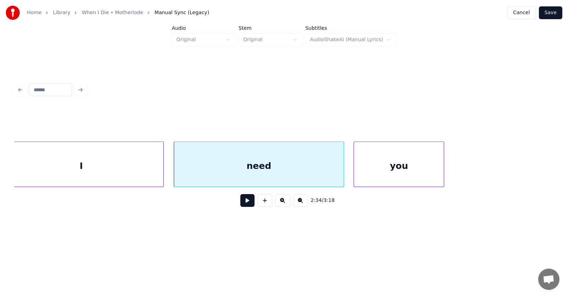
click at [391, 174] on div "you" at bounding box center [399, 166] width 90 height 48
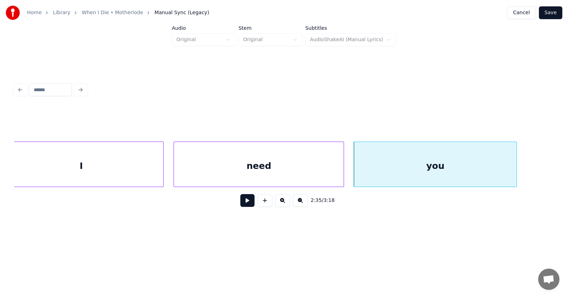
click at [516, 165] on div at bounding box center [516, 164] width 2 height 45
click at [240, 204] on button at bounding box center [247, 200] width 14 height 13
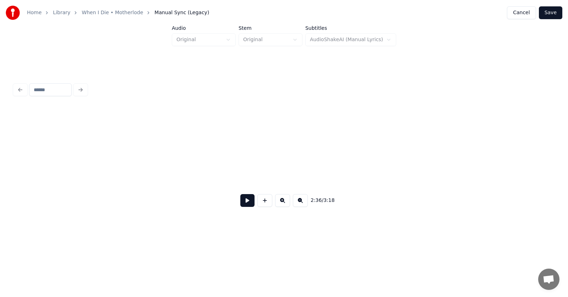
scroll to position [0, 41577]
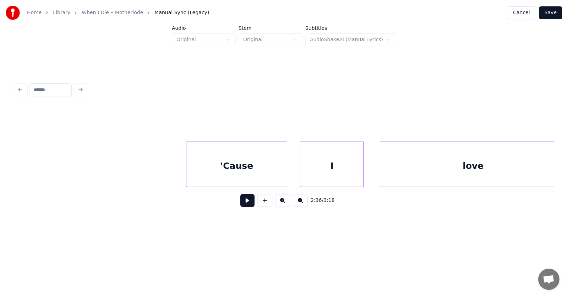
click at [213, 173] on div "'Cause" at bounding box center [236, 166] width 101 height 48
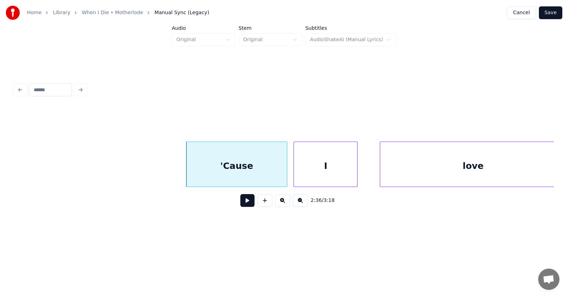
click at [317, 168] on div "I" at bounding box center [325, 166] width 63 height 48
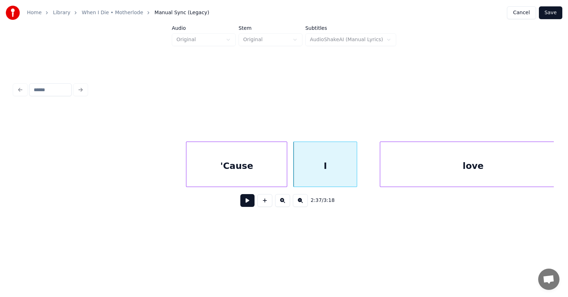
scroll to position [0, 41587]
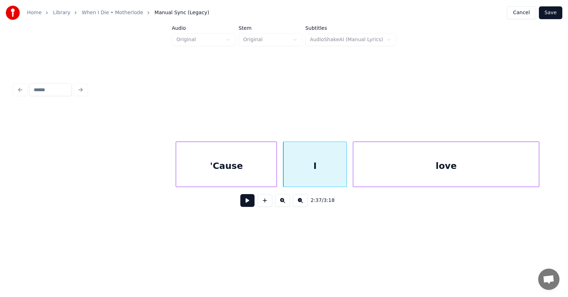
click at [398, 164] on div "love" at bounding box center [446, 166] width 186 height 48
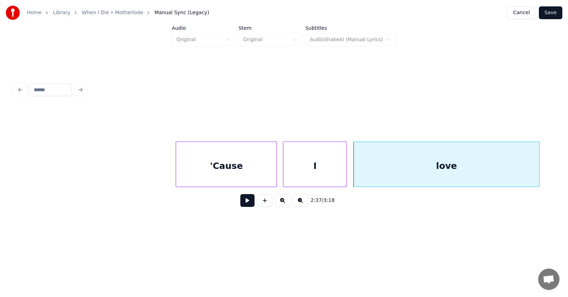
click at [245, 203] on button at bounding box center [247, 200] width 14 height 13
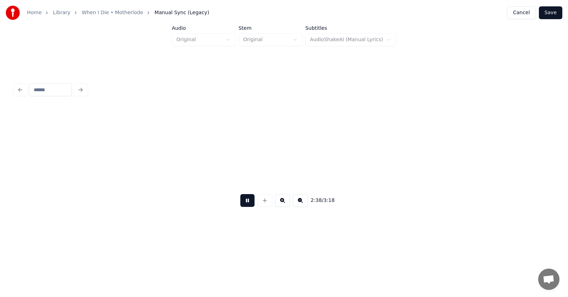
scroll to position [0, 42131]
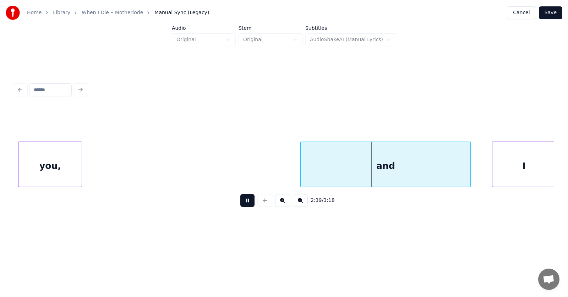
click at [245, 201] on button at bounding box center [247, 200] width 14 height 13
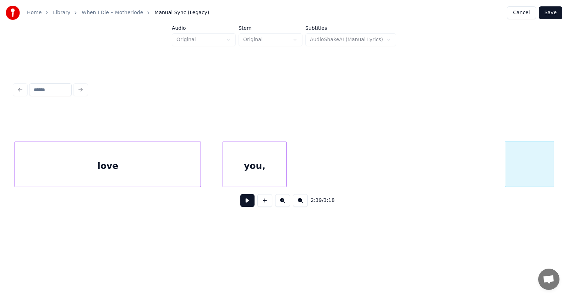
scroll to position [0, 41855]
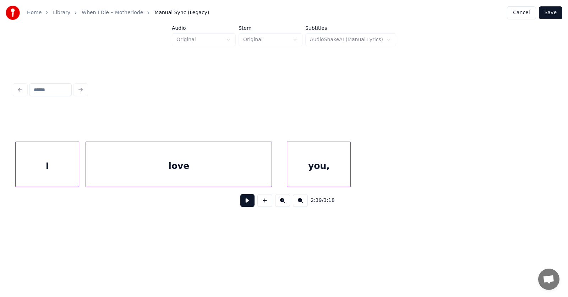
click at [327, 174] on div "you," at bounding box center [318, 166] width 63 height 48
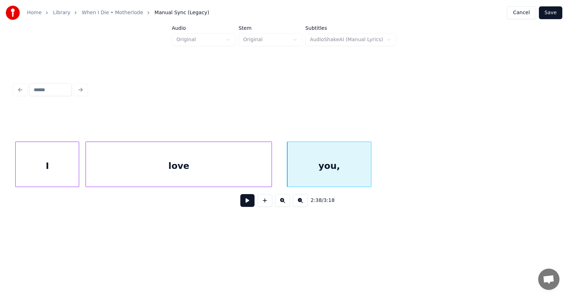
click at [371, 169] on div at bounding box center [370, 164] width 2 height 45
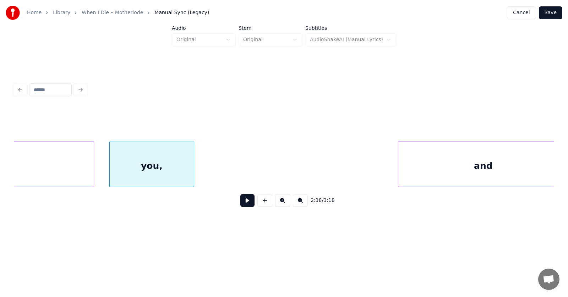
scroll to position [0, 42104]
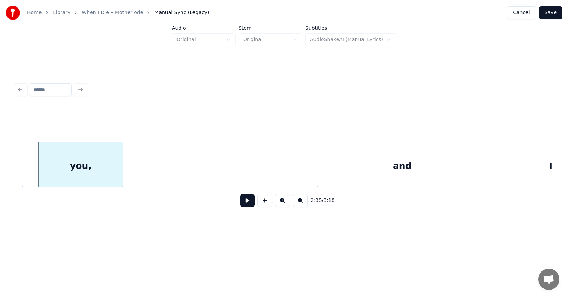
click at [411, 169] on div "and" at bounding box center [403, 166] width 170 height 48
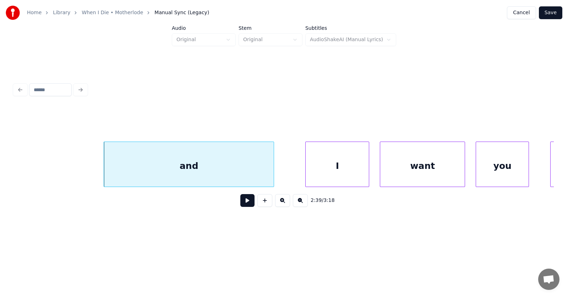
scroll to position [0, 42353]
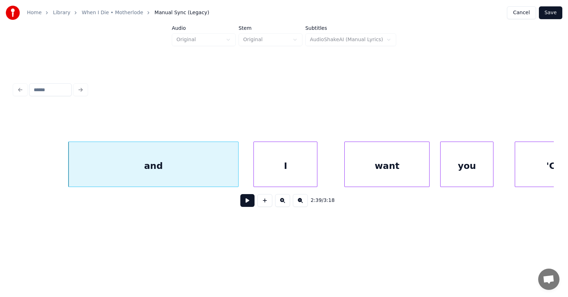
click at [287, 169] on div "I" at bounding box center [285, 166] width 63 height 48
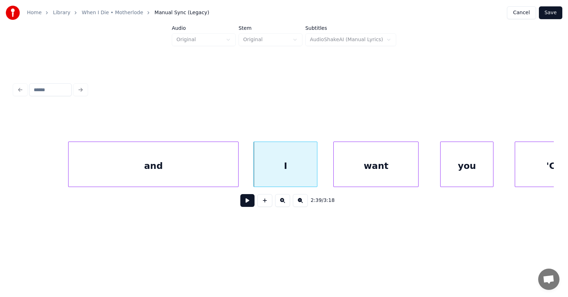
click at [354, 173] on div "want" at bounding box center [376, 166] width 85 height 48
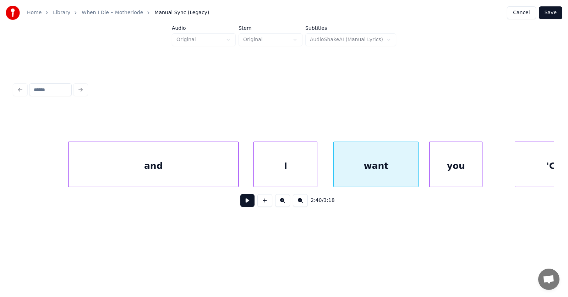
click at [441, 171] on div "you" at bounding box center [456, 166] width 53 height 48
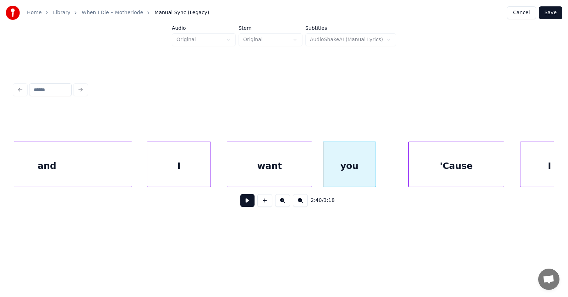
scroll to position [0, 42566]
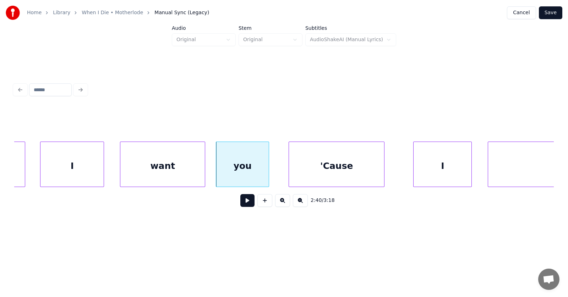
click at [365, 168] on div "'Cause" at bounding box center [336, 166] width 95 height 48
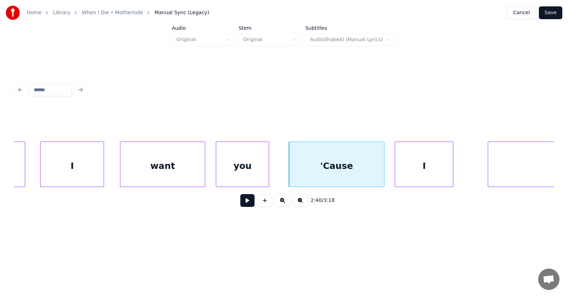
click at [416, 172] on div "I" at bounding box center [424, 166] width 58 height 48
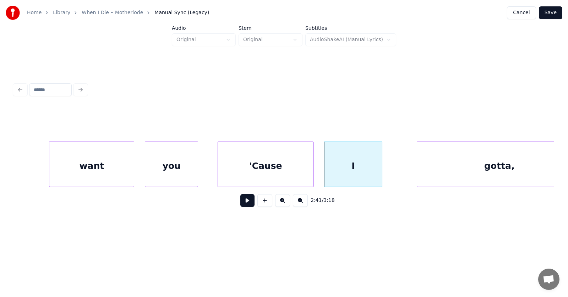
scroll to position [0, 42673]
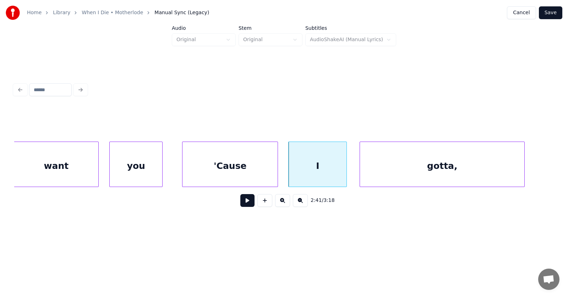
click at [416, 173] on div "gotta," at bounding box center [442, 166] width 164 height 48
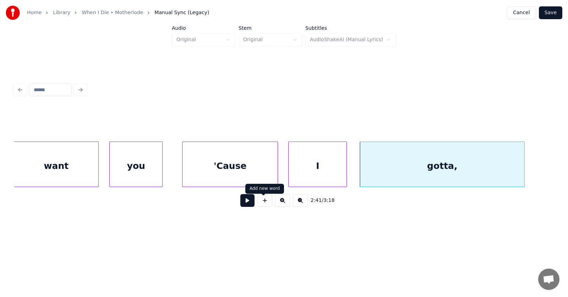
click at [243, 203] on button at bounding box center [247, 200] width 14 height 13
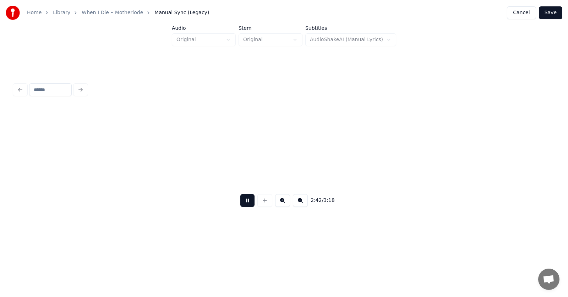
scroll to position [0, 43213]
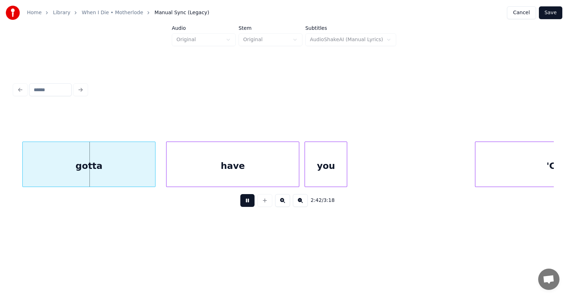
click at [243, 203] on button at bounding box center [247, 200] width 14 height 13
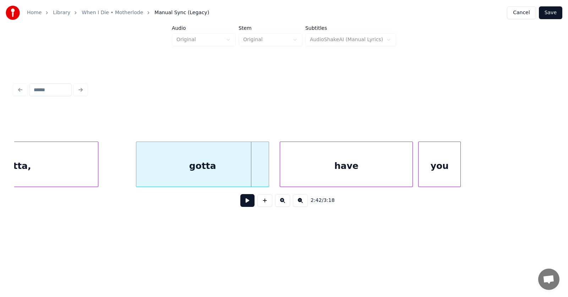
scroll to position [0, 43028]
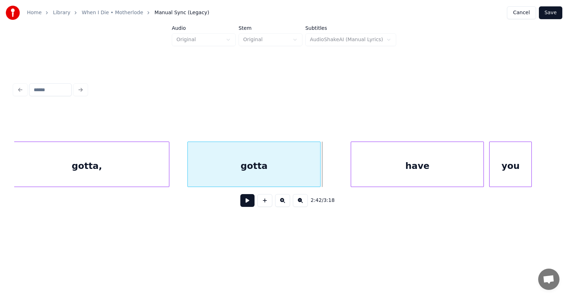
click at [281, 170] on div "gotta" at bounding box center [254, 166] width 132 height 48
click at [326, 166] on div at bounding box center [327, 164] width 2 height 45
click at [402, 179] on div "have" at bounding box center [407, 166] width 132 height 48
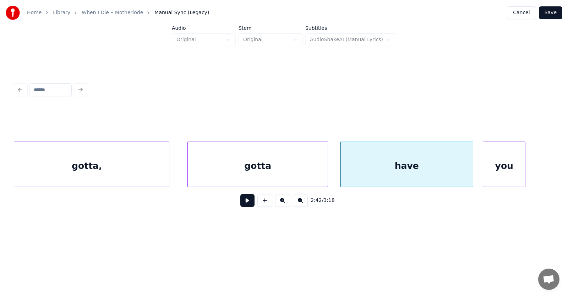
click at [509, 175] on div "you" at bounding box center [504, 166] width 42 height 48
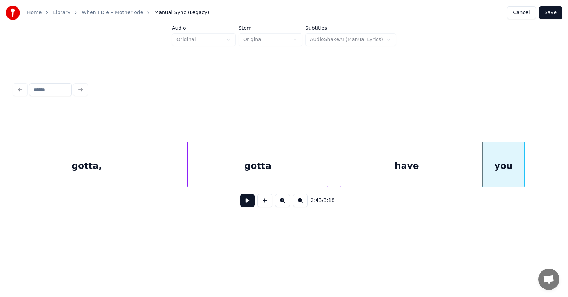
click at [246, 204] on button at bounding box center [247, 200] width 14 height 13
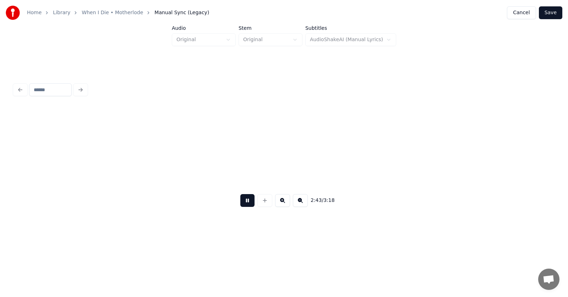
scroll to position [0, 43571]
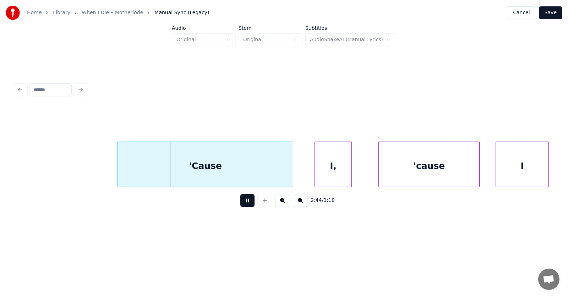
click at [246, 204] on button at bounding box center [247, 200] width 14 height 13
click at [204, 173] on div "'Cause" at bounding box center [196, 166] width 175 height 48
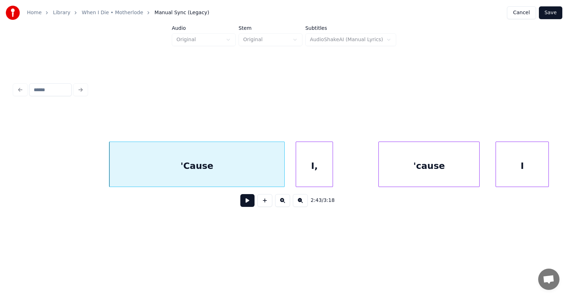
click at [321, 174] on div "I," at bounding box center [314, 166] width 37 height 48
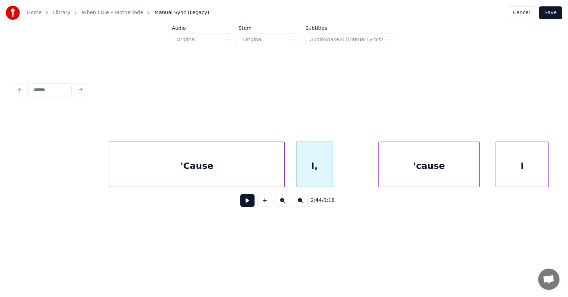
click at [180, 166] on div "'Cause" at bounding box center [196, 166] width 175 height 48
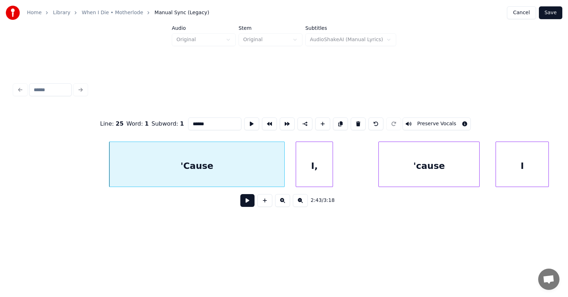
click at [240, 202] on button at bounding box center [247, 200] width 14 height 13
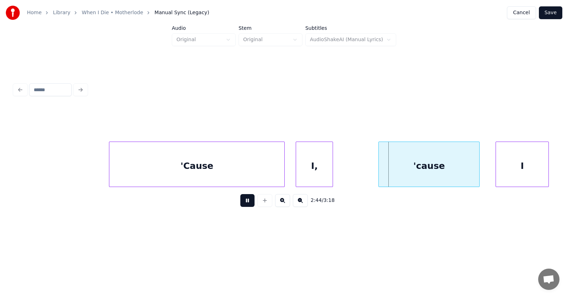
click at [240, 202] on button at bounding box center [247, 200] width 14 height 13
click at [397, 172] on div "'cause" at bounding box center [415, 166] width 101 height 48
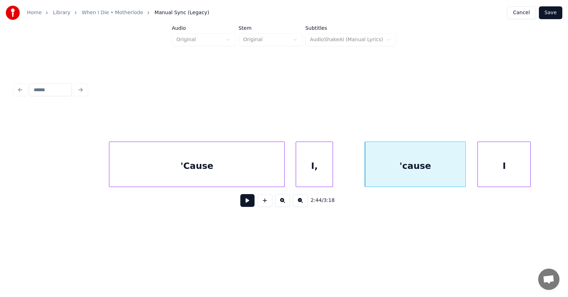
click at [489, 172] on div "I" at bounding box center [504, 166] width 53 height 48
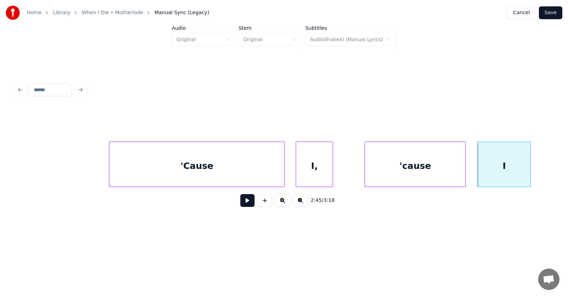
click at [242, 202] on button at bounding box center [247, 200] width 14 height 13
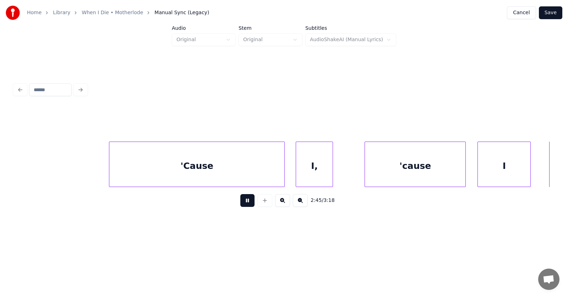
scroll to position [0, 44111]
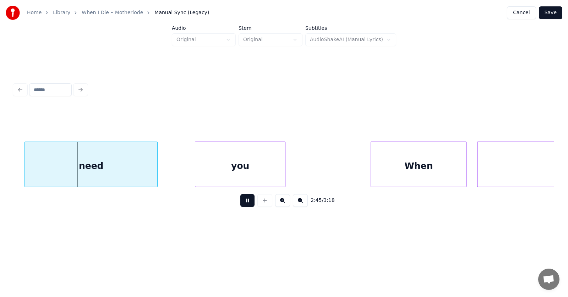
click at [242, 202] on button at bounding box center [247, 200] width 14 height 13
click at [103, 172] on div "need" at bounding box center [82, 166] width 132 height 48
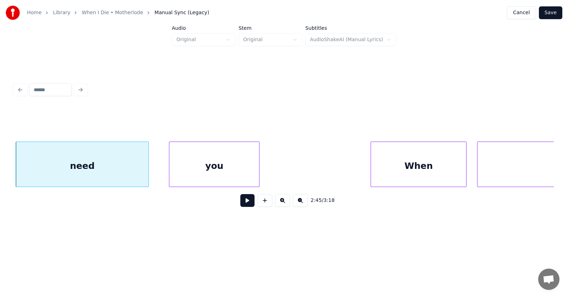
click at [234, 172] on div "you" at bounding box center [214, 166] width 90 height 48
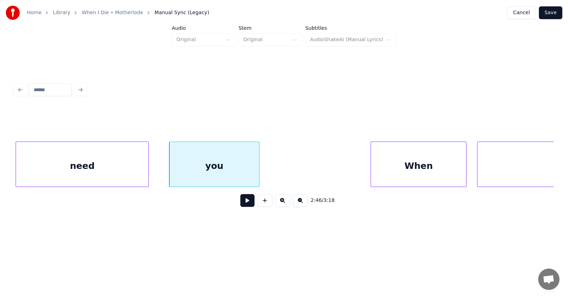
click at [115, 167] on div "need" at bounding box center [82, 166] width 132 height 48
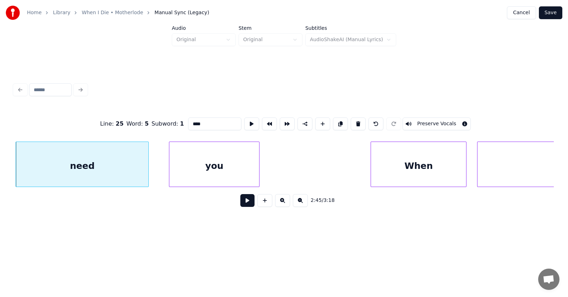
click at [241, 204] on button at bounding box center [247, 200] width 14 height 13
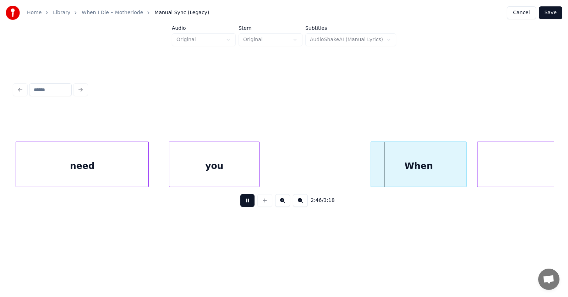
click at [241, 204] on button at bounding box center [247, 200] width 14 height 13
click at [161, 174] on div at bounding box center [161, 164] width 2 height 45
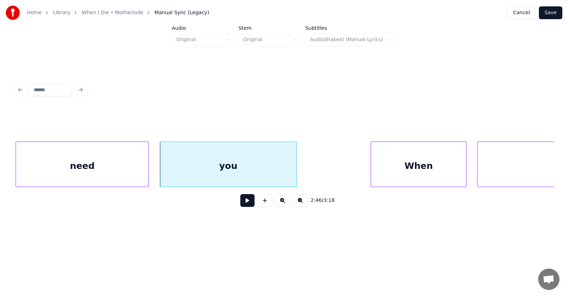
click at [297, 168] on div at bounding box center [295, 164] width 2 height 45
click at [402, 172] on div "When" at bounding box center [414, 166] width 95 height 48
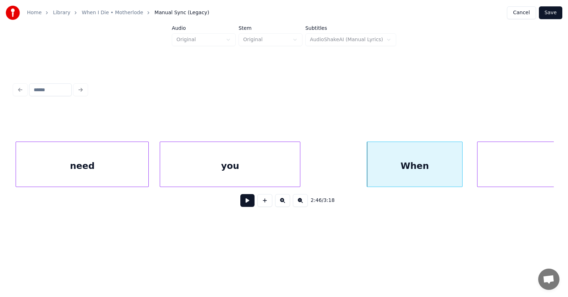
scroll to position [0, 44193]
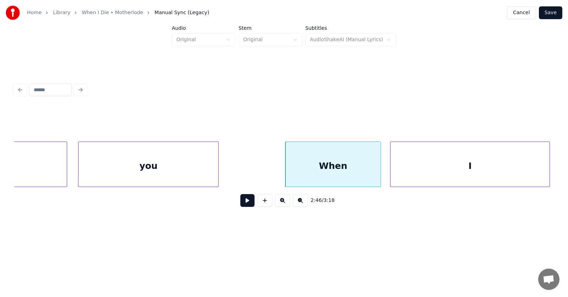
click at [498, 165] on div "I" at bounding box center [470, 166] width 159 height 48
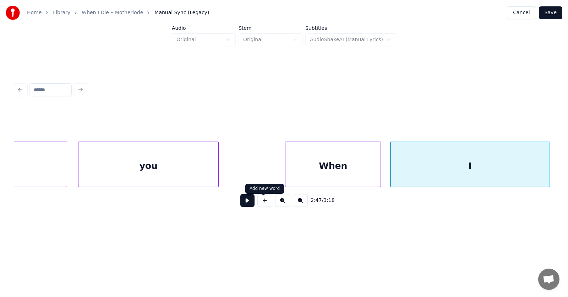
click at [249, 204] on button at bounding box center [247, 200] width 14 height 13
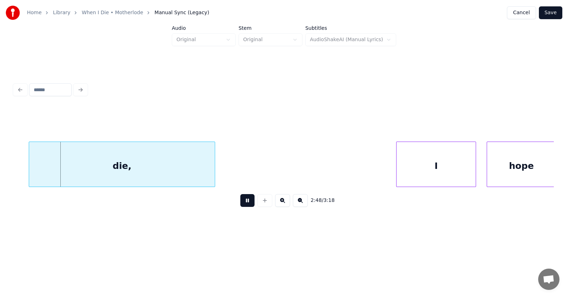
click at [249, 204] on button at bounding box center [247, 200] width 14 height 13
click at [160, 174] on div "die," at bounding box center [110, 166] width 186 height 48
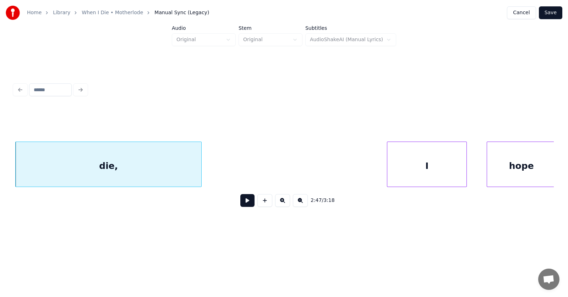
click at [413, 171] on div "I" at bounding box center [426, 166] width 79 height 48
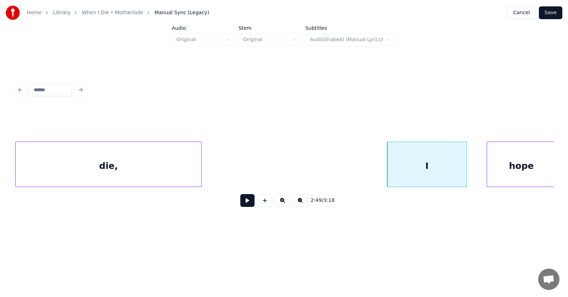
scroll to position [0, 44736]
click at [491, 167] on div "hope" at bounding box center [511, 166] width 69 height 48
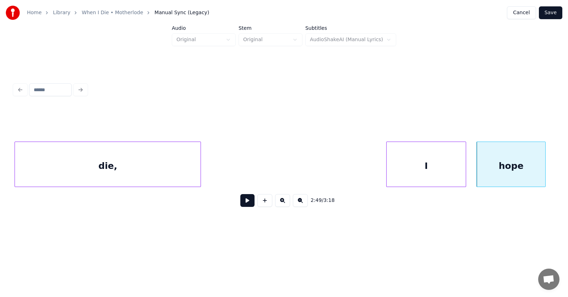
click at [240, 205] on button at bounding box center [247, 200] width 14 height 13
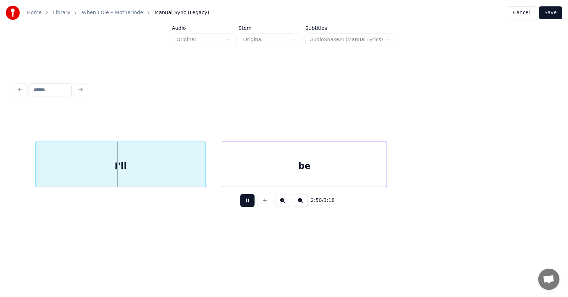
click at [240, 205] on button at bounding box center [247, 200] width 14 height 13
click at [114, 170] on div "I'll" at bounding box center [107, 166] width 170 height 48
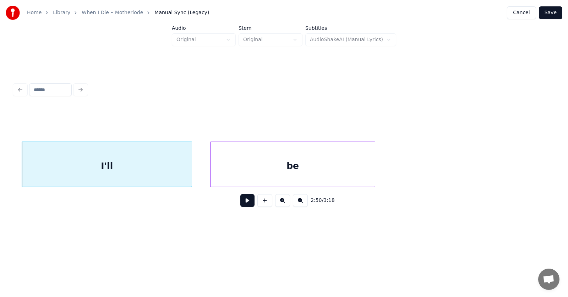
click at [238, 172] on div "be" at bounding box center [293, 166] width 164 height 48
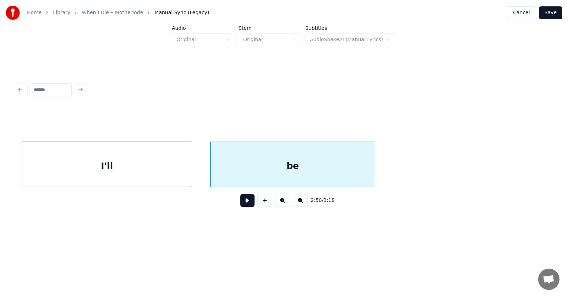
click at [243, 204] on button at bounding box center [247, 200] width 14 height 13
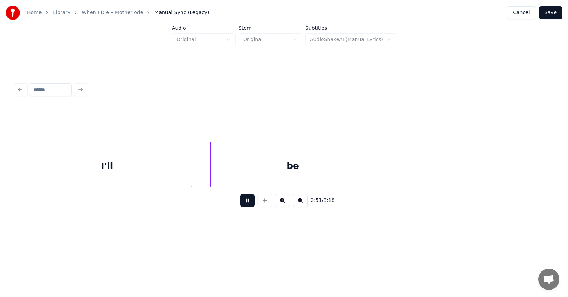
scroll to position [0, 45820]
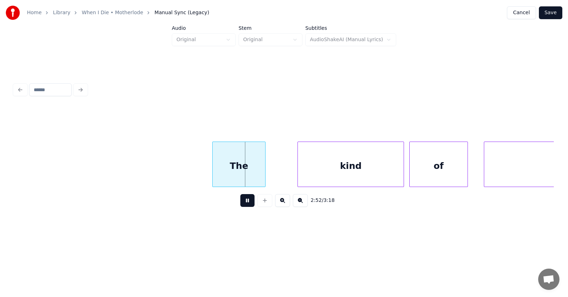
click at [243, 202] on button at bounding box center [247, 200] width 14 height 13
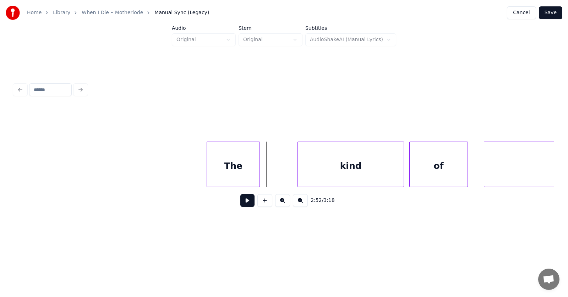
click at [235, 174] on div "The" at bounding box center [233, 166] width 53 height 48
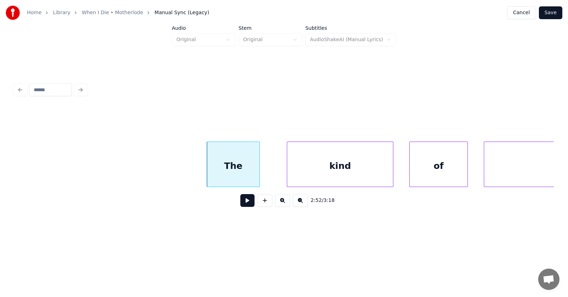
click at [313, 174] on div "kind" at bounding box center [340, 166] width 106 height 48
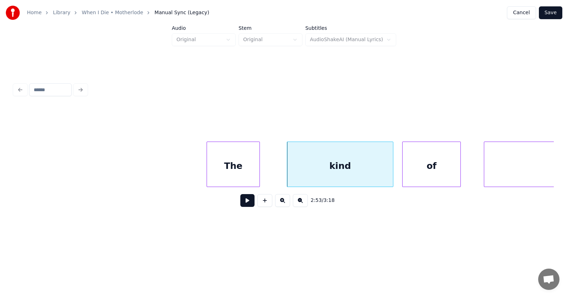
click at [407, 176] on div "of" at bounding box center [432, 166] width 58 height 48
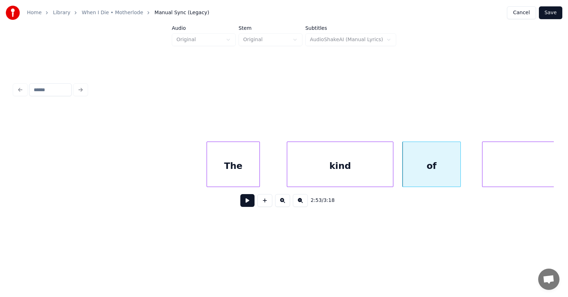
scroll to position [0, 45924]
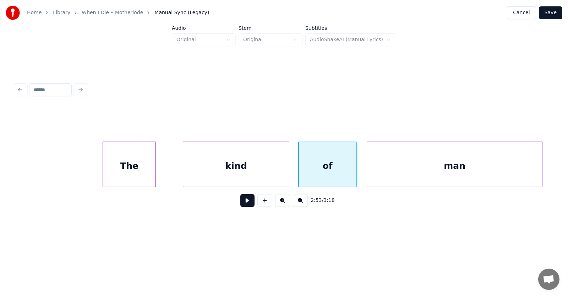
click at [487, 171] on div "man" at bounding box center [454, 166] width 175 height 48
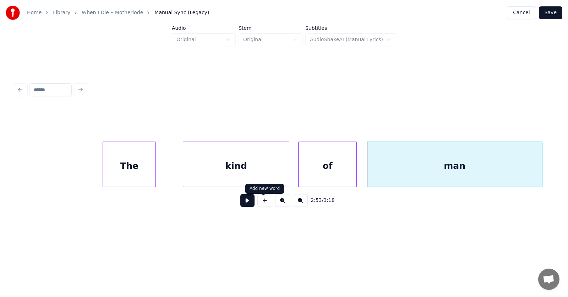
click at [243, 204] on button at bounding box center [247, 200] width 14 height 13
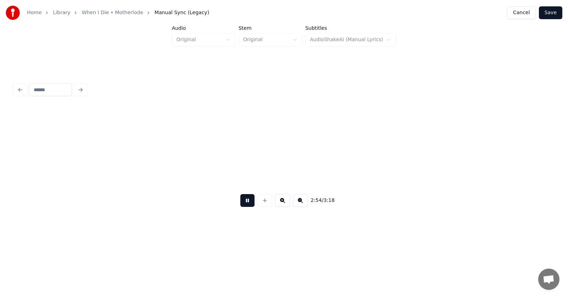
scroll to position [0, 46464]
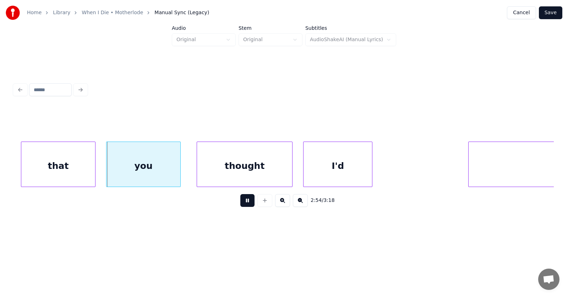
click at [243, 204] on button at bounding box center [247, 200] width 14 height 13
click at [58, 171] on div "that" at bounding box center [52, 166] width 74 height 48
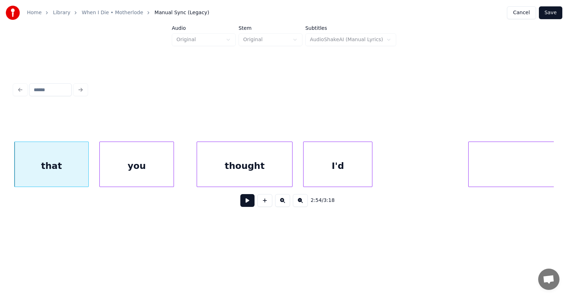
click at [124, 172] on div "you" at bounding box center [137, 166] width 74 height 48
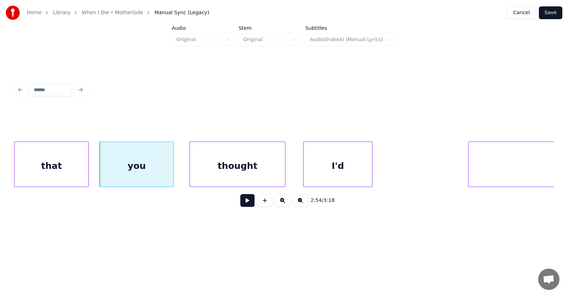
click at [228, 166] on div "thought" at bounding box center [237, 166] width 95 height 48
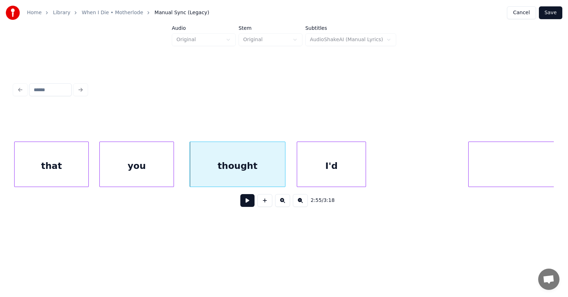
click at [325, 164] on div "I'd" at bounding box center [331, 166] width 69 height 48
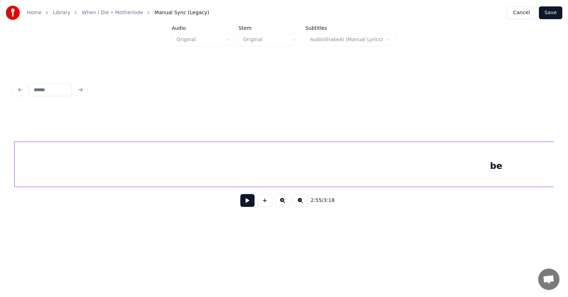
click at [483, 158] on div "be" at bounding box center [497, 166] width 964 height 48
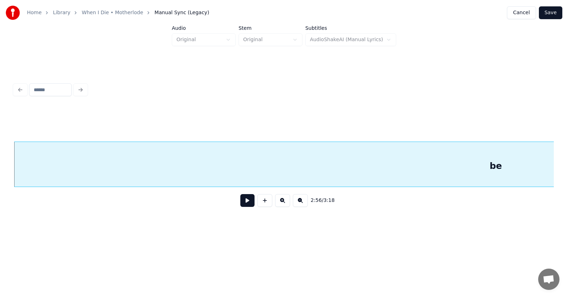
scroll to position [0, 46909]
click at [240, 206] on button at bounding box center [247, 200] width 14 height 13
click at [333, 172] on div "be" at bounding box center [72, 166] width 964 height 48
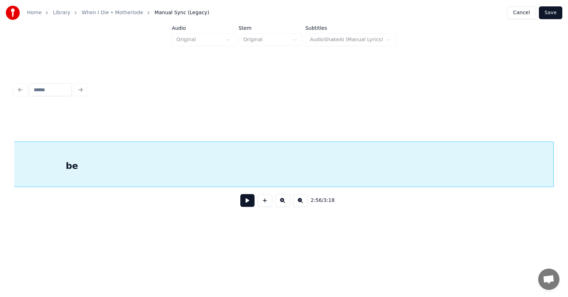
scroll to position [0, 46904]
click at [244, 205] on button at bounding box center [247, 200] width 14 height 13
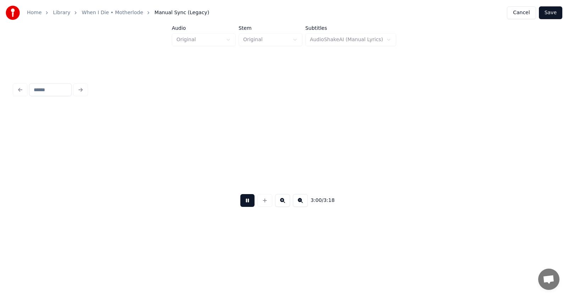
scroll to position [0, 47989]
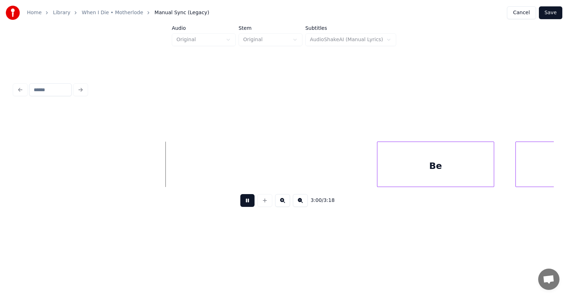
click at [244, 205] on button at bounding box center [247, 200] width 14 height 13
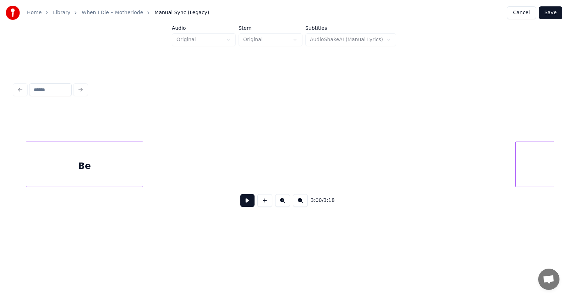
click at [67, 194] on div "3:00 / 3:18" at bounding box center [284, 160] width 540 height 108
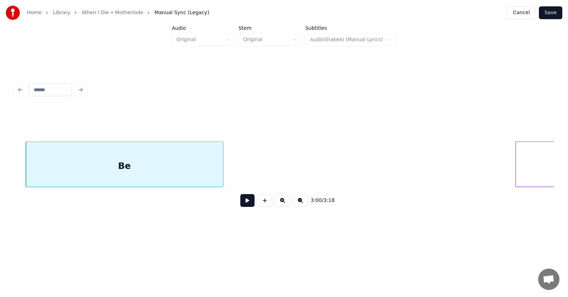
click at [223, 166] on div at bounding box center [222, 164] width 2 height 45
click at [174, 166] on div "Be" at bounding box center [124, 166] width 197 height 48
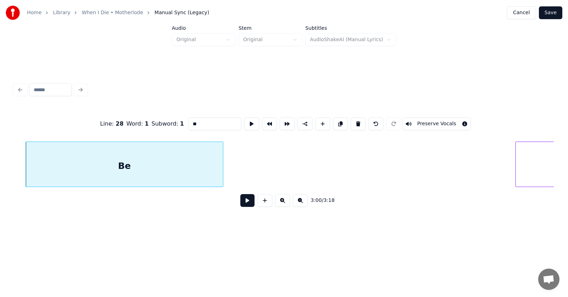
click at [241, 204] on button at bounding box center [247, 200] width 14 height 13
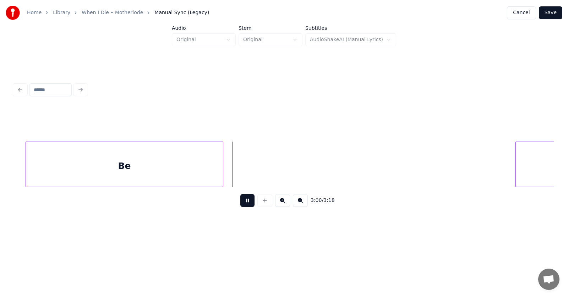
click at [241, 204] on button at bounding box center [247, 200] width 14 height 13
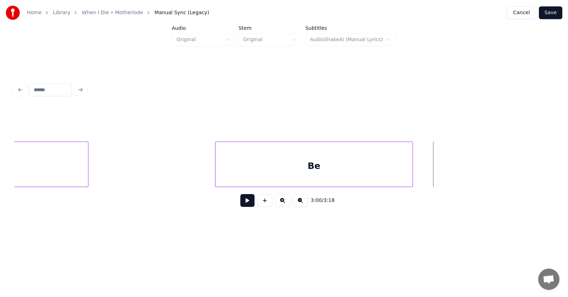
click at [364, 174] on div "Be" at bounding box center [314, 166] width 197 height 48
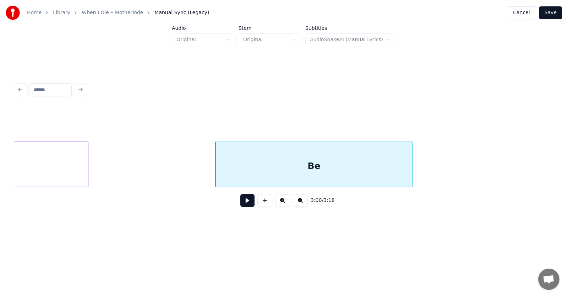
click at [327, 172] on div "Be" at bounding box center [314, 166] width 197 height 48
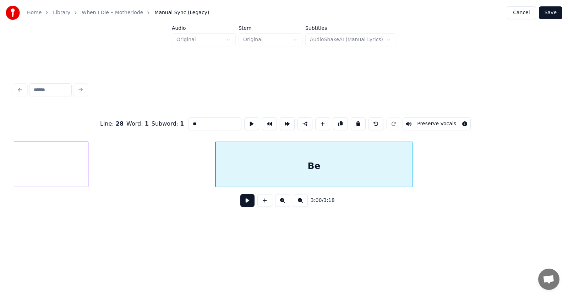
drag, startPoint x: 180, startPoint y: 119, endPoint x: 175, endPoint y: 120, distance: 5.7
click at [188, 120] on input "**" at bounding box center [214, 124] width 53 height 13
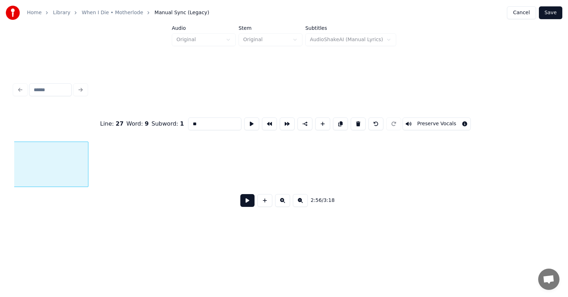
scroll to position [0, 46904]
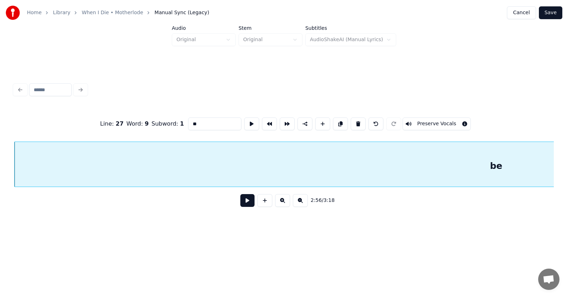
click at [188, 123] on input "**" at bounding box center [214, 124] width 53 height 13
type input "**"
click at [244, 123] on button at bounding box center [251, 124] width 15 height 13
click at [242, 206] on button at bounding box center [247, 200] width 14 height 13
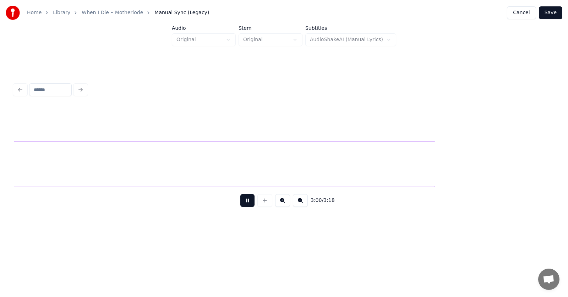
scroll to position [0, 47992]
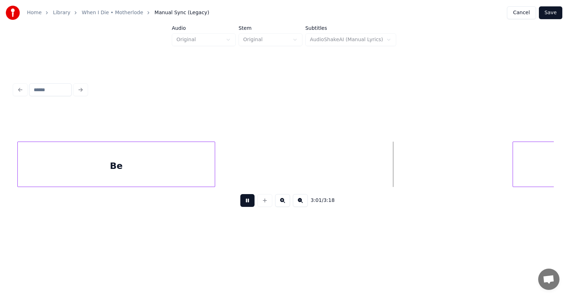
click at [242, 206] on button at bounding box center [247, 200] width 14 height 13
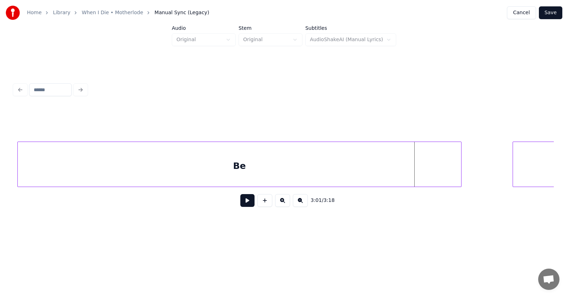
click at [461, 158] on div at bounding box center [460, 164] width 2 height 45
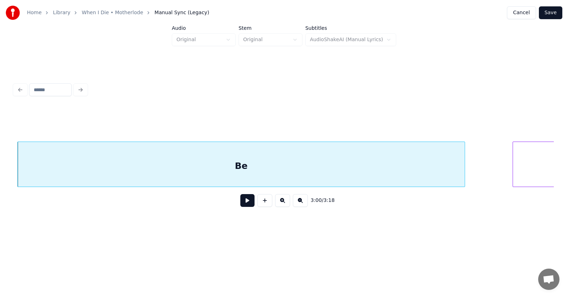
click at [326, 165] on div "Be" at bounding box center [241, 166] width 447 height 48
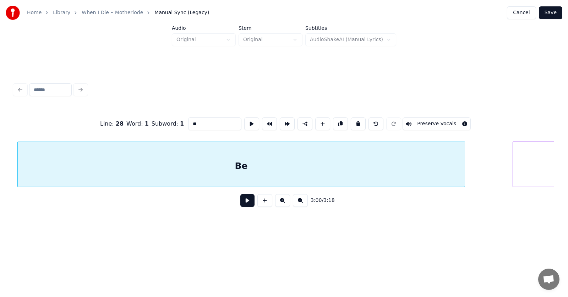
click at [242, 205] on button at bounding box center [247, 200] width 14 height 13
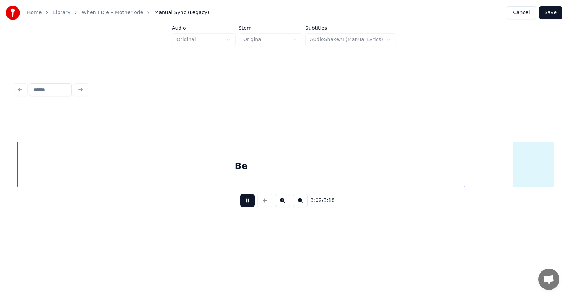
scroll to position [0, 48535]
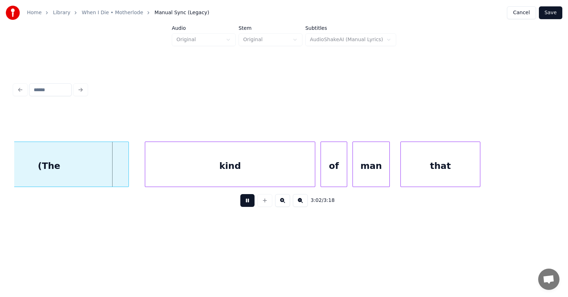
click at [242, 205] on button at bounding box center [247, 200] width 14 height 13
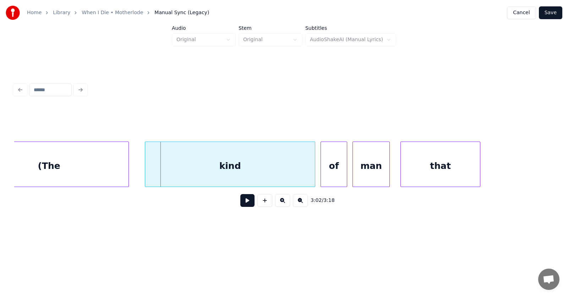
click at [118, 166] on div "(The" at bounding box center [48, 166] width 159 height 48
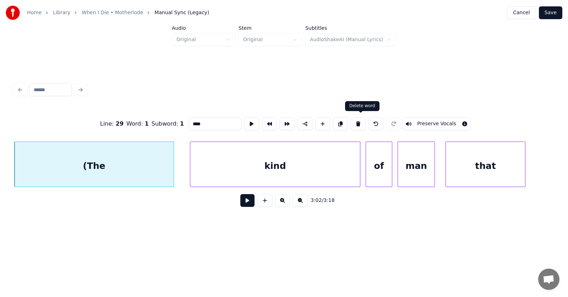
click at [359, 122] on button at bounding box center [358, 124] width 15 height 13
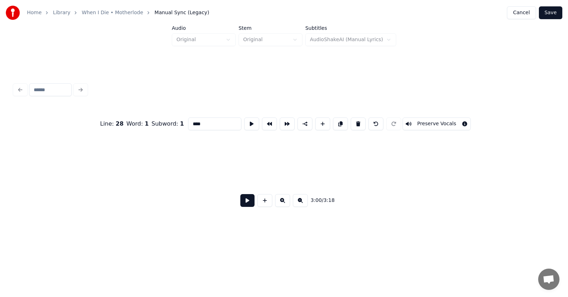
type input "**"
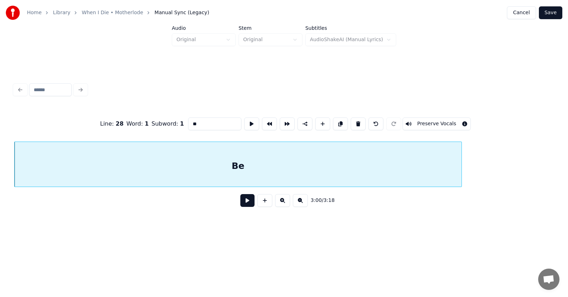
click at [252, 150] on div "Be" at bounding box center [238, 166] width 447 height 48
click at [246, 207] on button at bounding box center [247, 200] width 14 height 13
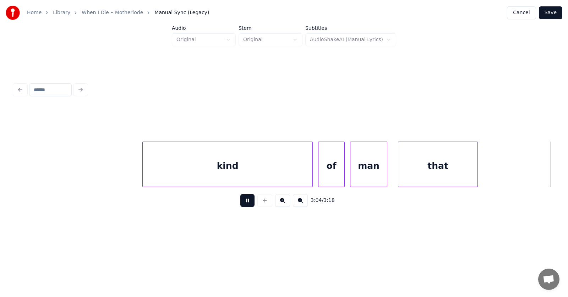
scroll to position [0, 49080]
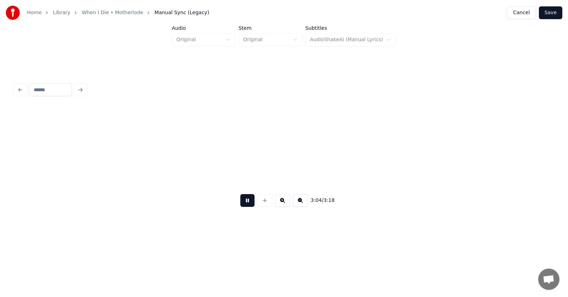
click at [246, 207] on button at bounding box center [247, 200] width 14 height 13
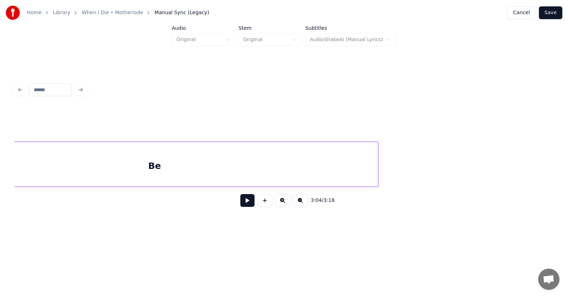
scroll to position [0, 48007]
click at [289, 170] on div "Be" at bounding box center [225, 166] width 447 height 48
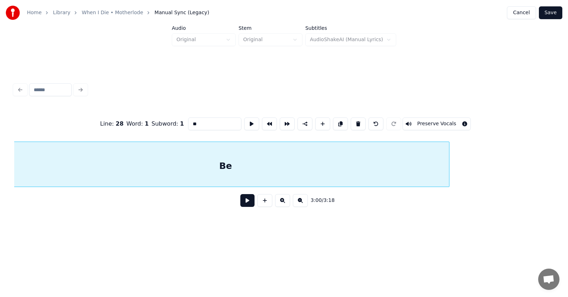
scroll to position [0, 47995]
click at [242, 201] on button at bounding box center [247, 200] width 14 height 13
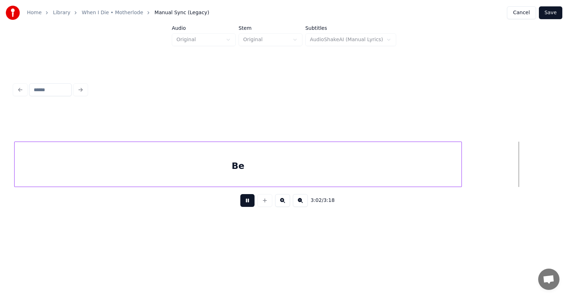
scroll to position [0, 48535]
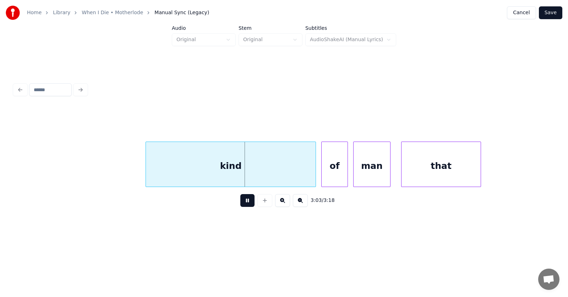
click at [242, 201] on button at bounding box center [247, 200] width 14 height 13
click at [248, 172] on div "kind" at bounding box center [231, 166] width 170 height 48
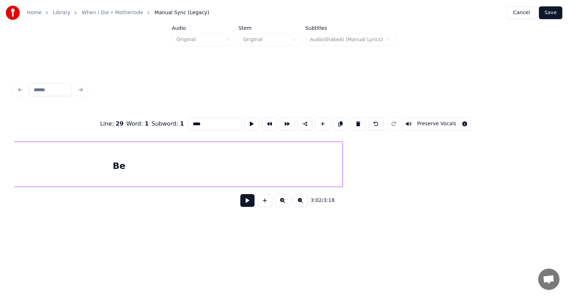
scroll to position [0, 47972]
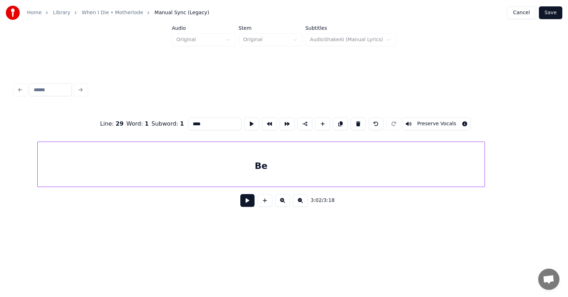
click at [315, 164] on div "Be" at bounding box center [261, 166] width 447 height 48
type input "**"
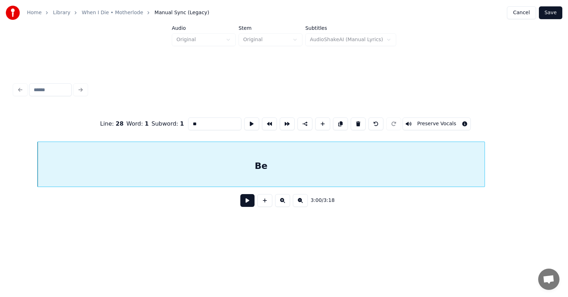
click at [554, 11] on button "Save" at bounding box center [550, 12] width 23 height 13
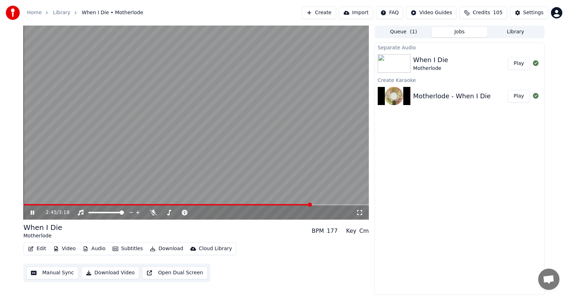
click at [311, 205] on span at bounding box center [310, 205] width 4 height 4
click at [34, 212] on icon at bounding box center [33, 213] width 4 height 4
click at [34, 212] on icon at bounding box center [32, 212] width 4 height 5
click at [31, 212] on icon at bounding box center [33, 213] width 4 height 4
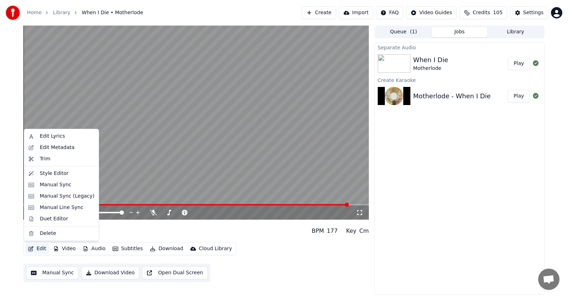
click at [37, 248] on button "Edit" at bounding box center [37, 249] width 24 height 10
click at [45, 196] on div "Manual Sync (Legacy)" at bounding box center [67, 196] width 55 height 7
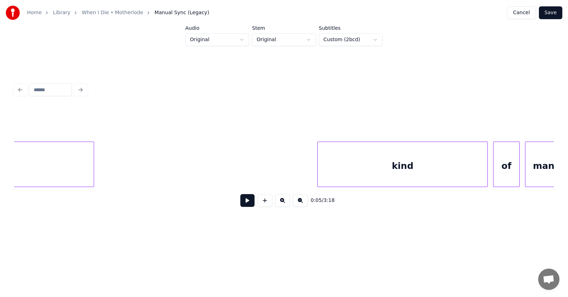
scroll to position [0, 47972]
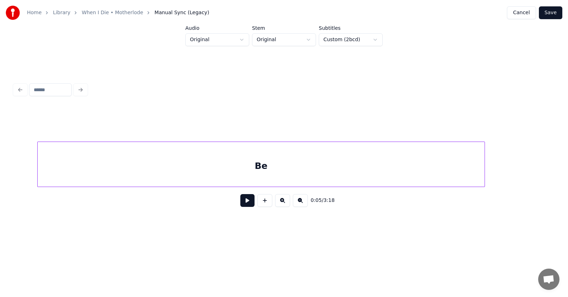
click at [240, 170] on div "Be" at bounding box center [261, 166] width 447 height 48
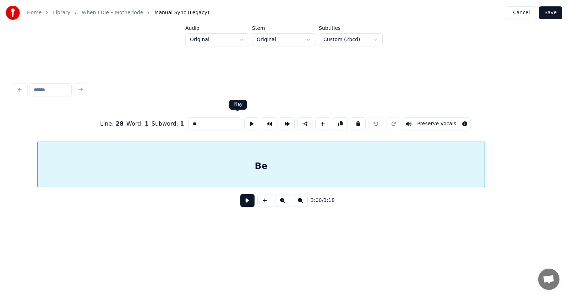
click at [244, 118] on button at bounding box center [251, 124] width 15 height 13
click at [240, 197] on button at bounding box center [247, 200] width 14 height 13
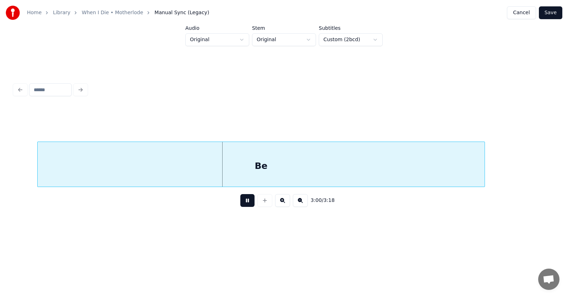
click at [240, 201] on button at bounding box center [247, 200] width 14 height 13
click at [313, 161] on div "Be" at bounding box center [261, 166] width 447 height 48
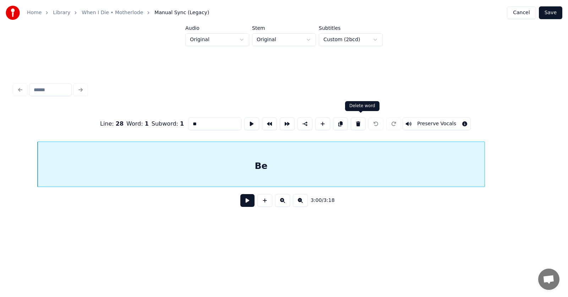
click at [359, 120] on button at bounding box center [358, 124] width 15 height 13
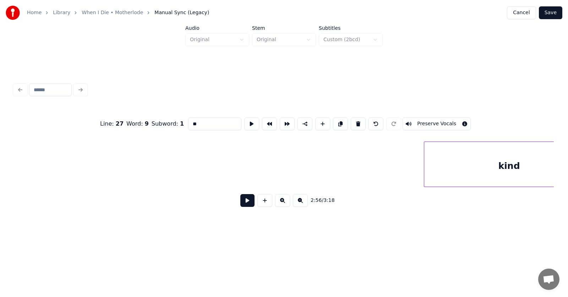
scroll to position [0, 48295]
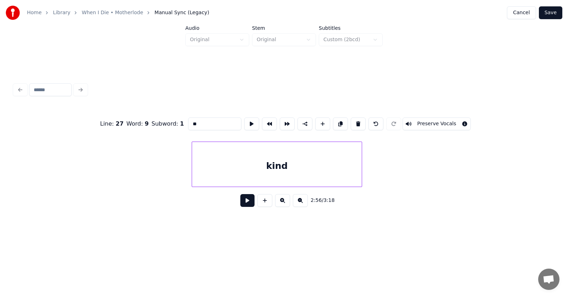
click at [278, 173] on div "kind" at bounding box center [277, 166] width 170 height 48
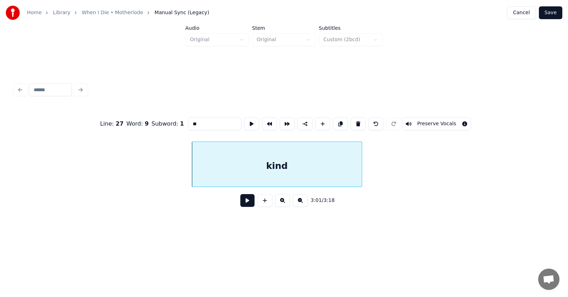
click at [264, 169] on div "kind" at bounding box center [277, 166] width 170 height 48
click at [244, 119] on button at bounding box center [251, 124] width 15 height 13
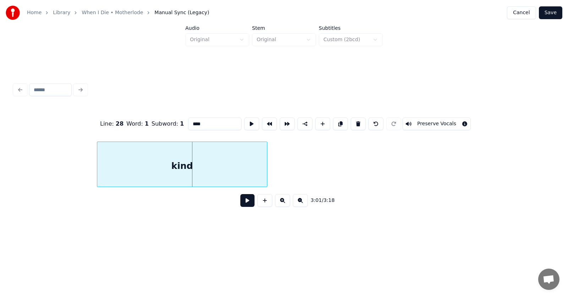
click at [147, 175] on div "kind" at bounding box center [182, 166] width 170 height 48
click at [244, 122] on button at bounding box center [251, 124] width 15 height 13
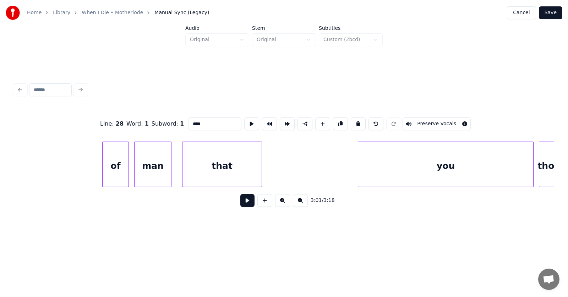
scroll to position [0, 48612]
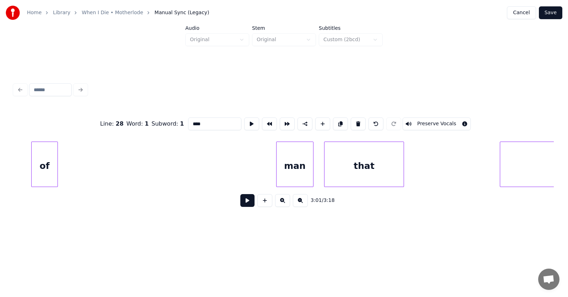
click at [45, 167] on div "of" at bounding box center [45, 166] width 26 height 48
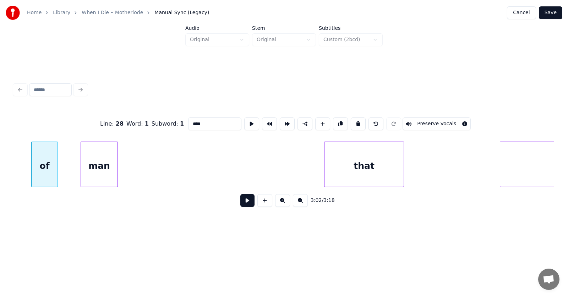
click at [96, 166] on div "man" at bounding box center [99, 166] width 37 height 48
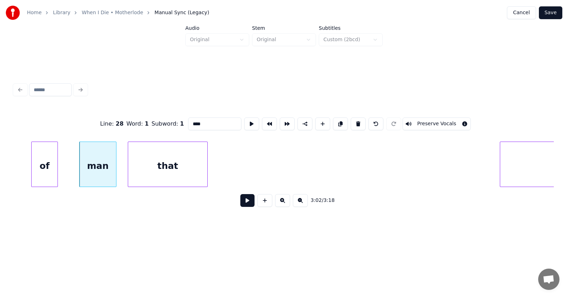
click at [161, 162] on div "that" at bounding box center [167, 166] width 79 height 48
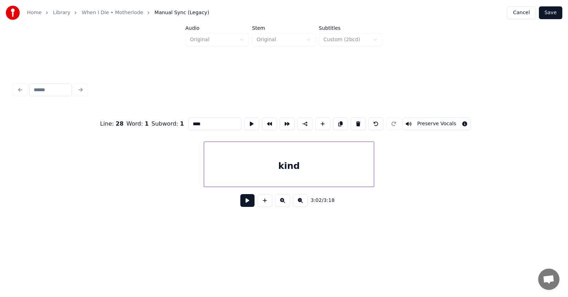
scroll to position [0, 48256]
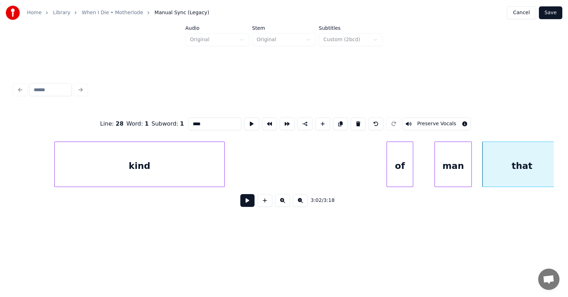
click at [176, 171] on div "kind" at bounding box center [140, 166] width 170 height 48
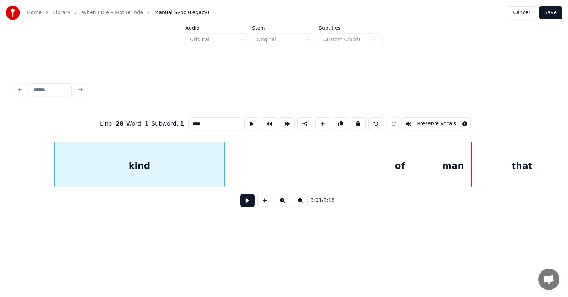
click at [159, 164] on div "kind" at bounding box center [140, 166] width 170 height 48
click at [244, 122] on button at bounding box center [251, 124] width 15 height 13
click at [186, 162] on div "kind" at bounding box center [149, 166] width 170 height 48
click at [244, 121] on button at bounding box center [251, 124] width 15 height 13
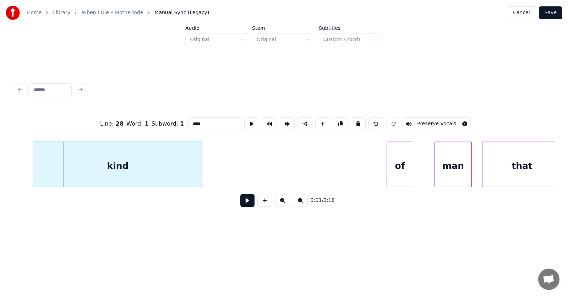
click at [179, 166] on div "kind" at bounding box center [118, 166] width 170 height 48
click at [244, 118] on button at bounding box center [251, 124] width 15 height 13
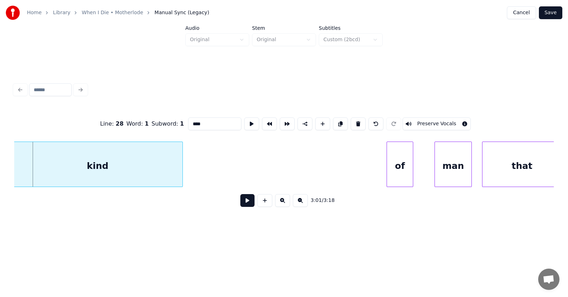
scroll to position [0, 48254]
click at [148, 169] on div "kind" at bounding box center [100, 166] width 170 height 48
click at [244, 121] on button at bounding box center [251, 124] width 15 height 13
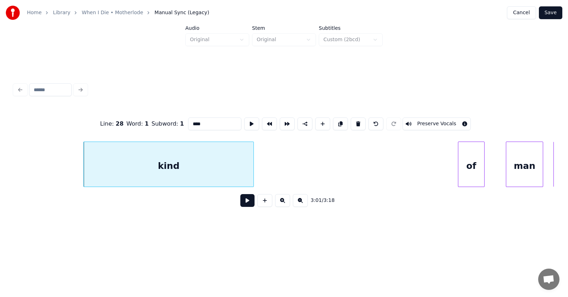
scroll to position [0, 48114]
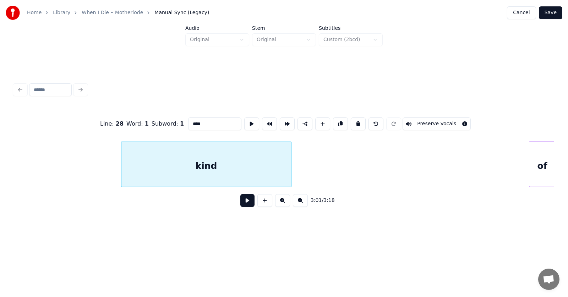
click at [250, 174] on div "kind" at bounding box center [206, 166] width 170 height 48
click at [244, 122] on button at bounding box center [251, 124] width 15 height 13
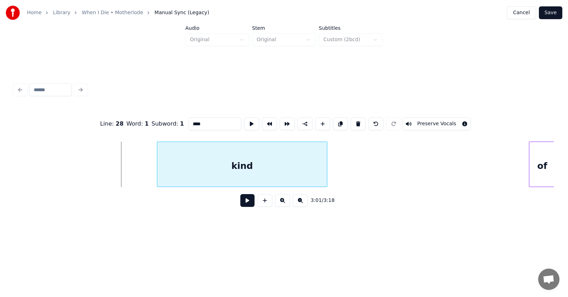
click at [272, 168] on div "kind" at bounding box center [242, 166] width 170 height 48
click at [244, 124] on button at bounding box center [251, 124] width 15 height 13
click at [231, 168] on div "kind" at bounding box center [230, 166] width 170 height 48
click at [188, 122] on input "****" at bounding box center [214, 124] width 53 height 13
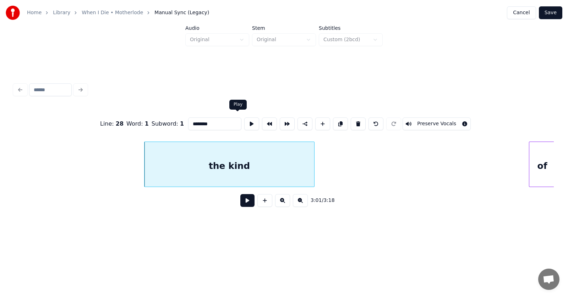
click at [244, 121] on button at bounding box center [251, 124] width 15 height 13
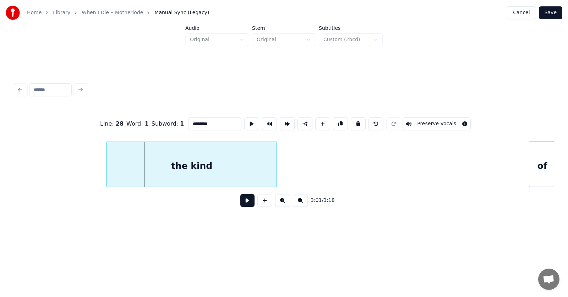
click at [248, 170] on div "the kind" at bounding box center [192, 166] width 170 height 48
click at [244, 122] on button at bounding box center [251, 124] width 15 height 13
click at [299, 179] on div "of" at bounding box center [299, 166] width 26 height 48
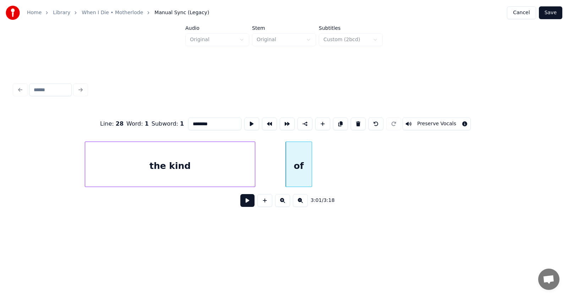
click at [234, 178] on div "the kind" at bounding box center [170, 166] width 170 height 48
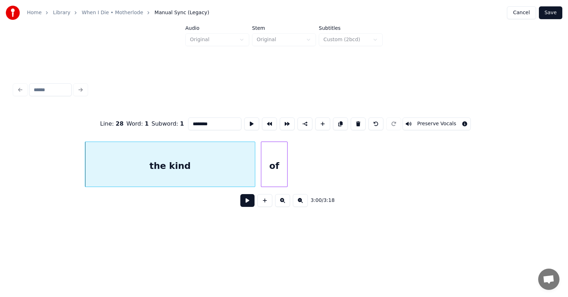
click at [273, 174] on div "of" at bounding box center [274, 166] width 26 height 48
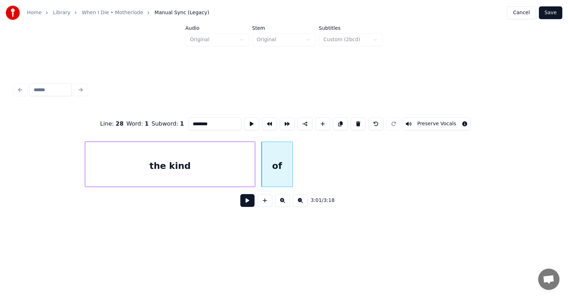
click at [293, 167] on div at bounding box center [292, 164] width 2 height 45
click at [286, 164] on div "of" at bounding box center [280, 166] width 37 height 48
click at [244, 121] on button at bounding box center [251, 124] width 15 height 13
click at [211, 153] on div "the kind" at bounding box center [170, 166] width 170 height 48
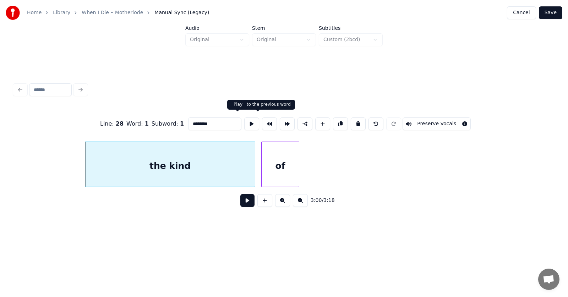
click at [244, 121] on button at bounding box center [251, 124] width 15 height 13
click at [280, 170] on div "of" at bounding box center [280, 166] width 37 height 48
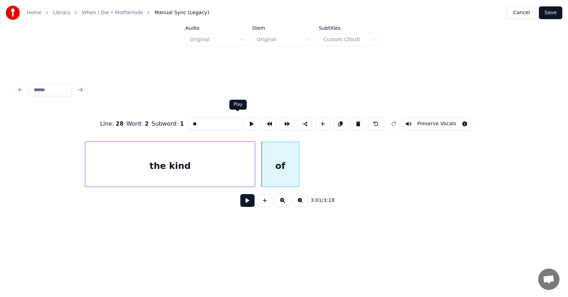
click at [244, 120] on button at bounding box center [251, 124] width 15 height 13
click at [322, 174] on div at bounding box center [321, 164] width 2 height 45
click at [310, 170] on div "of" at bounding box center [293, 166] width 62 height 48
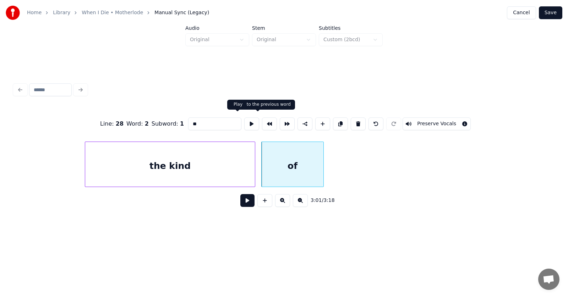
click at [244, 121] on button at bounding box center [251, 124] width 15 height 13
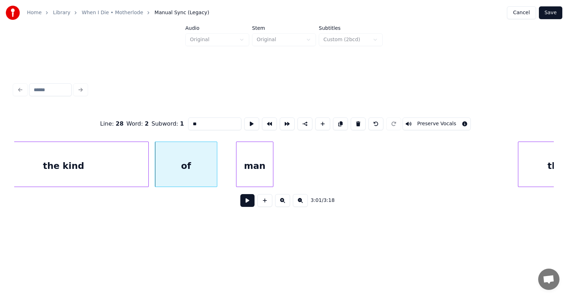
click at [256, 174] on div "man" at bounding box center [255, 166] width 37 height 48
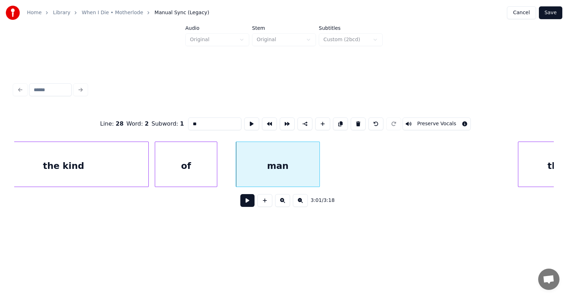
click at [320, 172] on div at bounding box center [319, 164] width 2 height 45
click at [303, 165] on div "man" at bounding box center [278, 166] width 85 height 48
click at [244, 121] on button at bounding box center [251, 124] width 15 height 13
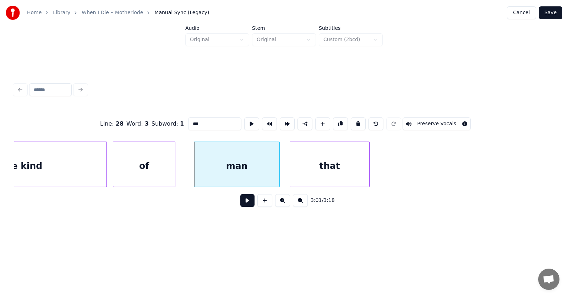
click at [349, 171] on div "that" at bounding box center [329, 166] width 79 height 48
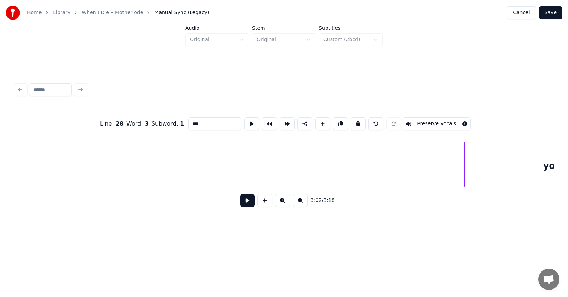
scroll to position [0, 48861]
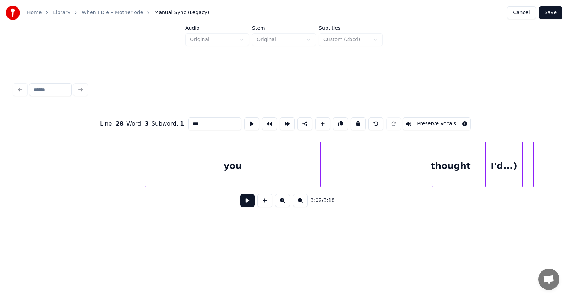
click at [148, 172] on div "you" at bounding box center [232, 166] width 175 height 48
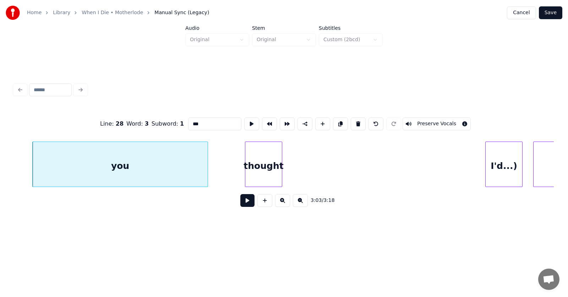
click at [260, 173] on div "thought" at bounding box center [263, 166] width 37 height 48
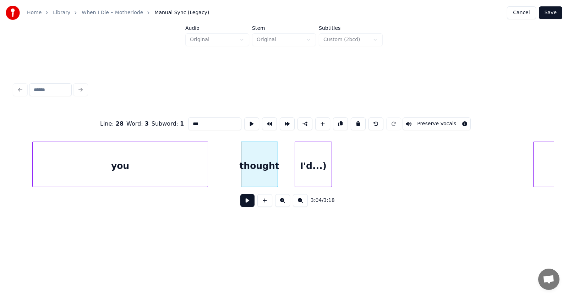
click at [310, 169] on div "I'd...)" at bounding box center [313, 166] width 37 height 48
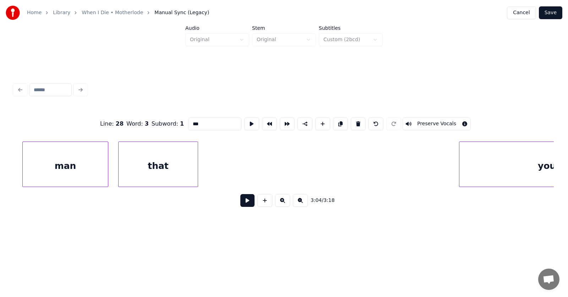
scroll to position [0, 48513]
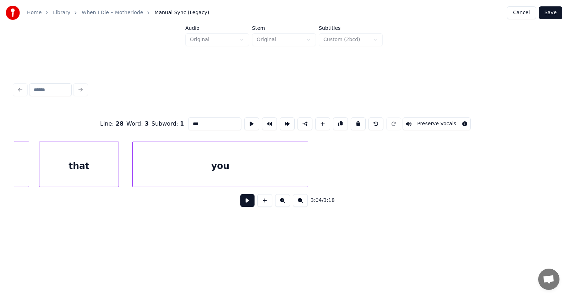
click at [267, 184] on div "you" at bounding box center [220, 166] width 175 height 48
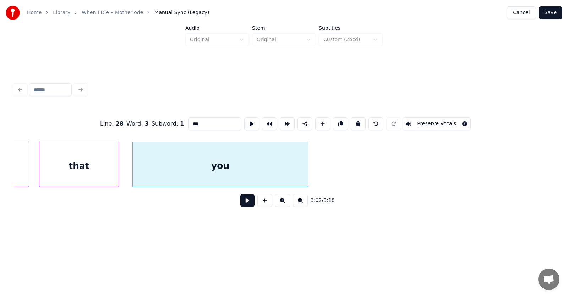
click at [99, 158] on div "that" at bounding box center [78, 166] width 79 height 48
type input "****"
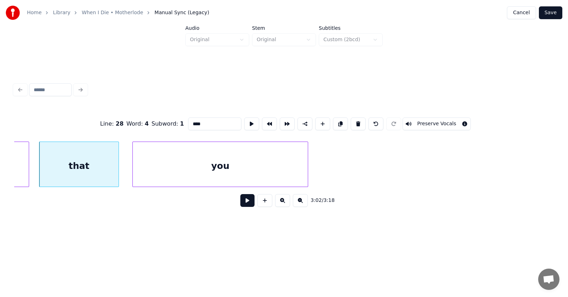
click at [240, 206] on button at bounding box center [247, 200] width 14 height 13
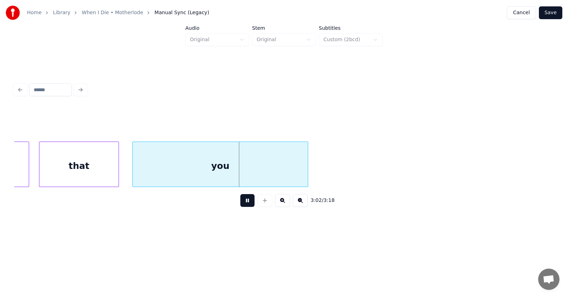
click at [240, 206] on button at bounding box center [247, 200] width 14 height 13
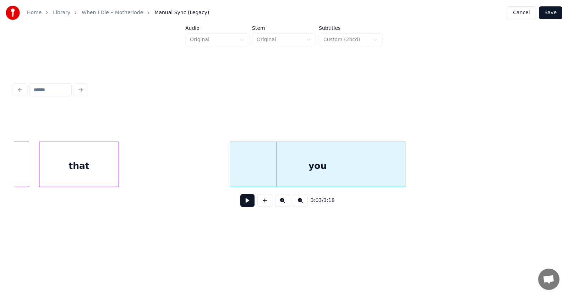
click at [276, 173] on div "you" at bounding box center [317, 166] width 175 height 48
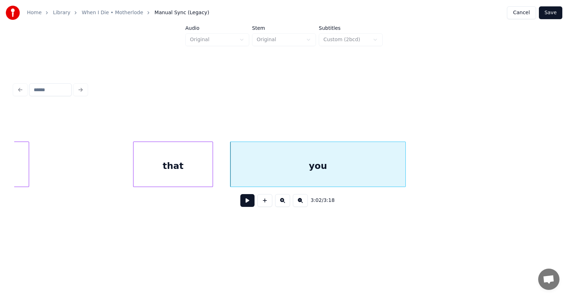
click at [186, 173] on div "that" at bounding box center [173, 166] width 79 height 48
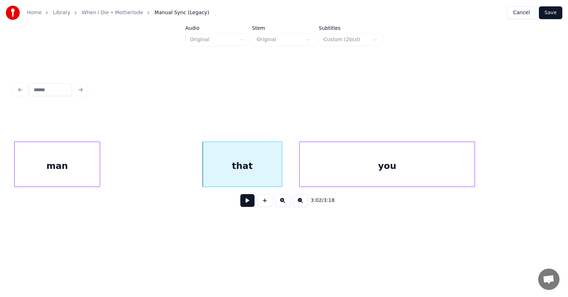
click at [34, 164] on div "man" at bounding box center [57, 164] width 86 height 45
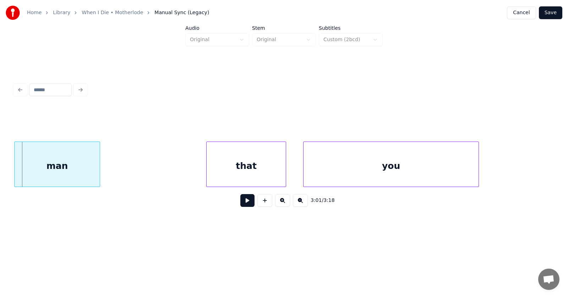
scroll to position [0, 48439]
click at [22, 164] on div "man" at bounding box center [58, 166] width 85 height 48
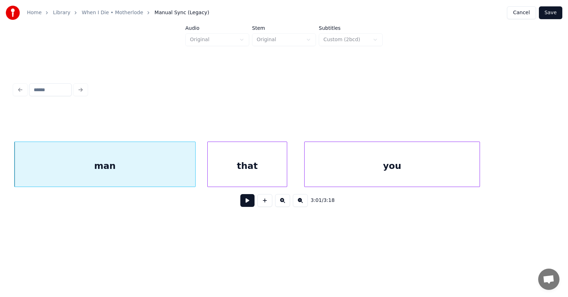
click at [195, 169] on div at bounding box center [194, 164] width 2 height 45
click at [169, 169] on div "man" at bounding box center [106, 166] width 183 height 48
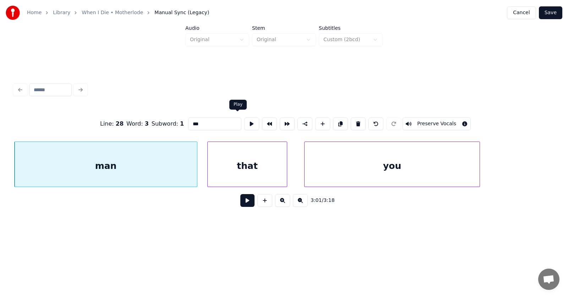
click at [244, 120] on button at bounding box center [251, 124] width 15 height 13
click at [265, 167] on div "that" at bounding box center [247, 166] width 79 height 48
type input "****"
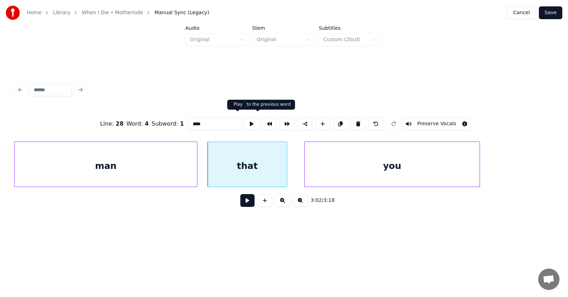
click at [244, 119] on button at bounding box center [251, 124] width 15 height 13
click at [246, 204] on button at bounding box center [247, 200] width 14 height 13
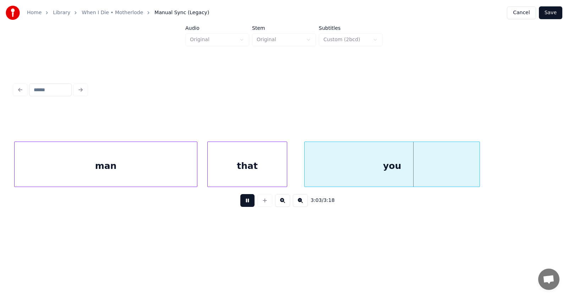
click at [246, 204] on button at bounding box center [247, 200] width 14 height 13
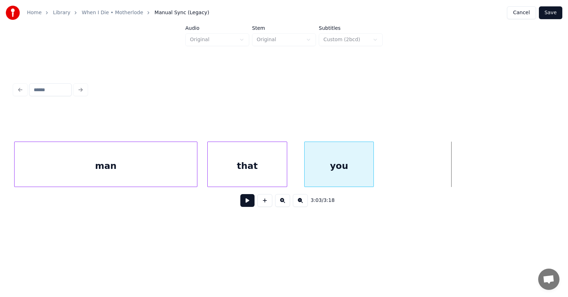
click at [372, 174] on div at bounding box center [373, 164] width 2 height 45
click at [338, 172] on div "you" at bounding box center [327, 166] width 69 height 48
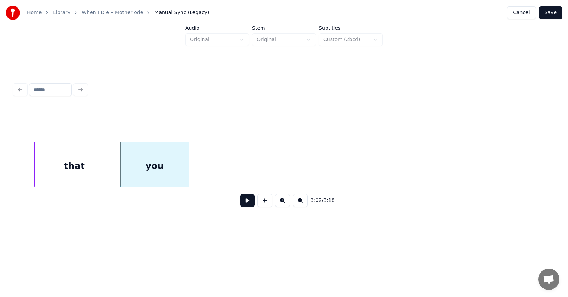
scroll to position [0, 48718]
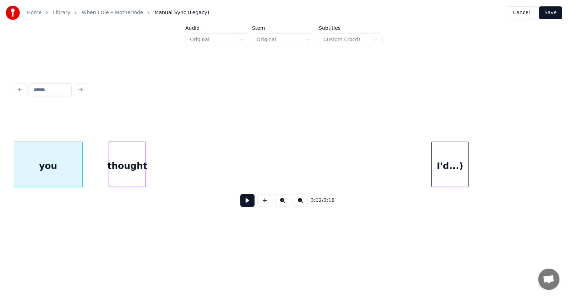
click at [131, 173] on div "thought" at bounding box center [127, 166] width 37 height 48
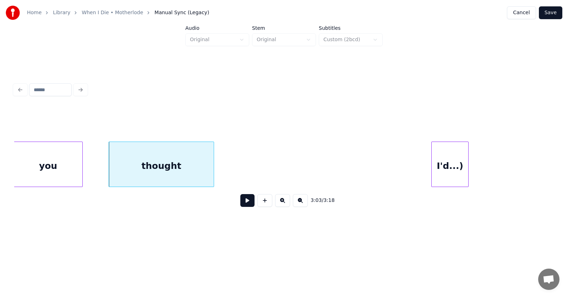
click at [212, 168] on div at bounding box center [213, 164] width 2 height 45
click at [254, 178] on div "I'd...)" at bounding box center [240, 166] width 37 height 48
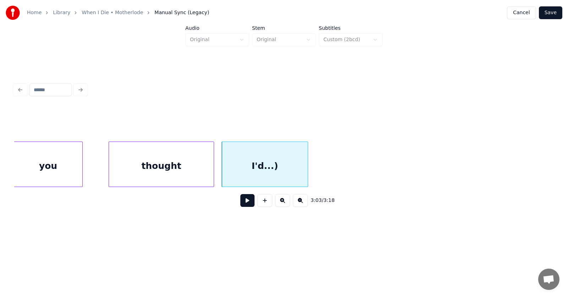
click at [308, 171] on div at bounding box center [307, 164] width 2 height 45
click at [179, 164] on div "thought" at bounding box center [161, 166] width 105 height 48
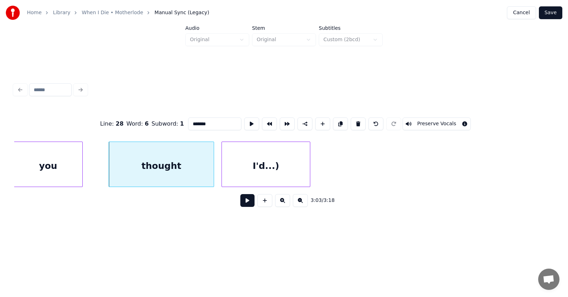
click at [240, 206] on button at bounding box center [247, 200] width 14 height 13
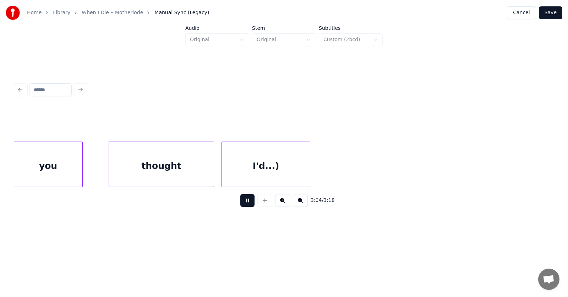
click at [240, 206] on button at bounding box center [247, 200] width 14 height 13
click at [267, 163] on div "I'd...)" at bounding box center [266, 166] width 88 height 48
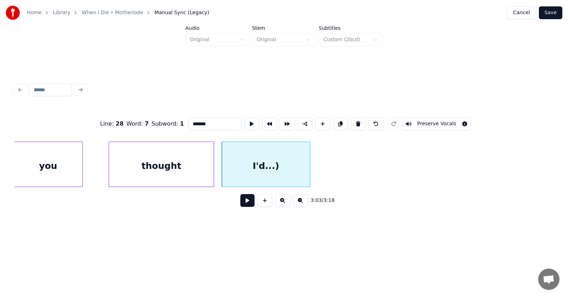
click at [281, 167] on div "I'd...)" at bounding box center [266, 166] width 88 height 48
click at [197, 126] on input "*******" at bounding box center [214, 124] width 53 height 13
type input "******"
click at [247, 206] on button at bounding box center [247, 200] width 14 height 13
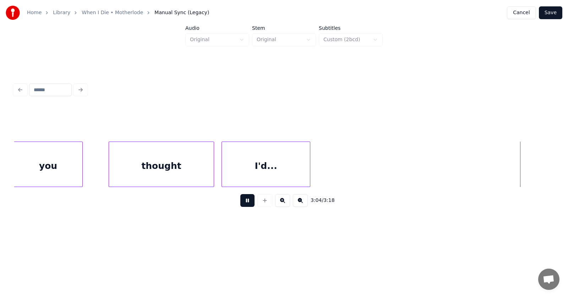
scroll to position [0, 49263]
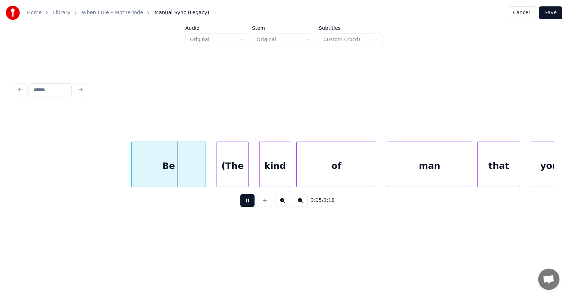
click at [247, 206] on button at bounding box center [247, 200] width 14 height 13
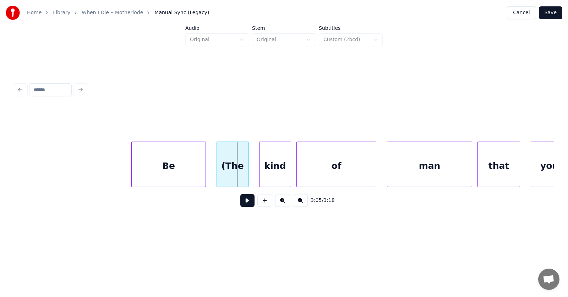
click at [181, 168] on div "Be" at bounding box center [169, 166] width 74 height 48
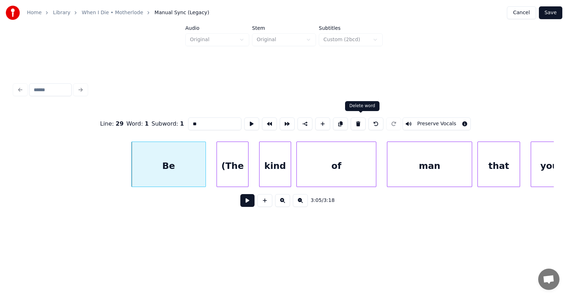
click at [362, 119] on button at bounding box center [358, 124] width 15 height 13
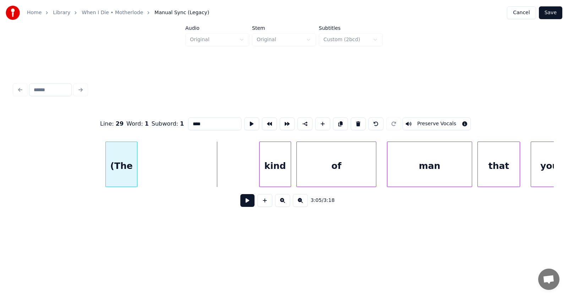
click at [125, 172] on div "(The" at bounding box center [121, 166] width 31 height 48
click at [161, 174] on div "kind" at bounding box center [160, 166] width 31 height 48
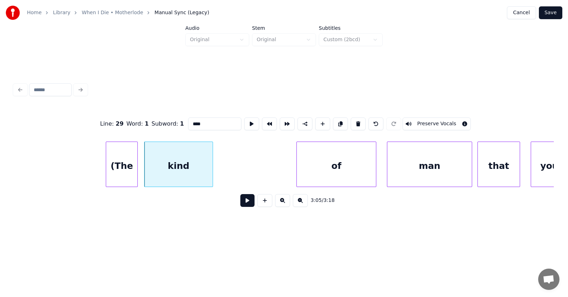
click at [212, 171] on div at bounding box center [212, 164] width 2 height 45
click at [117, 162] on div "(The" at bounding box center [121, 166] width 31 height 48
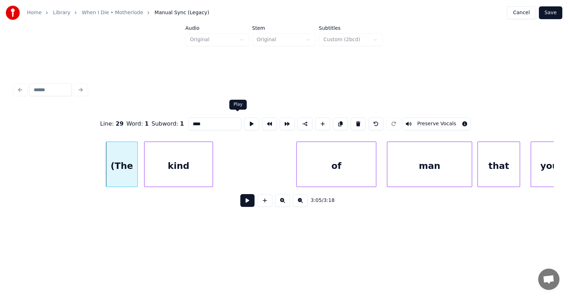
click at [244, 120] on button at bounding box center [251, 124] width 15 height 13
click at [118, 173] on div "(The" at bounding box center [121, 166] width 31 height 48
click at [188, 124] on input "****" at bounding box center [214, 124] width 53 height 13
click at [97, 167] on div at bounding box center [98, 164] width 2 height 45
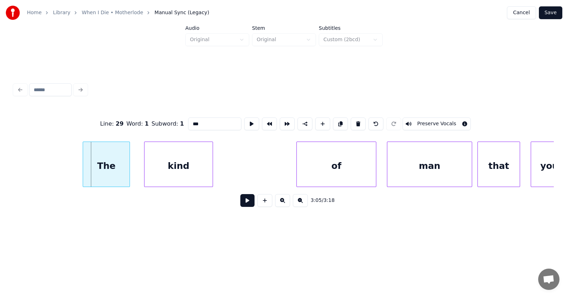
click at [103, 164] on div "The" at bounding box center [106, 166] width 47 height 48
click at [160, 169] on div "kind" at bounding box center [173, 166] width 68 height 48
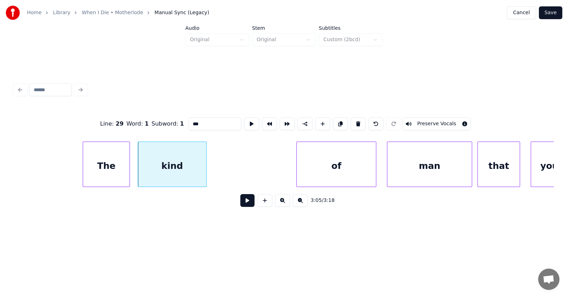
click at [104, 169] on div "The" at bounding box center [106, 166] width 47 height 48
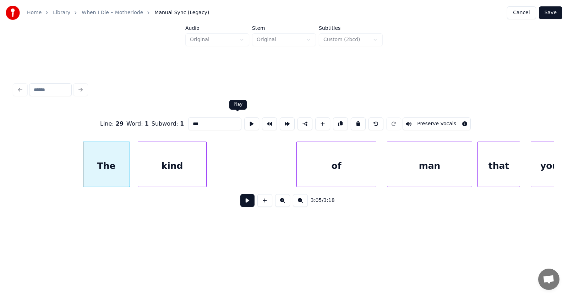
type input "***"
click at [244, 122] on button at bounding box center [251, 124] width 15 height 13
click at [244, 200] on button at bounding box center [247, 200] width 14 height 13
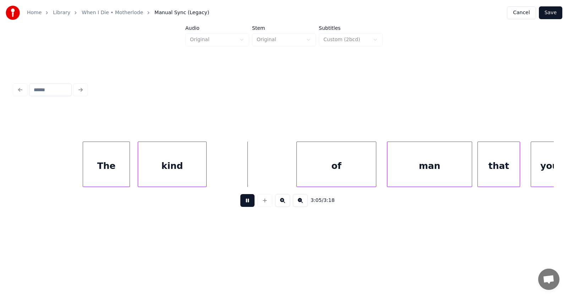
click at [244, 200] on button at bounding box center [247, 200] width 14 height 13
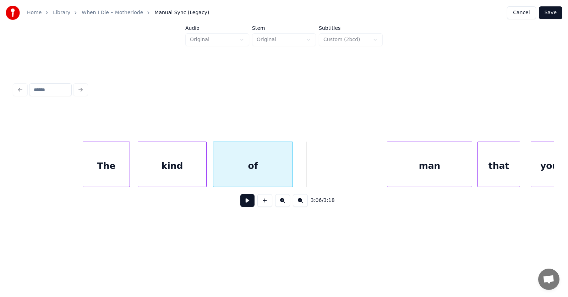
click at [235, 179] on div "of" at bounding box center [252, 166] width 79 height 48
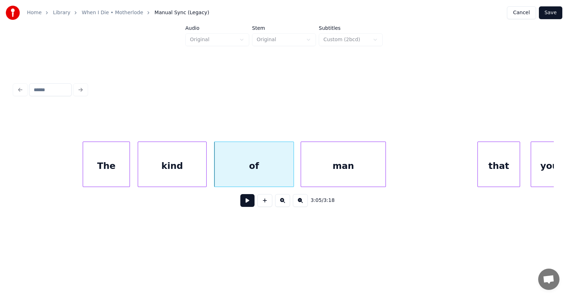
click at [318, 178] on div "man" at bounding box center [343, 166] width 85 height 48
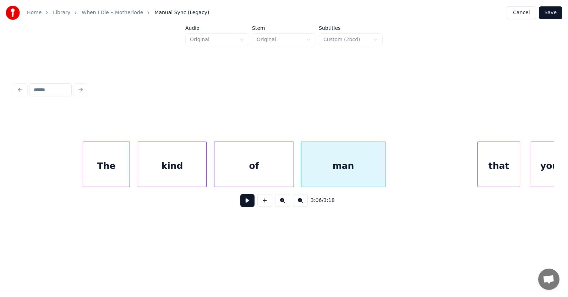
click at [251, 170] on div "of" at bounding box center [254, 166] width 79 height 48
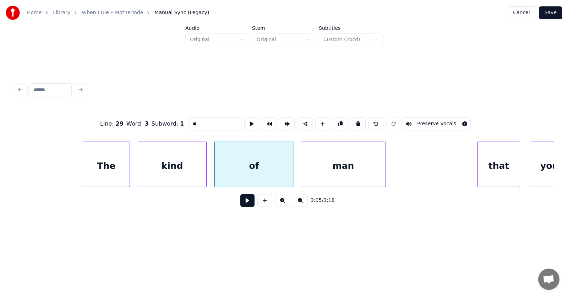
click at [243, 204] on button at bounding box center [247, 200] width 14 height 13
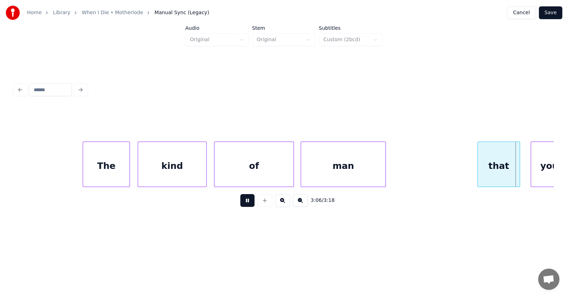
click at [243, 204] on button at bounding box center [247, 200] width 14 height 13
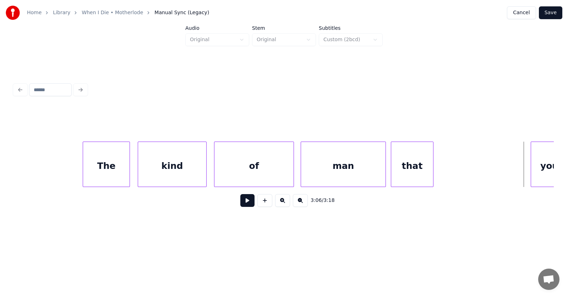
click at [409, 172] on div "that" at bounding box center [412, 166] width 42 height 48
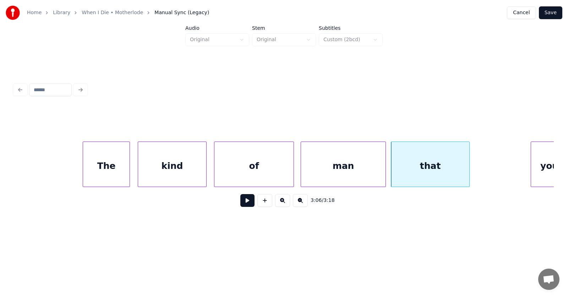
click at [469, 164] on div at bounding box center [468, 164] width 2 height 45
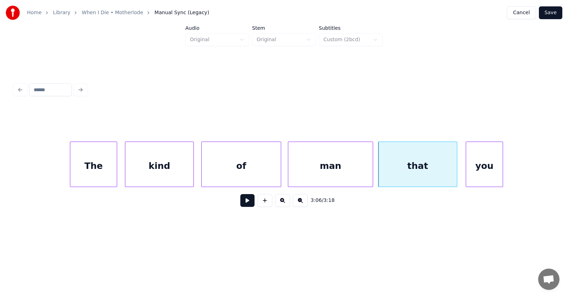
click at [490, 169] on div "you" at bounding box center [484, 166] width 37 height 48
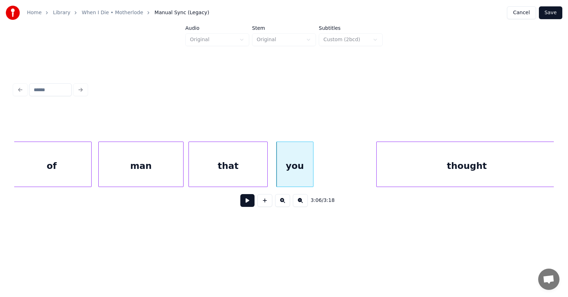
scroll to position [0, 49467]
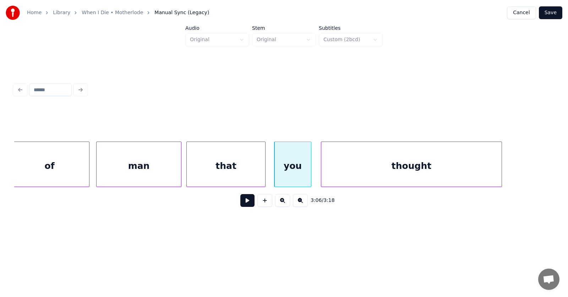
click at [414, 174] on div "thought" at bounding box center [411, 166] width 180 height 48
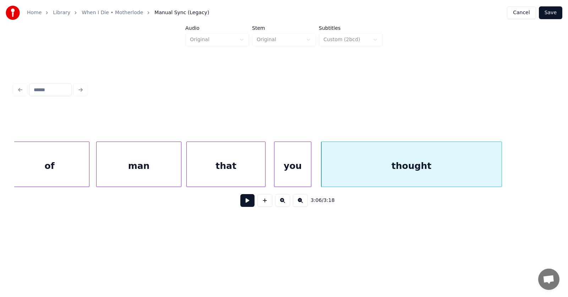
click at [422, 169] on div "thought" at bounding box center [411, 166] width 180 height 48
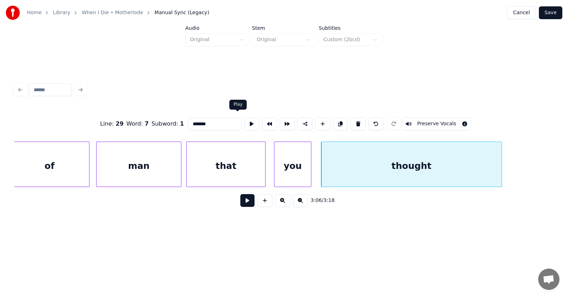
click at [244, 120] on button at bounding box center [251, 124] width 15 height 13
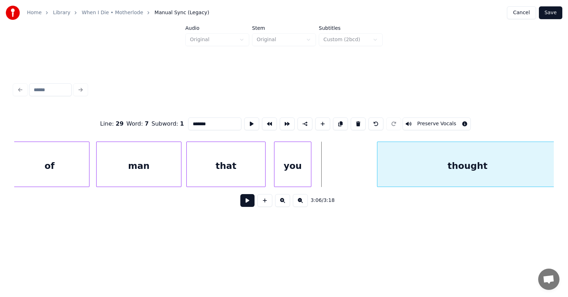
scroll to position [0, 49477]
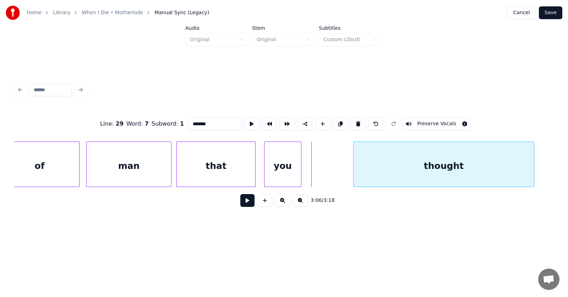
click at [393, 174] on div "thought" at bounding box center [444, 166] width 180 height 48
click at [343, 168] on div at bounding box center [342, 164] width 2 height 45
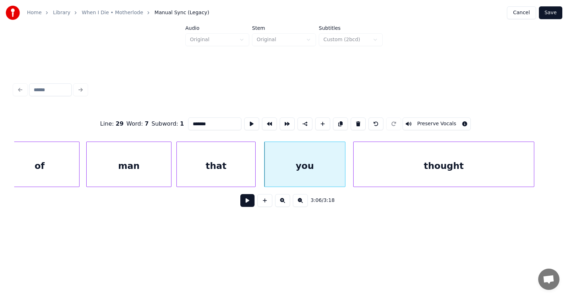
click at [324, 162] on div "you" at bounding box center [305, 166] width 81 height 48
click at [244, 120] on button at bounding box center [251, 124] width 15 height 13
click at [211, 164] on div "that" at bounding box center [216, 166] width 78 height 48
type input "****"
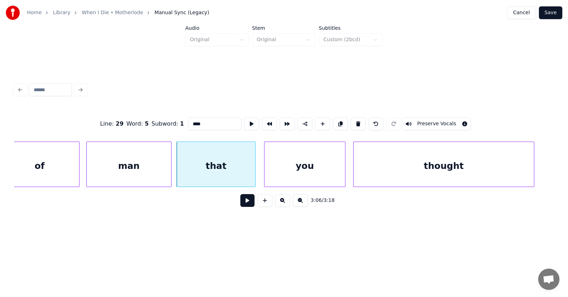
click at [241, 205] on button at bounding box center [247, 200] width 14 height 13
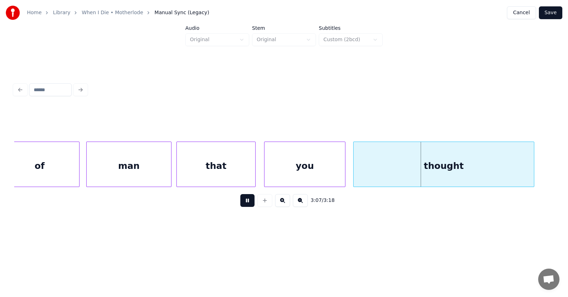
click at [241, 205] on button at bounding box center [247, 200] width 14 height 13
click at [309, 166] on div at bounding box center [309, 164] width 2 height 45
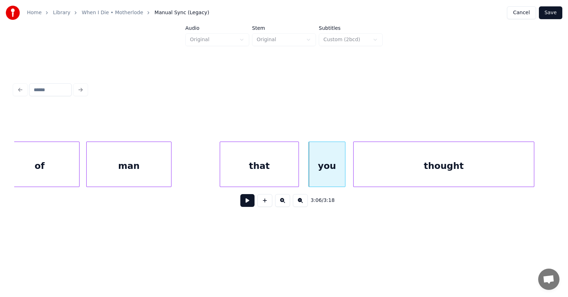
click at [276, 167] on div "that" at bounding box center [259, 166] width 78 height 48
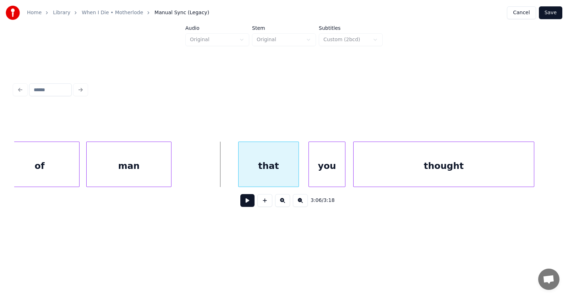
click at [240, 169] on div at bounding box center [240, 164] width 2 height 45
click at [227, 170] on div at bounding box center [228, 164] width 2 height 45
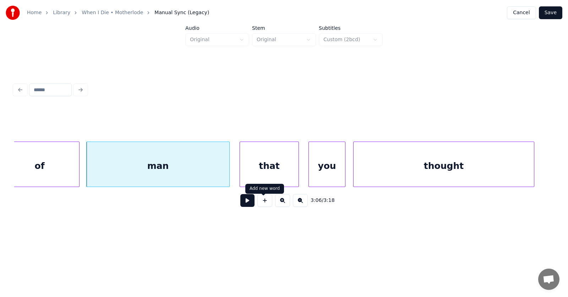
click at [248, 203] on button at bounding box center [247, 200] width 14 height 13
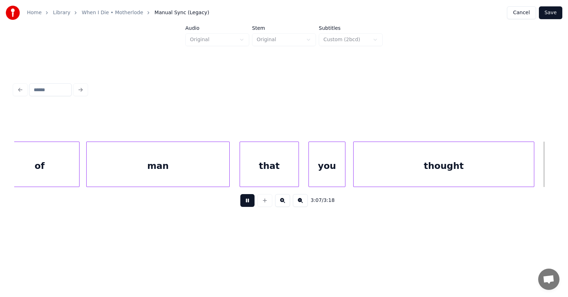
scroll to position [0, 50017]
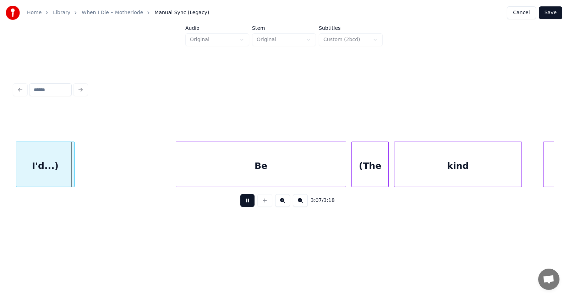
click at [248, 203] on button at bounding box center [247, 200] width 14 height 13
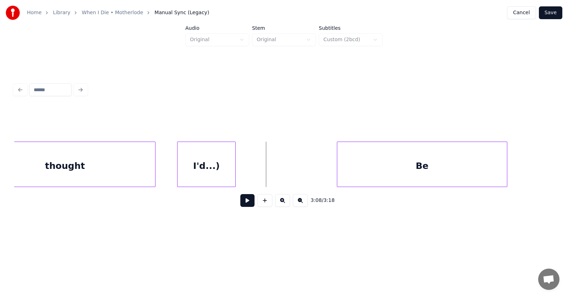
scroll to position [0, 49714]
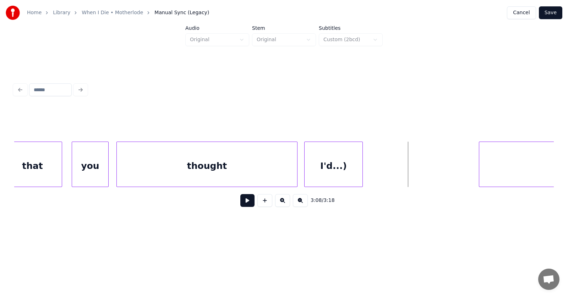
click at [320, 169] on div "I'd...)" at bounding box center [334, 166] width 58 height 48
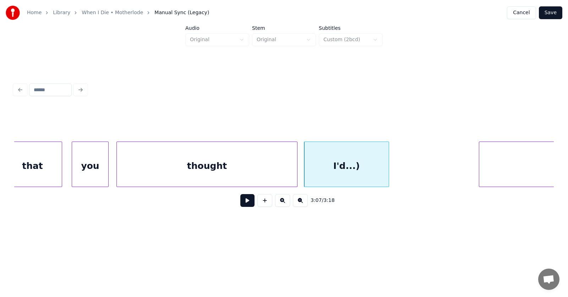
click at [387, 168] on div at bounding box center [388, 164] width 2 height 45
click at [352, 165] on div "I'd...)" at bounding box center [346, 166] width 85 height 48
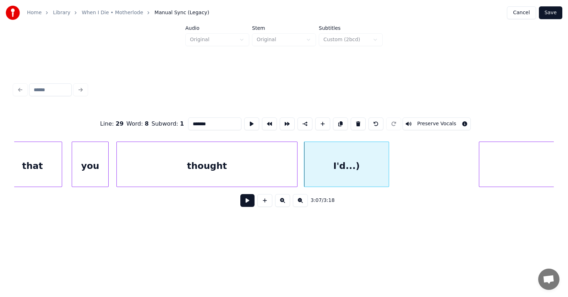
click at [196, 122] on input "*******" at bounding box center [214, 124] width 53 height 13
type input "******"
click at [244, 124] on button at bounding box center [251, 124] width 15 height 13
click at [243, 204] on button at bounding box center [247, 200] width 14 height 13
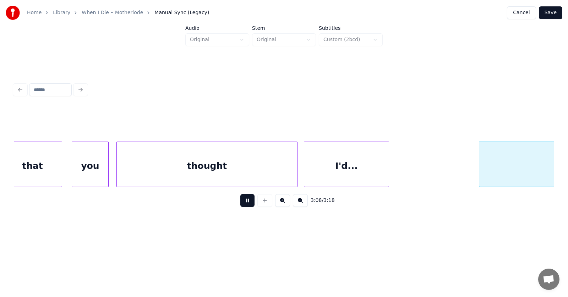
click at [243, 204] on button at bounding box center [247, 200] width 14 height 13
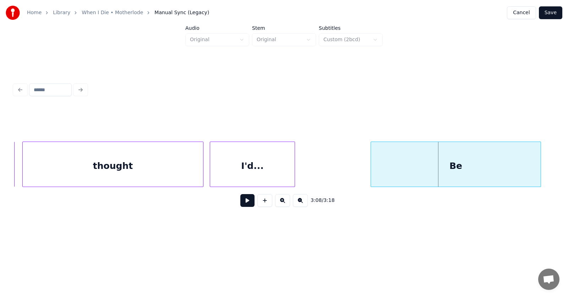
click at [483, 165] on div "Be" at bounding box center [456, 166] width 170 height 48
click at [486, 166] on div "Be" at bounding box center [456, 166] width 170 height 48
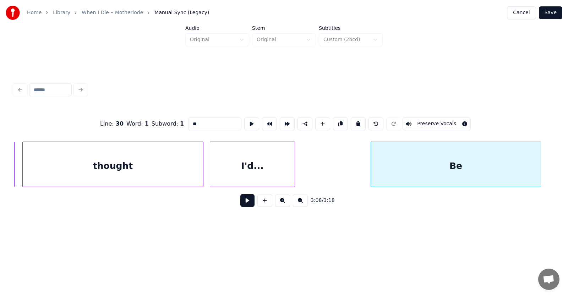
click at [360, 121] on button at bounding box center [358, 124] width 15 height 13
type input "******"
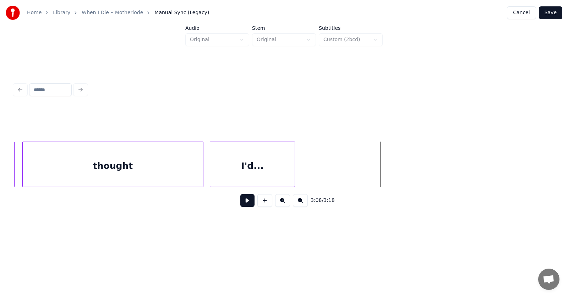
click at [240, 202] on button at bounding box center [247, 200] width 14 height 13
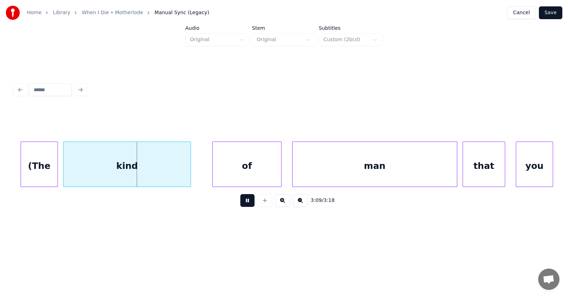
click at [240, 202] on button at bounding box center [247, 200] width 14 height 13
click at [235, 173] on div "of" at bounding box center [233, 166] width 69 height 48
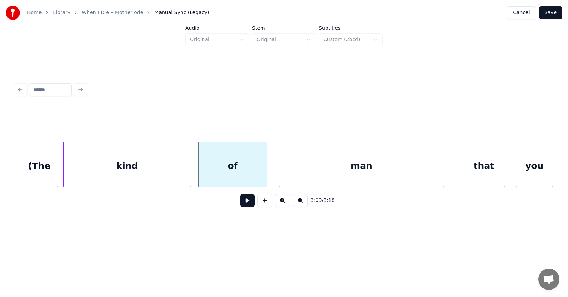
click at [315, 170] on div "man" at bounding box center [362, 166] width 164 height 48
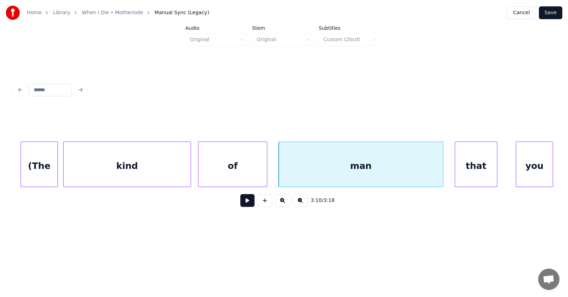
click at [466, 167] on div "that" at bounding box center [476, 166] width 42 height 48
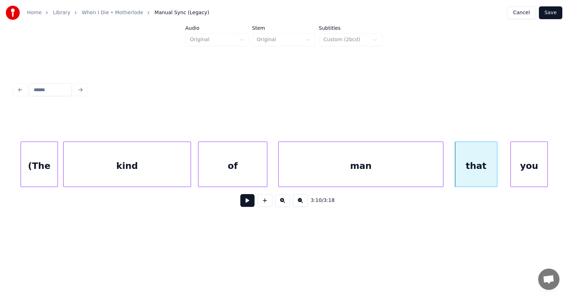
click at [520, 165] on div "you" at bounding box center [529, 166] width 37 height 48
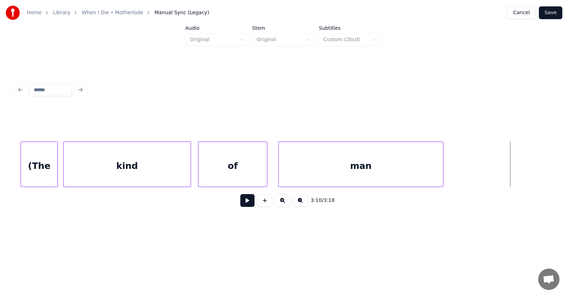
scroll to position [0, 49999]
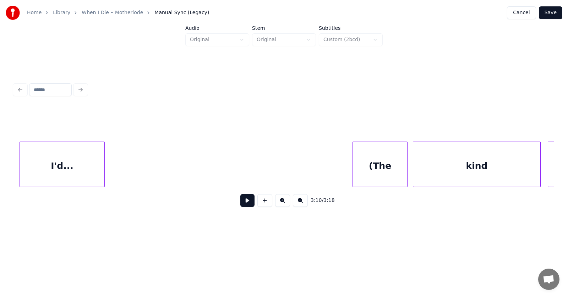
click at [354, 174] on div at bounding box center [354, 164] width 2 height 45
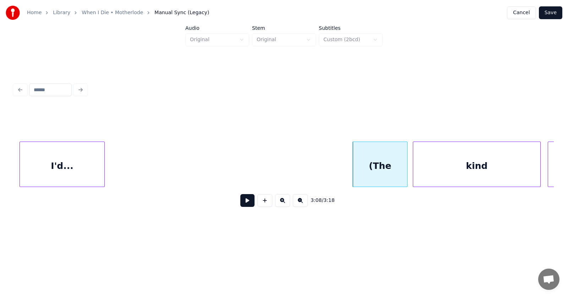
click at [372, 174] on div "(The" at bounding box center [380, 166] width 54 height 48
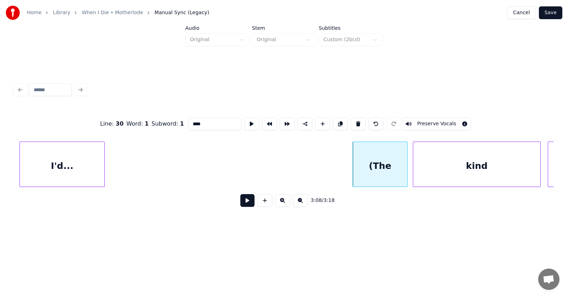
drag, startPoint x: 179, startPoint y: 121, endPoint x: 175, endPoint y: 121, distance: 4.6
click at [188, 121] on input "****" at bounding box center [214, 124] width 53 height 13
type input "***"
click at [244, 124] on button at bounding box center [251, 124] width 15 height 13
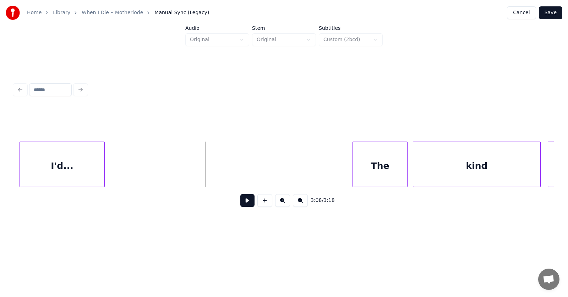
click at [245, 207] on button at bounding box center [247, 200] width 14 height 13
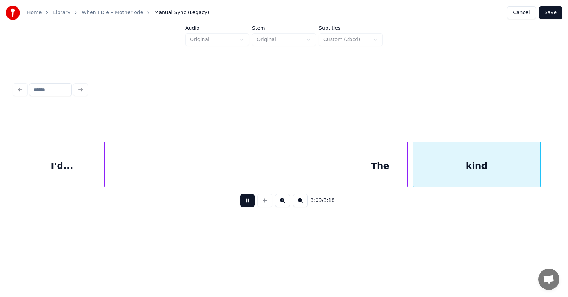
scroll to position [0, 50541]
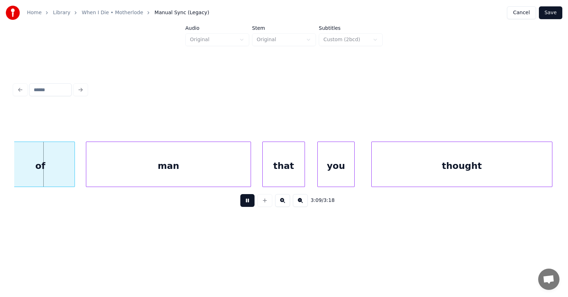
click at [245, 207] on button at bounding box center [247, 200] width 14 height 13
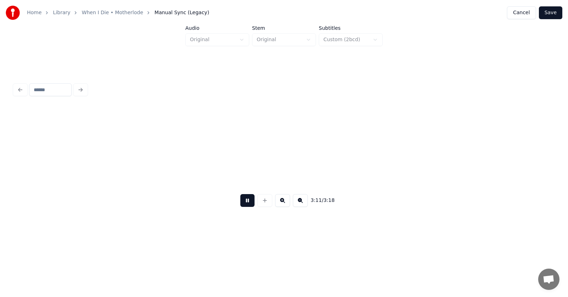
scroll to position [0, 51083]
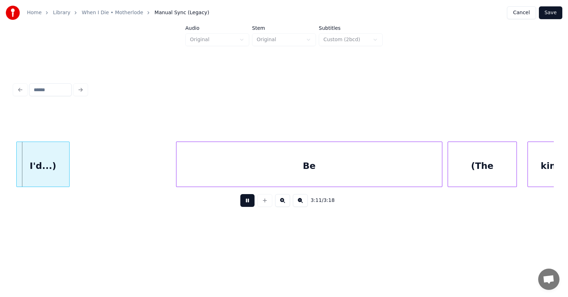
click at [245, 207] on button at bounding box center [247, 200] width 14 height 13
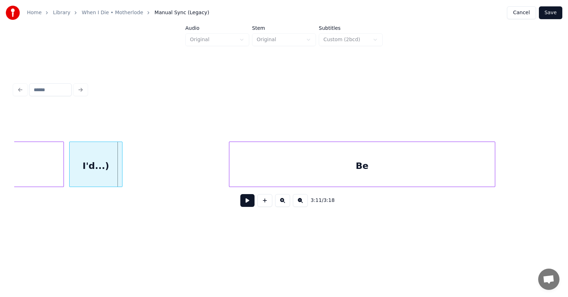
scroll to position [0, 50959]
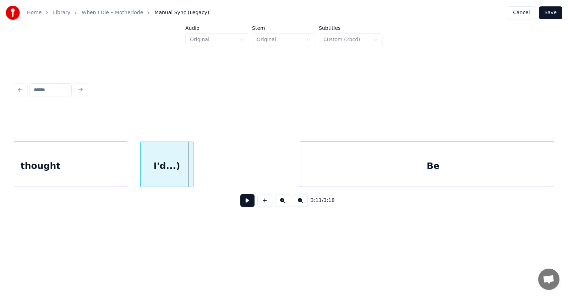
click at [126, 168] on div at bounding box center [126, 164] width 2 height 45
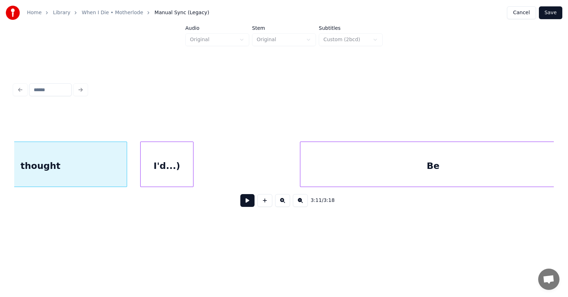
scroll to position [0, 50898]
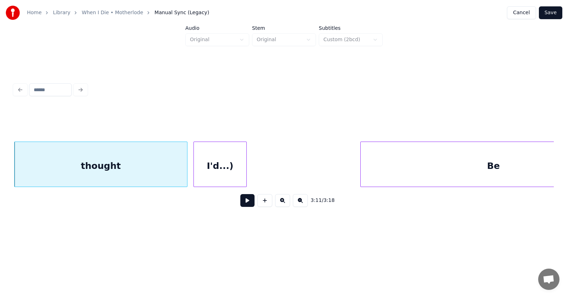
click at [217, 177] on div "I'd...)" at bounding box center [220, 166] width 53 height 48
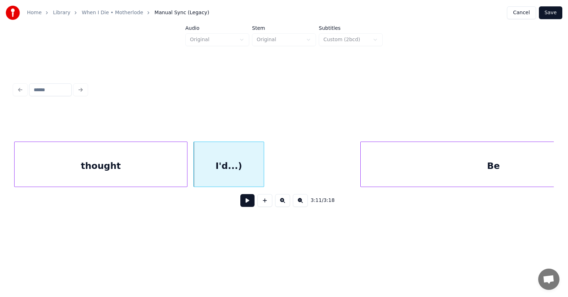
click at [263, 170] on div at bounding box center [263, 164] width 2 height 45
click at [235, 167] on div "I'd...)" at bounding box center [229, 166] width 70 height 48
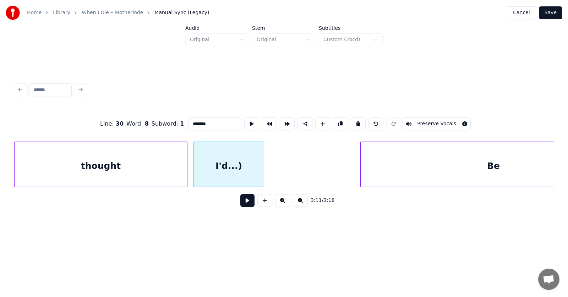
click at [193, 123] on input "*******" at bounding box center [214, 124] width 53 height 13
click at [244, 120] on button at bounding box center [251, 124] width 15 height 13
click at [91, 161] on div "thought" at bounding box center [101, 166] width 173 height 48
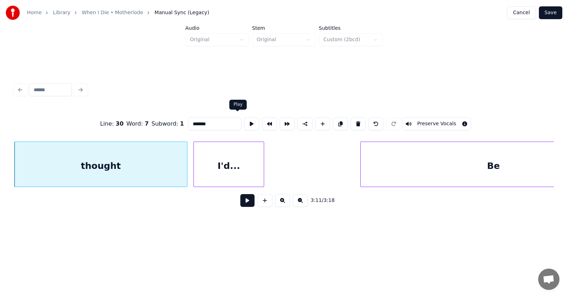
click at [244, 122] on button at bounding box center [251, 124] width 15 height 13
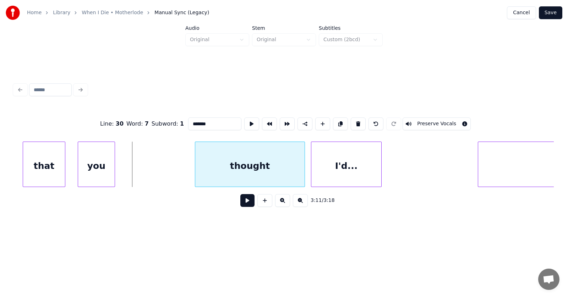
click at [197, 168] on div at bounding box center [196, 164] width 2 height 45
click at [168, 167] on div at bounding box center [169, 164] width 2 height 45
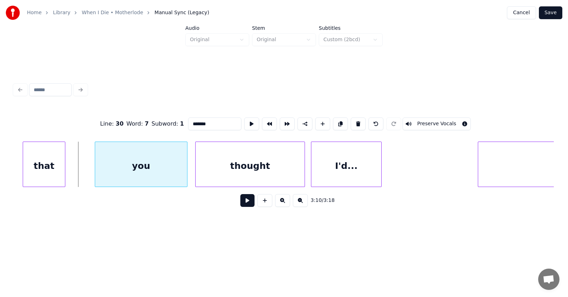
click at [108, 168] on div "you" at bounding box center [141, 166] width 92 height 48
click at [244, 121] on button at bounding box center [251, 124] width 15 height 13
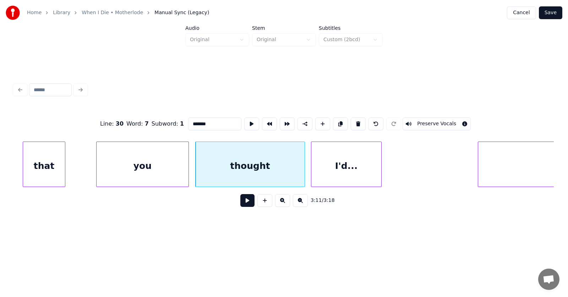
click at [146, 179] on div "you" at bounding box center [143, 166] width 92 height 48
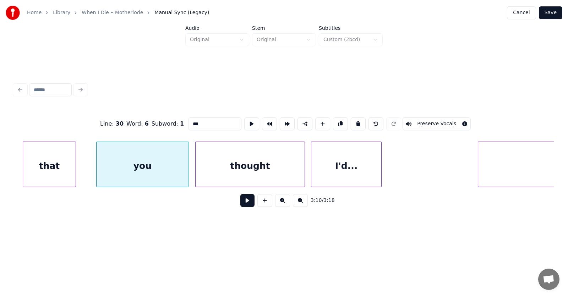
click at [76, 168] on div at bounding box center [75, 164] width 2 height 45
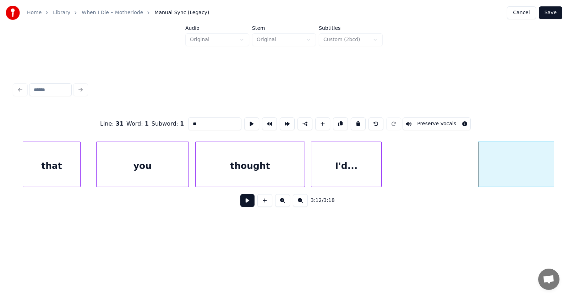
click at [334, 163] on div "I'd..." at bounding box center [346, 166] width 70 height 48
type input "******"
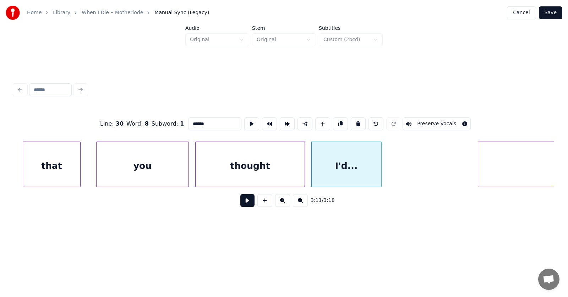
click at [240, 204] on button at bounding box center [247, 200] width 14 height 13
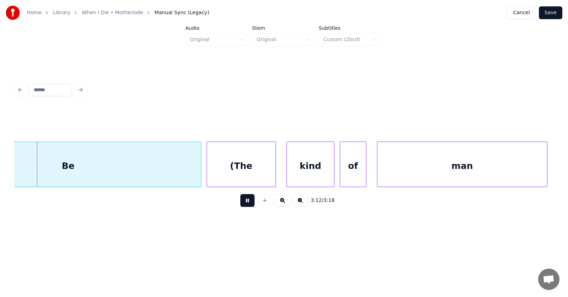
click at [240, 204] on button at bounding box center [247, 200] width 14 height 13
click at [173, 161] on div "Be" at bounding box center [68, 166] width 266 height 48
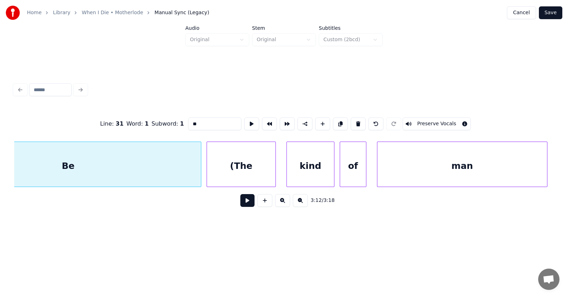
scroll to position [0, 51245]
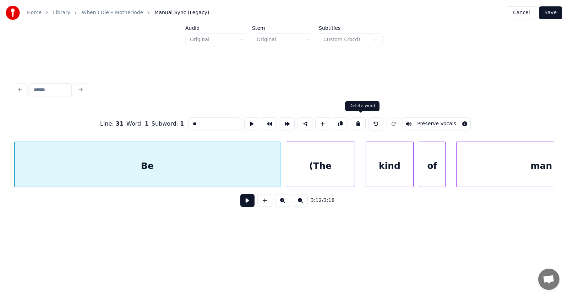
click at [360, 121] on button at bounding box center [358, 124] width 15 height 13
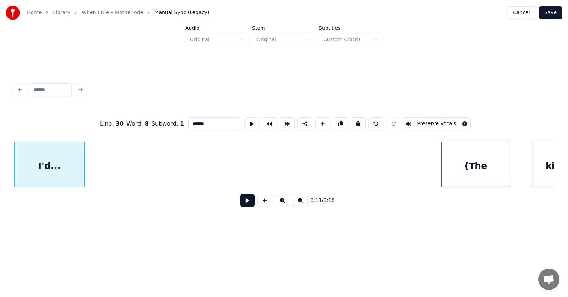
click at [486, 166] on div "(The" at bounding box center [476, 166] width 69 height 48
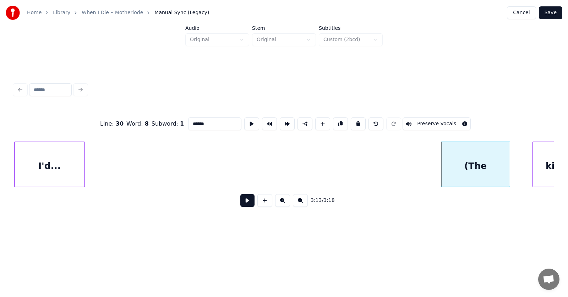
click at [475, 168] on div "(The" at bounding box center [475, 166] width 69 height 48
drag, startPoint x: 180, startPoint y: 121, endPoint x: 176, endPoint y: 121, distance: 4.6
click at [188, 121] on input "****" at bounding box center [214, 124] width 53 height 13
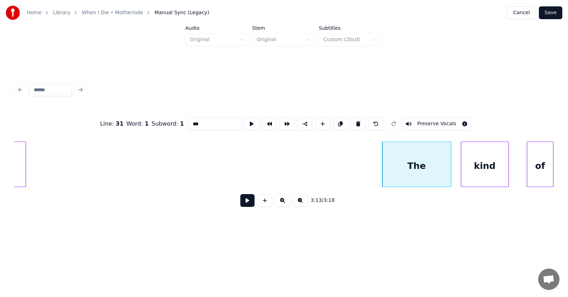
click at [491, 174] on div "kind" at bounding box center [484, 166] width 47 height 48
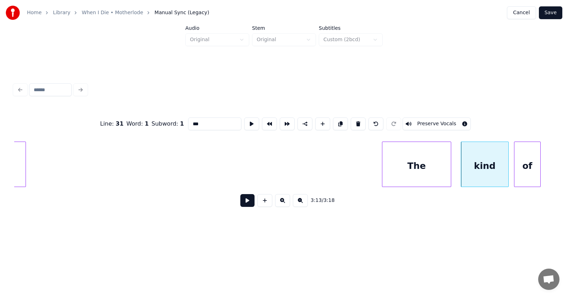
click at [521, 175] on div "of" at bounding box center [528, 166] width 26 height 48
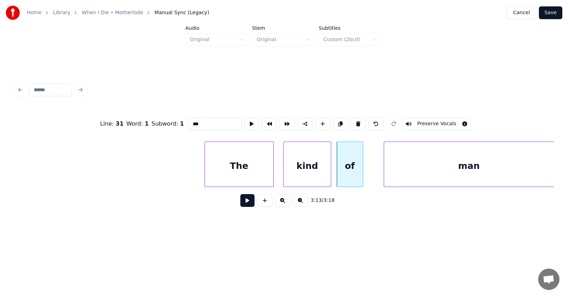
scroll to position [0, 51316]
click at [443, 173] on div "man" at bounding box center [453, 166] width 170 height 48
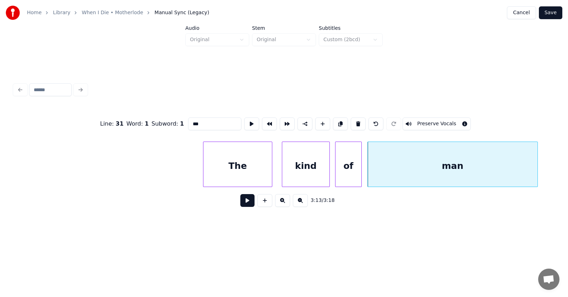
click at [222, 169] on div "The" at bounding box center [238, 166] width 69 height 48
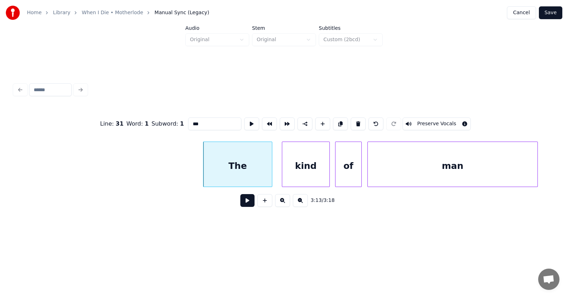
type input "***"
click at [241, 205] on button at bounding box center [247, 200] width 14 height 13
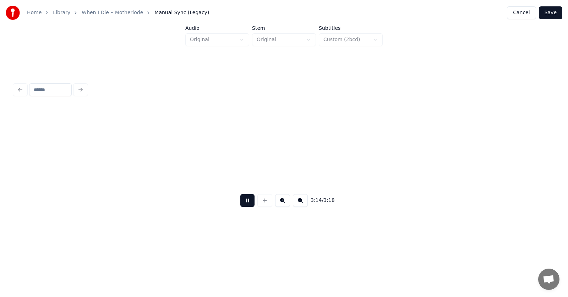
scroll to position [0, 51860]
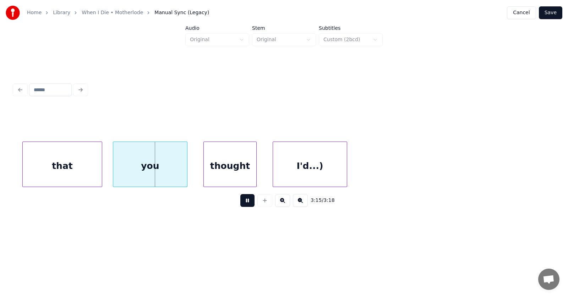
click at [241, 205] on button at bounding box center [247, 200] width 14 height 13
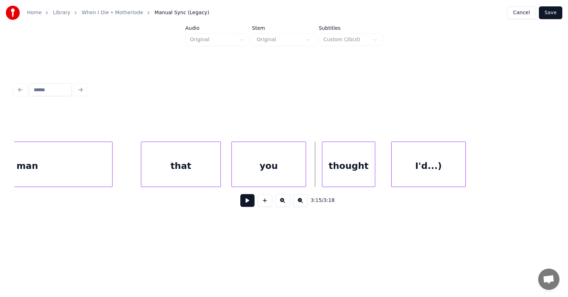
scroll to position [0, 51670]
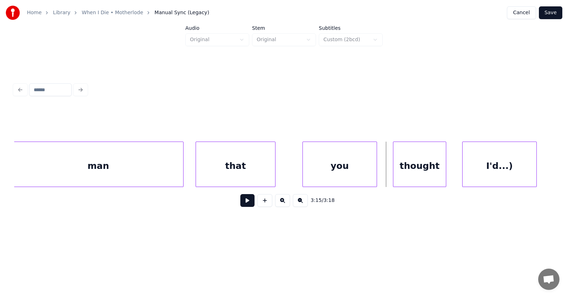
click at [249, 172] on div "that" at bounding box center [235, 166] width 79 height 48
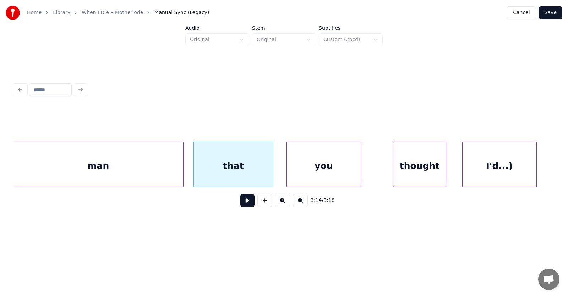
click at [325, 177] on div "you" at bounding box center [324, 166] width 74 height 48
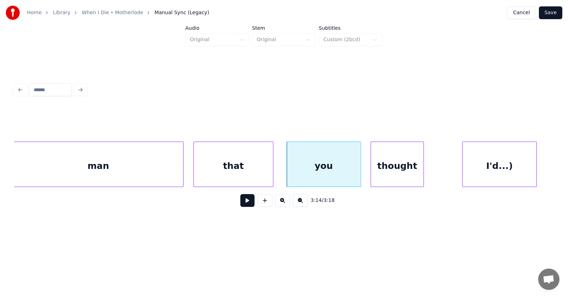
click at [397, 176] on div "thought" at bounding box center [397, 166] width 53 height 48
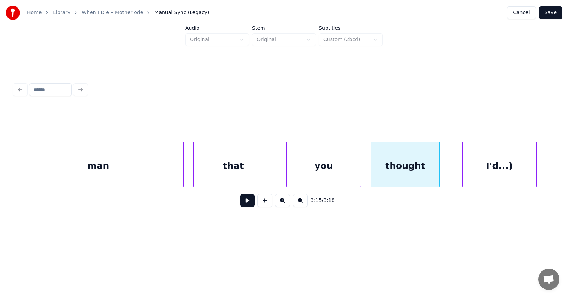
click at [440, 170] on div at bounding box center [439, 164] width 2 height 45
click at [482, 173] on div "I'd...)" at bounding box center [490, 166] width 74 height 48
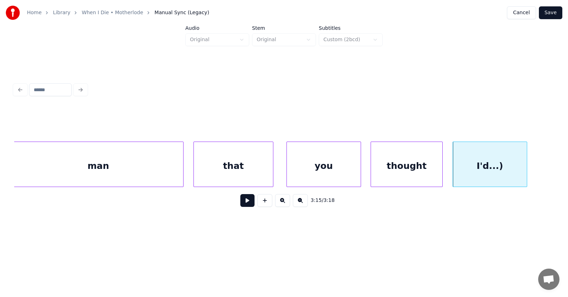
click at [497, 175] on div "I'd...)" at bounding box center [490, 166] width 74 height 48
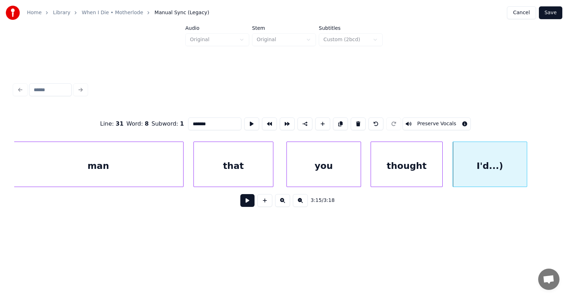
drag, startPoint x: 200, startPoint y: 123, endPoint x: 194, endPoint y: 123, distance: 6.4
click at [194, 123] on input "*******" at bounding box center [214, 124] width 53 height 13
type input "******"
click at [547, 13] on button "Save" at bounding box center [550, 12] width 23 height 13
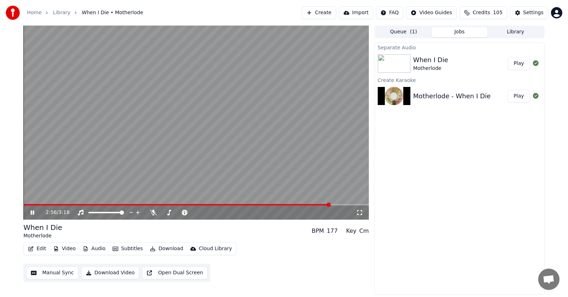
click at [328, 206] on span at bounding box center [329, 205] width 4 height 4
click at [33, 213] on icon at bounding box center [32, 212] width 4 height 5
click at [313, 204] on span at bounding box center [315, 205] width 4 height 4
click at [33, 212] on icon at bounding box center [37, 213] width 17 height 6
click at [33, 211] on icon at bounding box center [37, 213] width 17 height 6
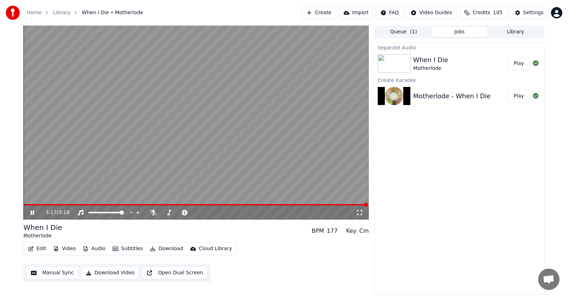
click at [33, 213] on icon at bounding box center [33, 213] width 4 height 4
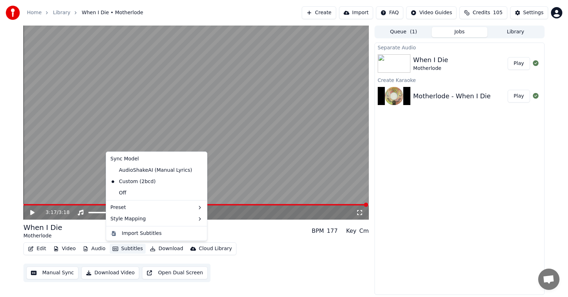
click at [123, 250] on button "Subtitles" at bounding box center [128, 249] width 36 height 10
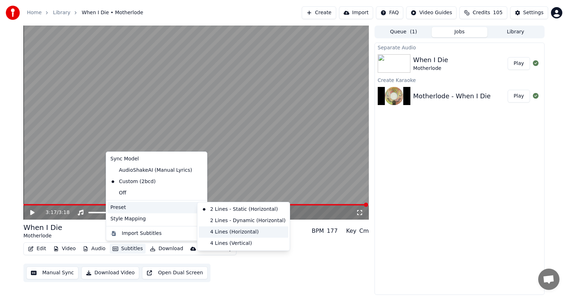
click at [215, 231] on div "4 Lines (Horizontal)" at bounding box center [244, 232] width 90 height 11
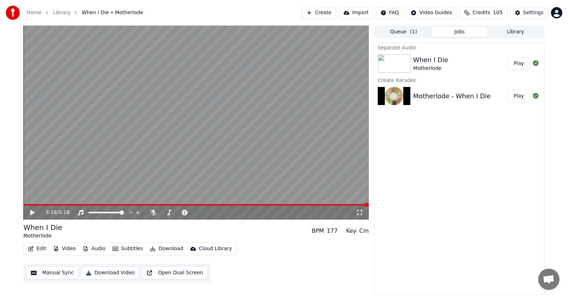
click at [44, 205] on span at bounding box center [196, 204] width 346 height 1
click at [31, 213] on icon at bounding box center [32, 212] width 4 height 5
click at [31, 213] on icon at bounding box center [37, 213] width 17 height 6
click at [39, 249] on button "Edit" at bounding box center [37, 249] width 24 height 10
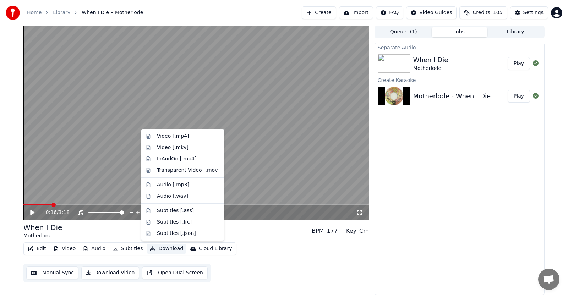
click at [168, 249] on button "Download" at bounding box center [166, 249] width 39 height 10
click at [162, 248] on button "Download" at bounding box center [166, 249] width 39 height 10
click at [164, 136] on div "Video [.mp4]" at bounding box center [173, 136] width 32 height 7
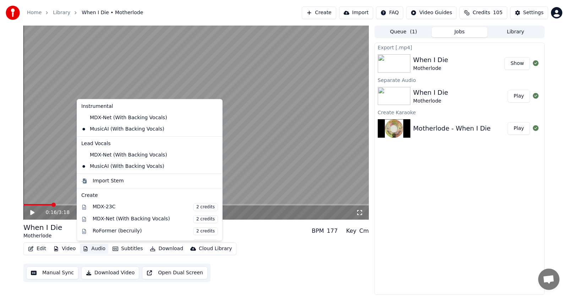
click at [96, 249] on button "Audio" at bounding box center [94, 249] width 28 height 10
click at [101, 206] on div "MDX-23C 2 credits" at bounding box center [155, 208] width 125 height 8
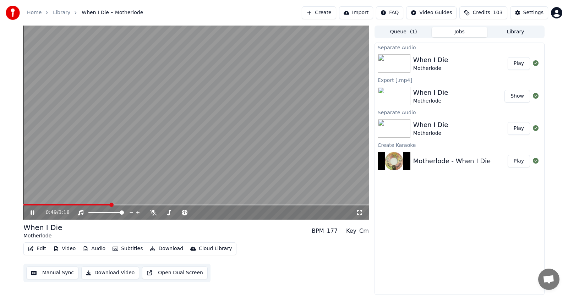
click at [32, 211] on icon at bounding box center [33, 213] width 4 height 4
click at [164, 248] on button "Download" at bounding box center [166, 249] width 39 height 10
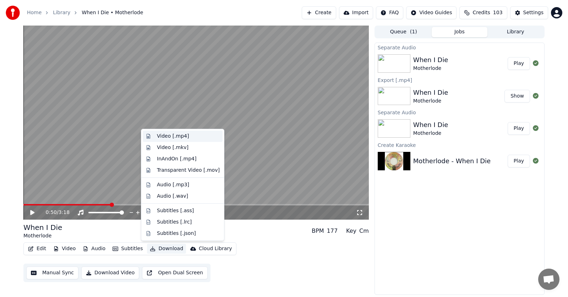
click at [164, 135] on div "Video [.mp4]" at bounding box center [173, 136] width 32 height 7
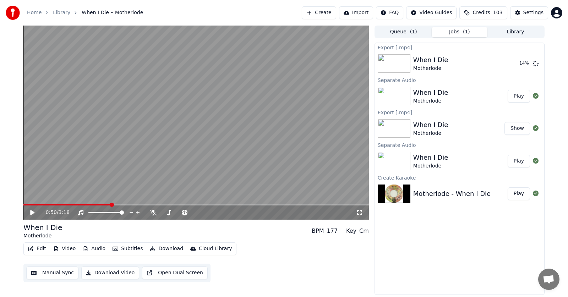
drag, startPoint x: 112, startPoint y: 205, endPoint x: 264, endPoint y: 199, distance: 151.5
click at [146, 200] on video at bounding box center [196, 123] width 346 height 194
click at [316, 203] on span at bounding box center [315, 205] width 4 height 4
click at [33, 213] on icon at bounding box center [33, 213] width 4 height 4
click at [332, 203] on span at bounding box center [331, 205] width 4 height 4
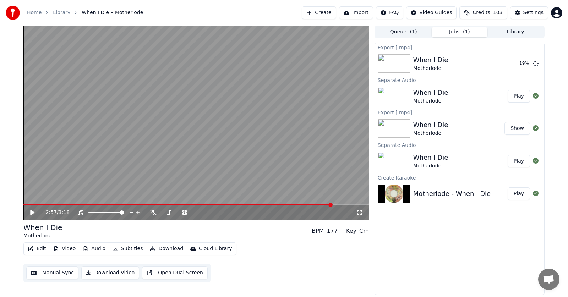
click at [31, 213] on icon at bounding box center [32, 212] width 4 height 5
click at [32, 214] on icon at bounding box center [33, 213] width 4 height 4
click at [313, 14] on button "Create" at bounding box center [319, 12] width 34 height 13
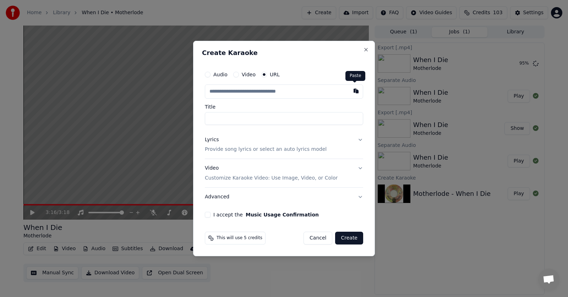
click at [353, 91] on button "button" at bounding box center [356, 91] width 14 height 13
type input "**********"
click at [207, 215] on button "I accept the Music Usage Confirmation" at bounding box center [208, 215] width 6 height 6
click at [360, 140] on button "Lyrics Provide song lyrics or select an auto lyrics model" at bounding box center [284, 145] width 158 height 28
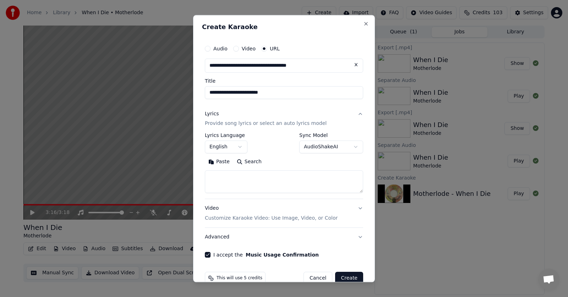
click at [219, 160] on button "Paste" at bounding box center [219, 162] width 28 height 11
click at [219, 237] on button "Advanced" at bounding box center [284, 237] width 158 height 18
type textarea "**********"
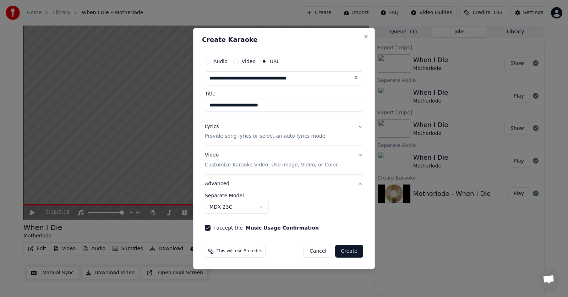
click at [261, 206] on body "**********" at bounding box center [284, 148] width 568 height 297
click at [355, 253] on button "Create" at bounding box center [349, 251] width 28 height 13
select select "******"
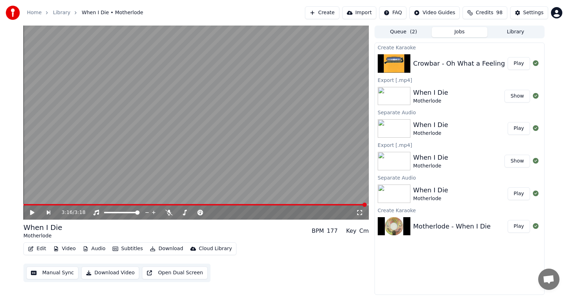
click at [521, 64] on button "Play" at bounding box center [519, 63] width 22 height 13
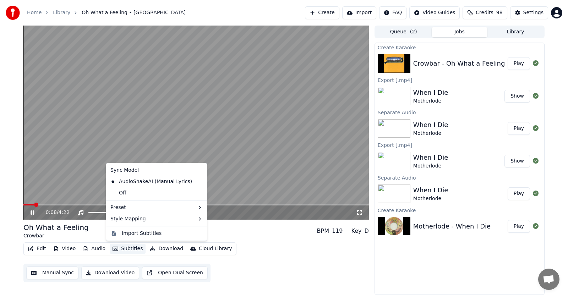
click at [128, 249] on button "Subtitles" at bounding box center [128, 249] width 36 height 10
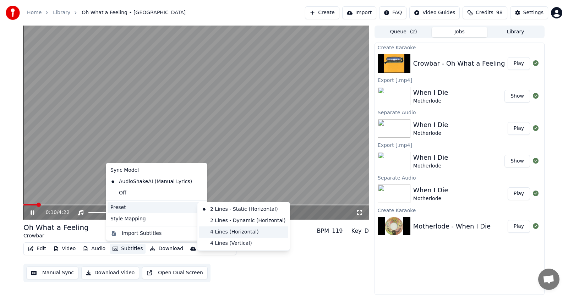
click at [229, 232] on div "4 Lines (Horizontal)" at bounding box center [244, 232] width 90 height 11
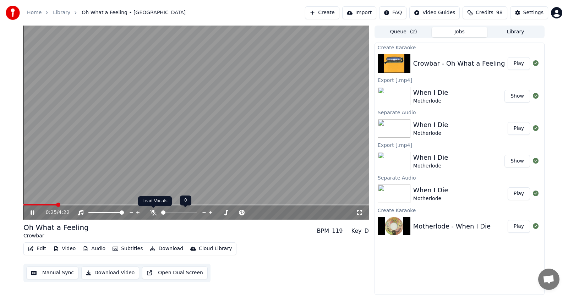
click at [153, 213] on icon at bounding box center [153, 213] width 7 height 6
click at [31, 211] on icon at bounding box center [37, 213] width 17 height 6
click at [31, 211] on icon at bounding box center [32, 212] width 4 height 5
click at [31, 212] on icon at bounding box center [37, 213] width 17 height 6
click at [40, 250] on button "Edit" at bounding box center [37, 249] width 24 height 10
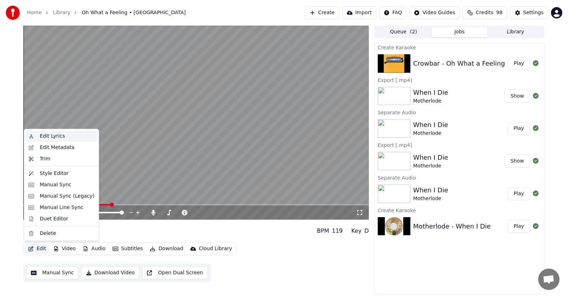
click at [47, 136] on div "Edit Lyrics" at bounding box center [52, 136] width 25 height 7
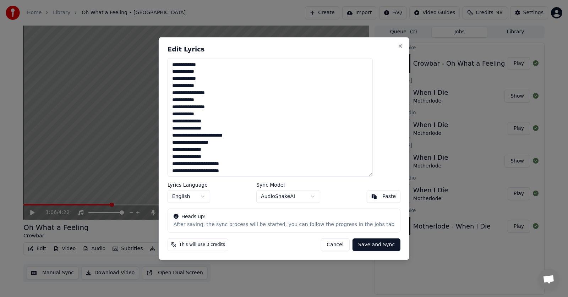
drag, startPoint x: 227, startPoint y: 128, endPoint x: 185, endPoint y: 122, distance: 43.0
click at [185, 122] on textarea at bounding box center [270, 117] width 205 height 119
drag, startPoint x: 229, startPoint y: 150, endPoint x: 185, endPoint y: 145, distance: 44.1
click at [185, 145] on textarea "**********" at bounding box center [270, 117] width 205 height 119
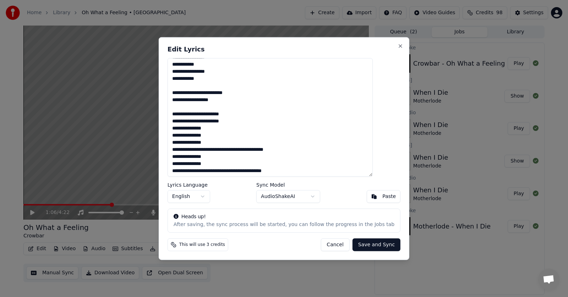
drag, startPoint x: 232, startPoint y: 137, endPoint x: 203, endPoint y: 142, distance: 29.3
click at [195, 141] on textarea "**********" at bounding box center [270, 117] width 205 height 119
drag, startPoint x: 185, startPoint y: 135, endPoint x: 228, endPoint y: 144, distance: 44.2
click at [228, 144] on textarea "**********" at bounding box center [270, 117] width 205 height 119
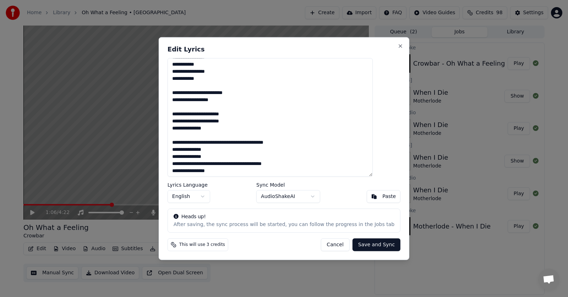
drag, startPoint x: 227, startPoint y: 152, endPoint x: 184, endPoint y: 156, distance: 43.1
click at [188, 159] on textarea "**********" at bounding box center [270, 117] width 205 height 119
drag, startPoint x: 185, startPoint y: 150, endPoint x: 225, endPoint y: 158, distance: 41.0
click at [225, 158] on textarea "**********" at bounding box center [270, 117] width 205 height 119
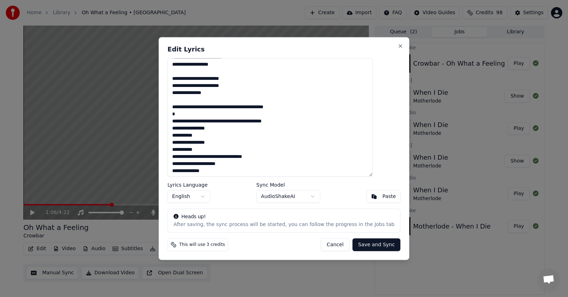
scroll to position [107, 0]
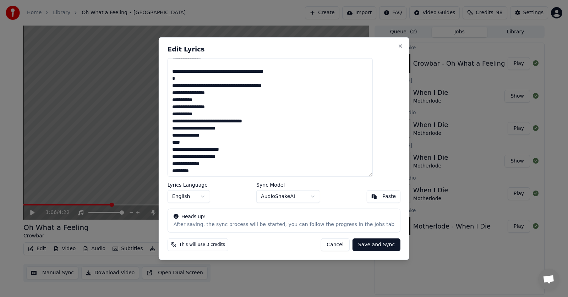
click at [188, 137] on textarea "**********" at bounding box center [270, 117] width 205 height 119
click at [218, 136] on textarea "**********" at bounding box center [270, 117] width 205 height 119
click at [219, 137] on textarea "**********" at bounding box center [270, 117] width 205 height 119
click at [188, 165] on textarea "**********" at bounding box center [270, 117] width 205 height 119
click at [221, 164] on textarea "**********" at bounding box center [270, 117] width 205 height 119
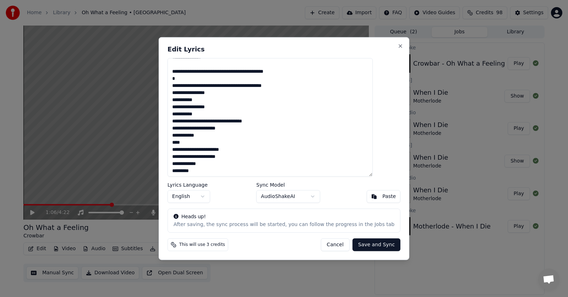
click at [188, 149] on textarea "**********" at bounding box center [270, 117] width 205 height 119
click at [245, 150] on textarea "**********" at bounding box center [270, 117] width 205 height 119
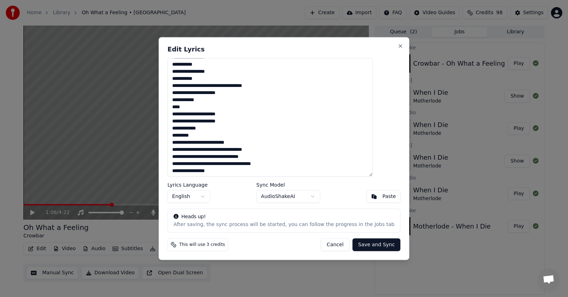
click at [189, 142] on textarea "**********" at bounding box center [270, 117] width 205 height 119
click at [247, 143] on textarea "**********" at bounding box center [270, 117] width 205 height 119
click at [249, 142] on textarea "**********" at bounding box center [270, 117] width 205 height 119
click at [235, 150] on textarea "**********" at bounding box center [270, 117] width 205 height 119
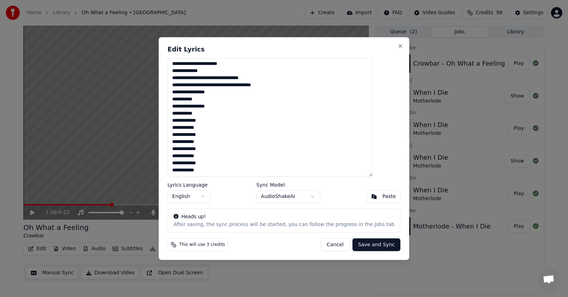
click at [235, 85] on textarea "**********" at bounding box center [270, 117] width 205 height 119
click at [188, 71] on textarea "**********" at bounding box center [270, 117] width 205 height 119
click at [269, 71] on textarea "**********" at bounding box center [270, 117] width 205 height 119
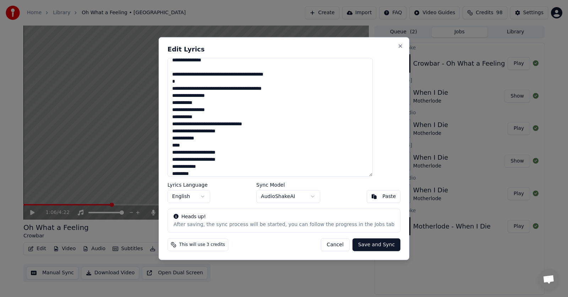
scroll to position [58, 0]
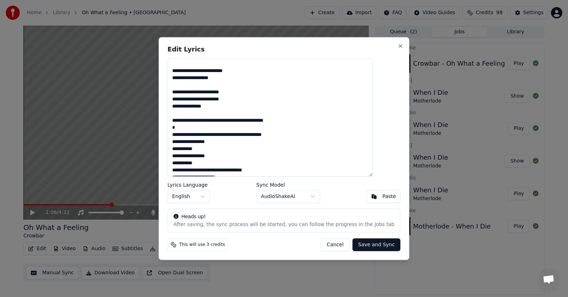
type textarea "**********"
click at [364, 245] on button "Save and Sync" at bounding box center [377, 245] width 48 height 13
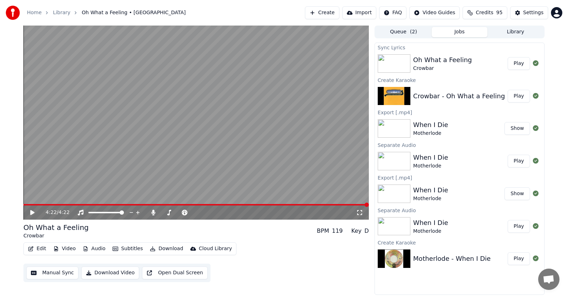
click at [97, 249] on button "Audio" at bounding box center [94, 249] width 28 height 10
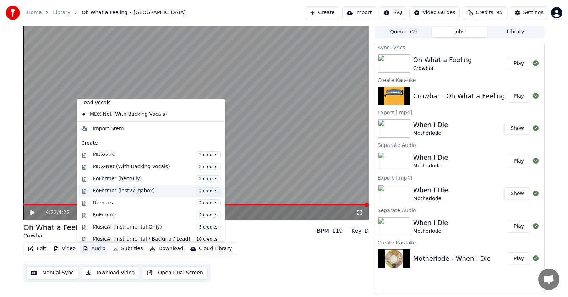
scroll to position [72, 0]
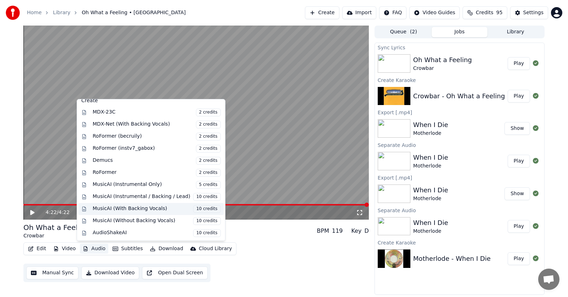
click at [125, 208] on div "MusicAI (With Backing Vocals) 10 credits" at bounding box center [157, 209] width 128 height 8
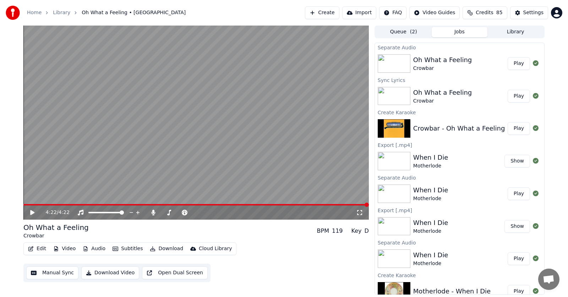
click at [514, 65] on button "Play" at bounding box center [519, 63] width 22 height 13
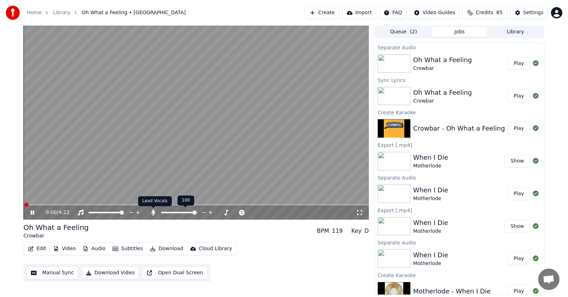
click at [154, 212] on icon at bounding box center [153, 213] width 7 height 6
click at [43, 204] on span at bounding box center [45, 205] width 4 height 4
click at [172, 211] on span at bounding box center [172, 213] width 4 height 4
click at [181, 211] on span at bounding box center [180, 213] width 4 height 4
click at [34, 212] on icon at bounding box center [33, 213] width 4 height 4
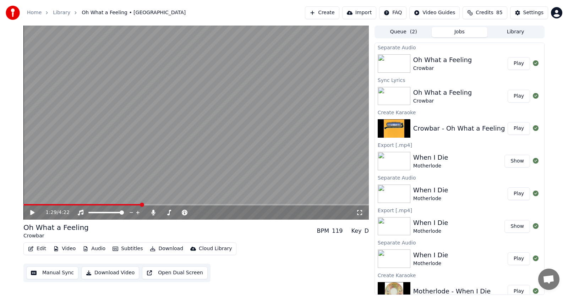
click at [33, 212] on icon at bounding box center [32, 212] width 4 height 5
click at [33, 212] on icon at bounding box center [37, 213] width 17 height 6
click at [154, 213] on icon at bounding box center [153, 213] width 4 height 6
click at [31, 211] on icon at bounding box center [32, 212] width 4 height 5
click at [153, 212] on icon at bounding box center [153, 213] width 7 height 6
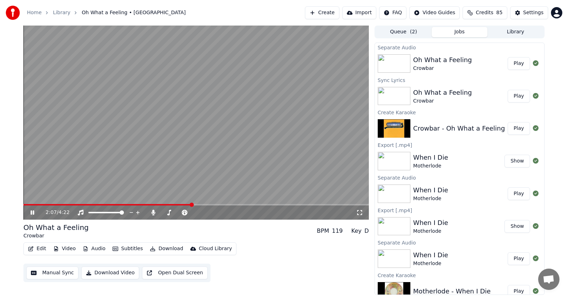
click at [32, 213] on icon at bounding box center [37, 213] width 17 height 6
click at [160, 251] on button "Download" at bounding box center [166, 249] width 39 height 10
click at [168, 249] on button "Download" at bounding box center [166, 249] width 39 height 10
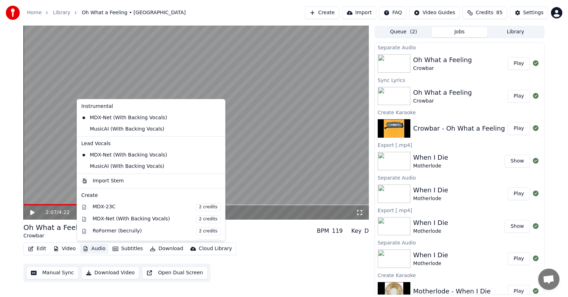
click at [95, 248] on button "Audio" at bounding box center [94, 249] width 28 height 10
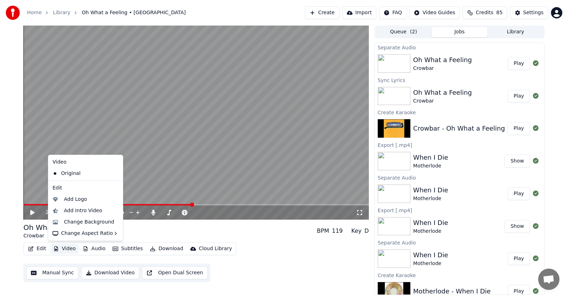
click at [60, 249] on button "Video" at bounding box center [64, 249] width 28 height 10
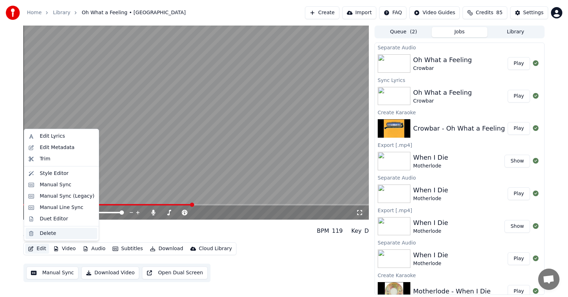
click at [45, 235] on div "Delete" at bounding box center [48, 233] width 16 height 7
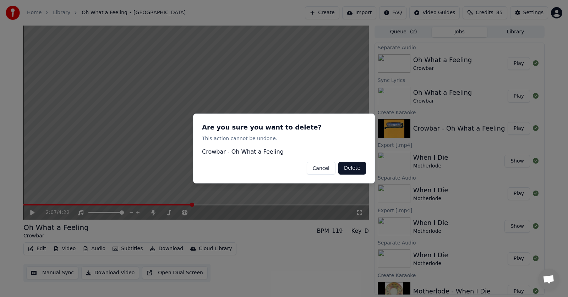
click at [354, 170] on button "Delete" at bounding box center [352, 168] width 28 height 13
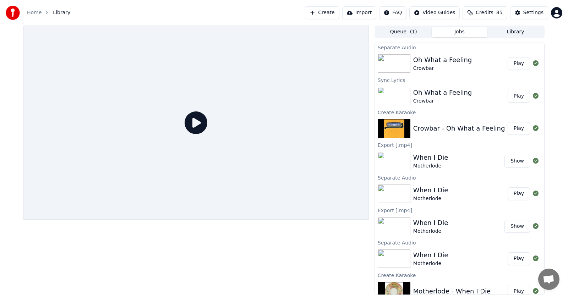
click at [513, 161] on button "Show" at bounding box center [518, 161] width 26 height 13
click at [512, 195] on button "Play" at bounding box center [519, 194] width 22 height 13
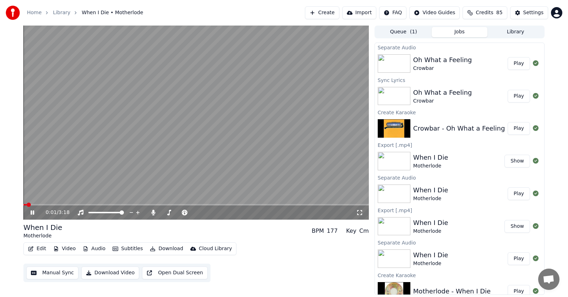
click at [33, 213] on icon at bounding box center [37, 213] width 17 height 6
click at [520, 31] on button "Library" at bounding box center [516, 32] width 56 height 10
